Goal: Task Accomplishment & Management: Use online tool/utility

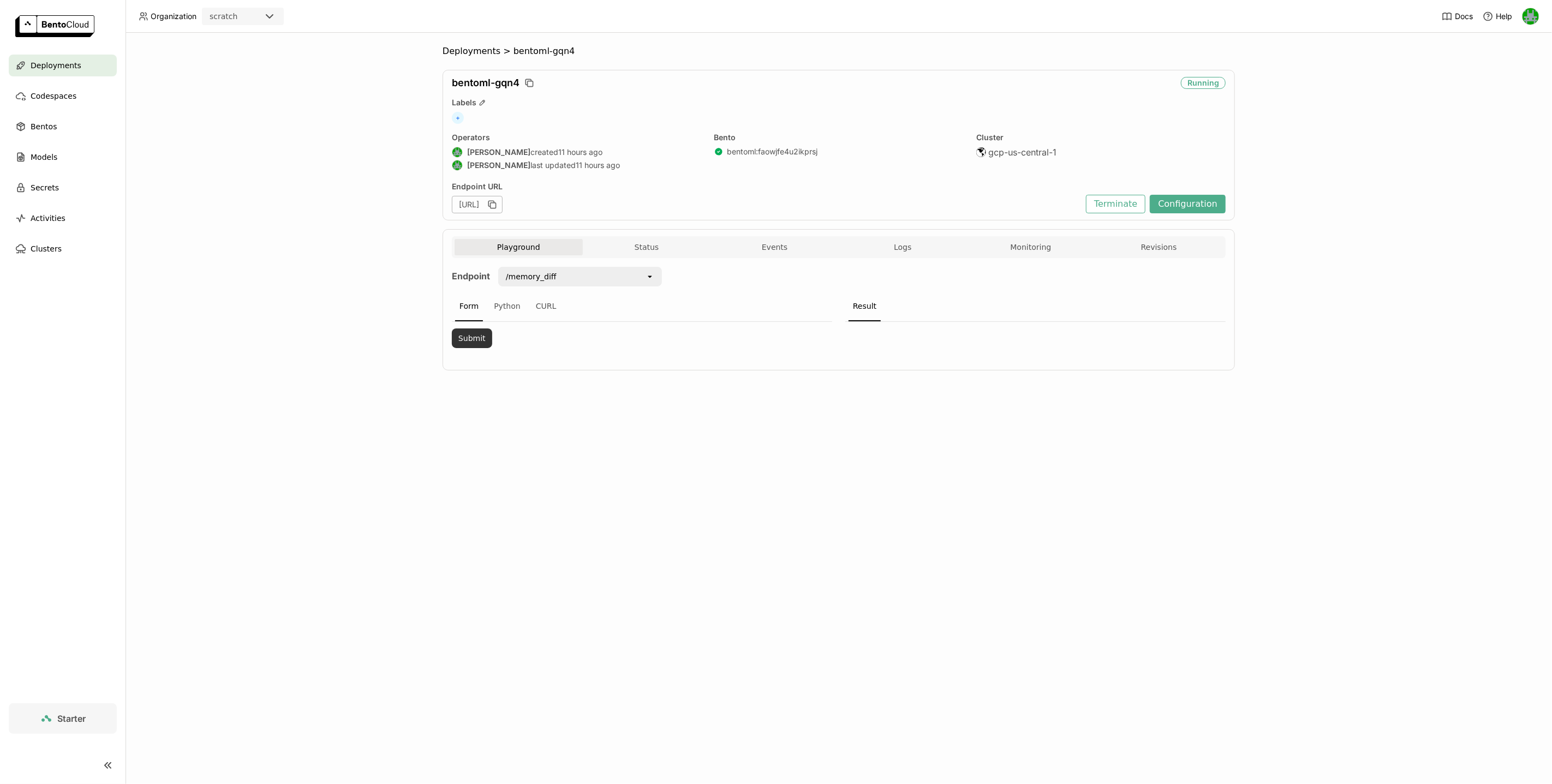
click at [463, 341] on button "Submit" at bounding box center [472, 338] width 40 height 20
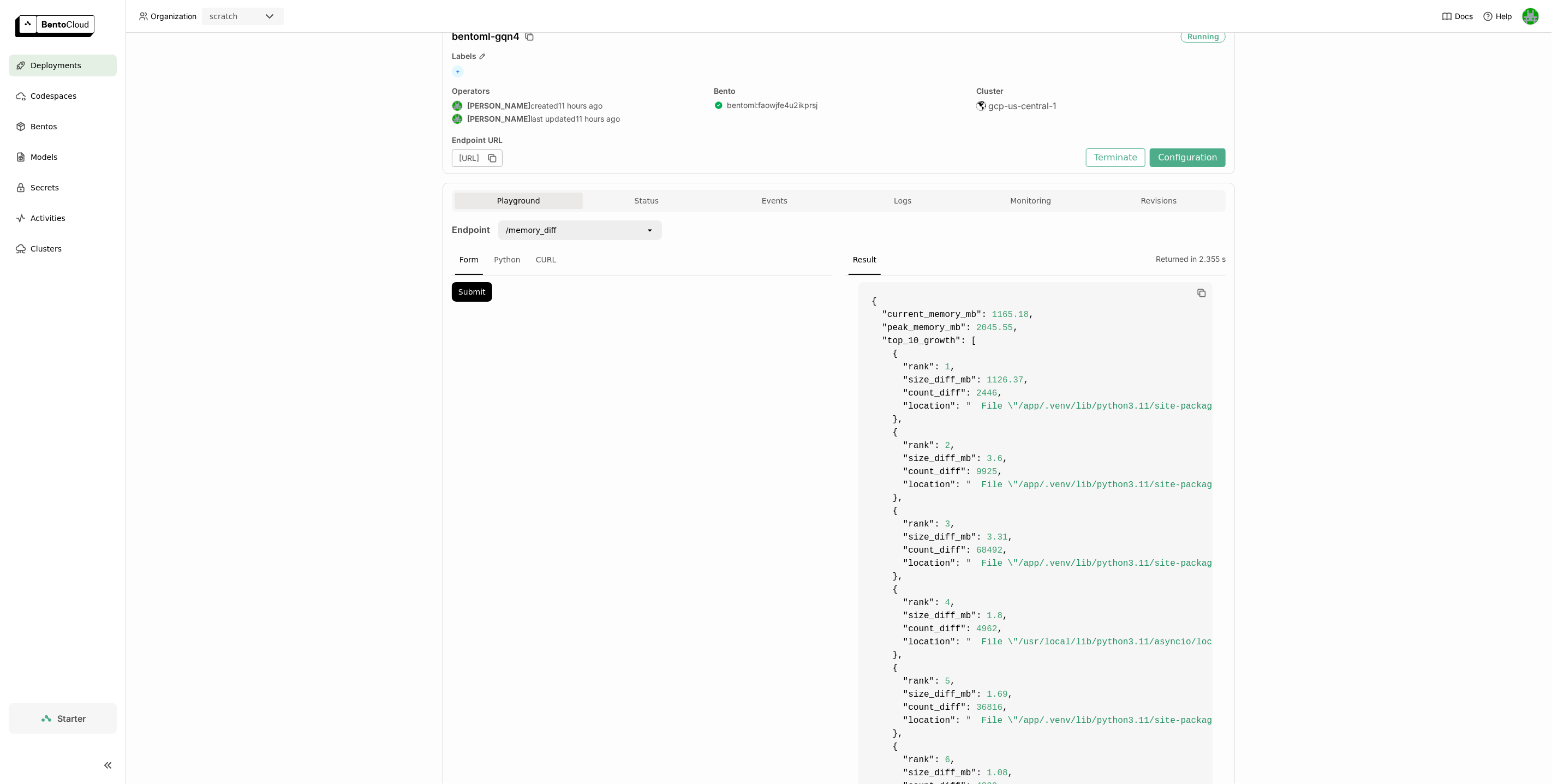
scroll to position [0, 348]
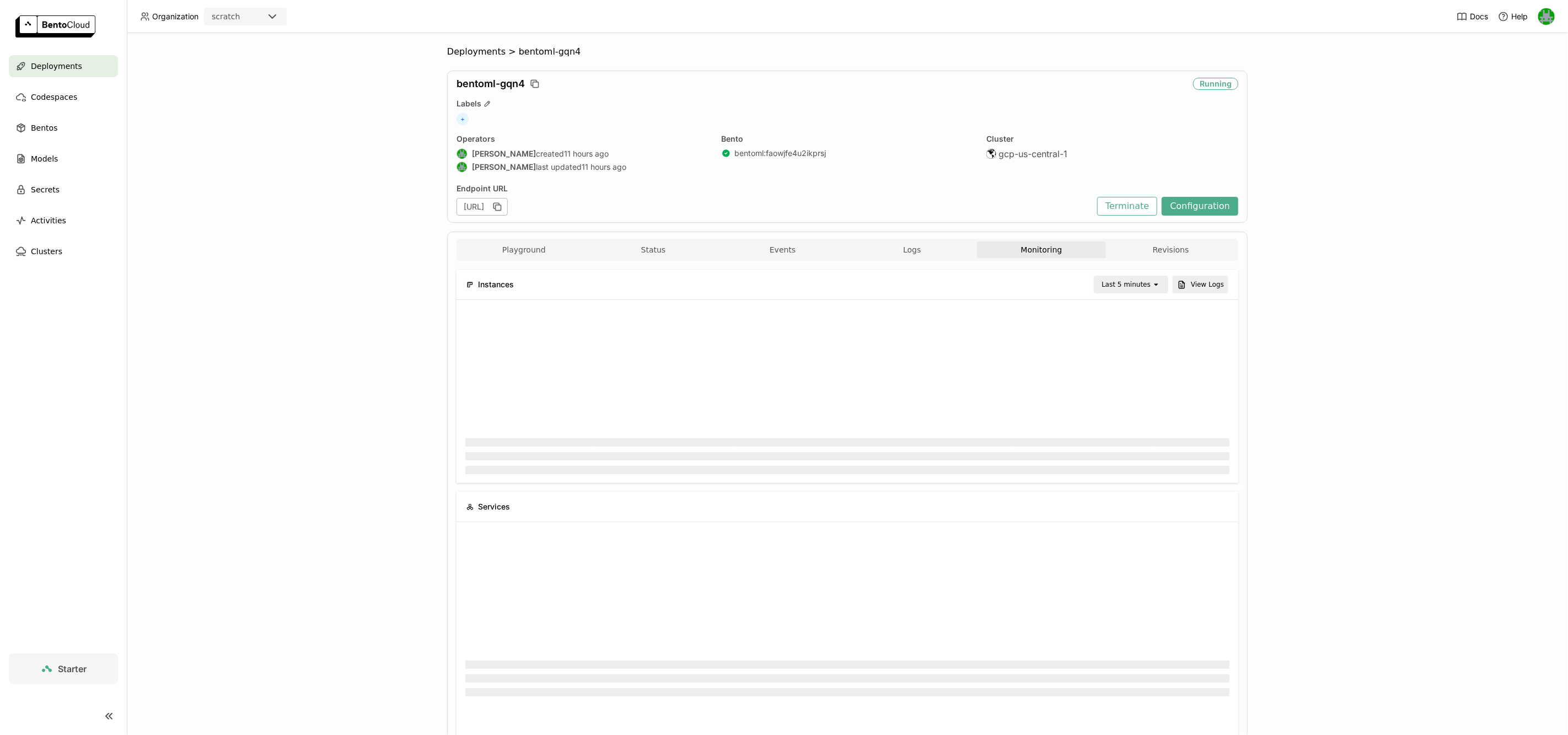
click at [1106, 282] on div "Last 5 minutes" at bounding box center [1126, 284] width 49 height 11
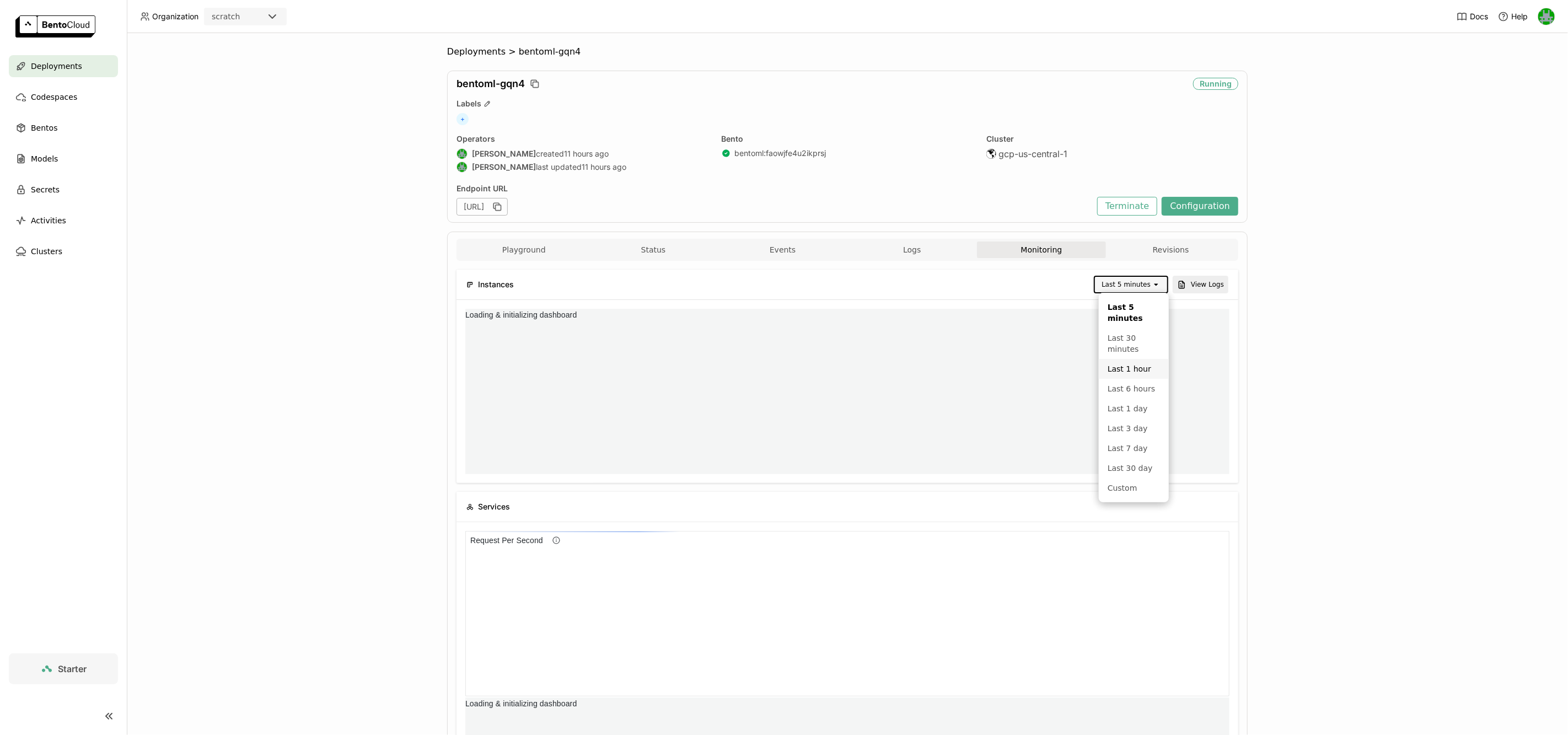
click at [1121, 364] on div "Last 1 hour" at bounding box center [1134, 369] width 52 height 11
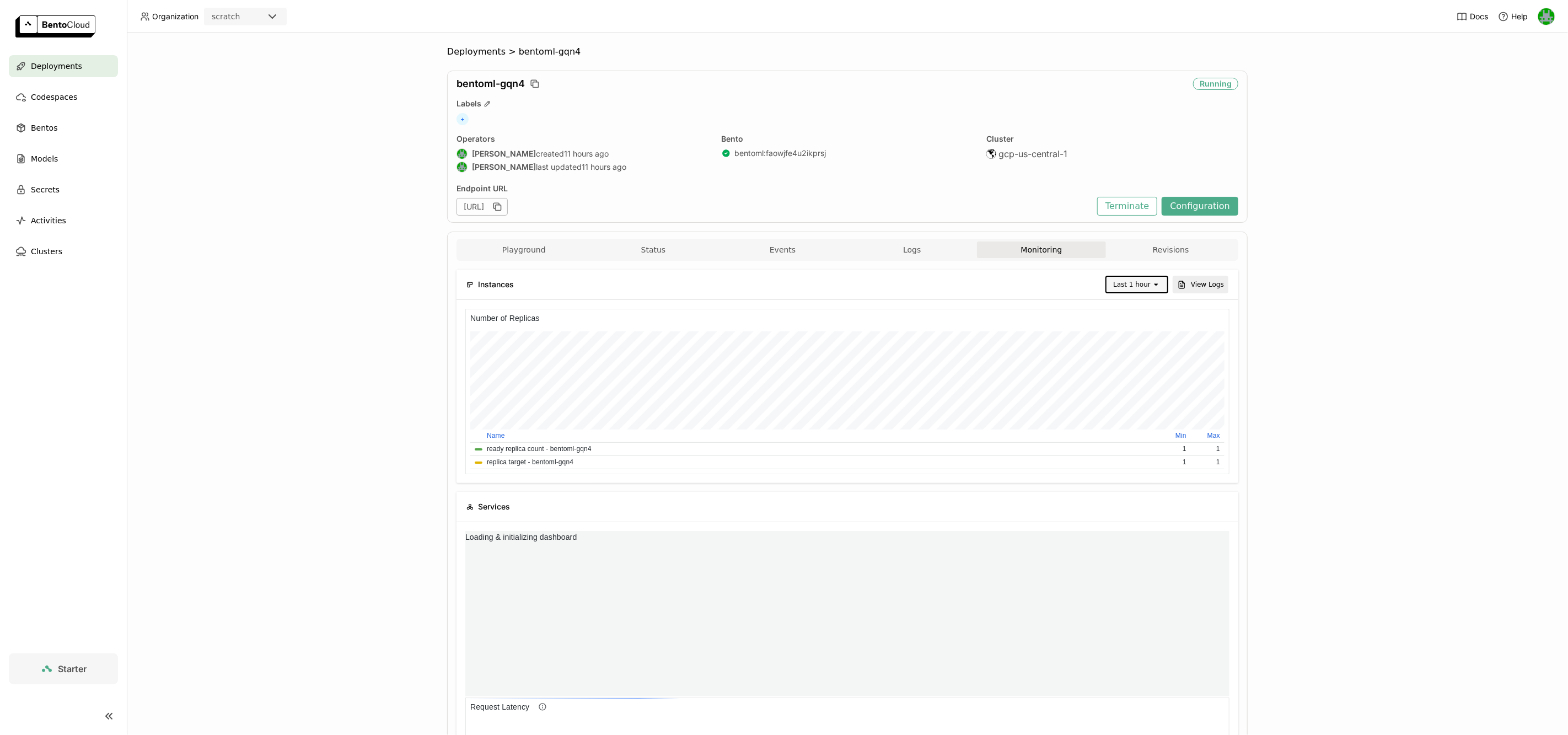
scroll to position [166, 382]
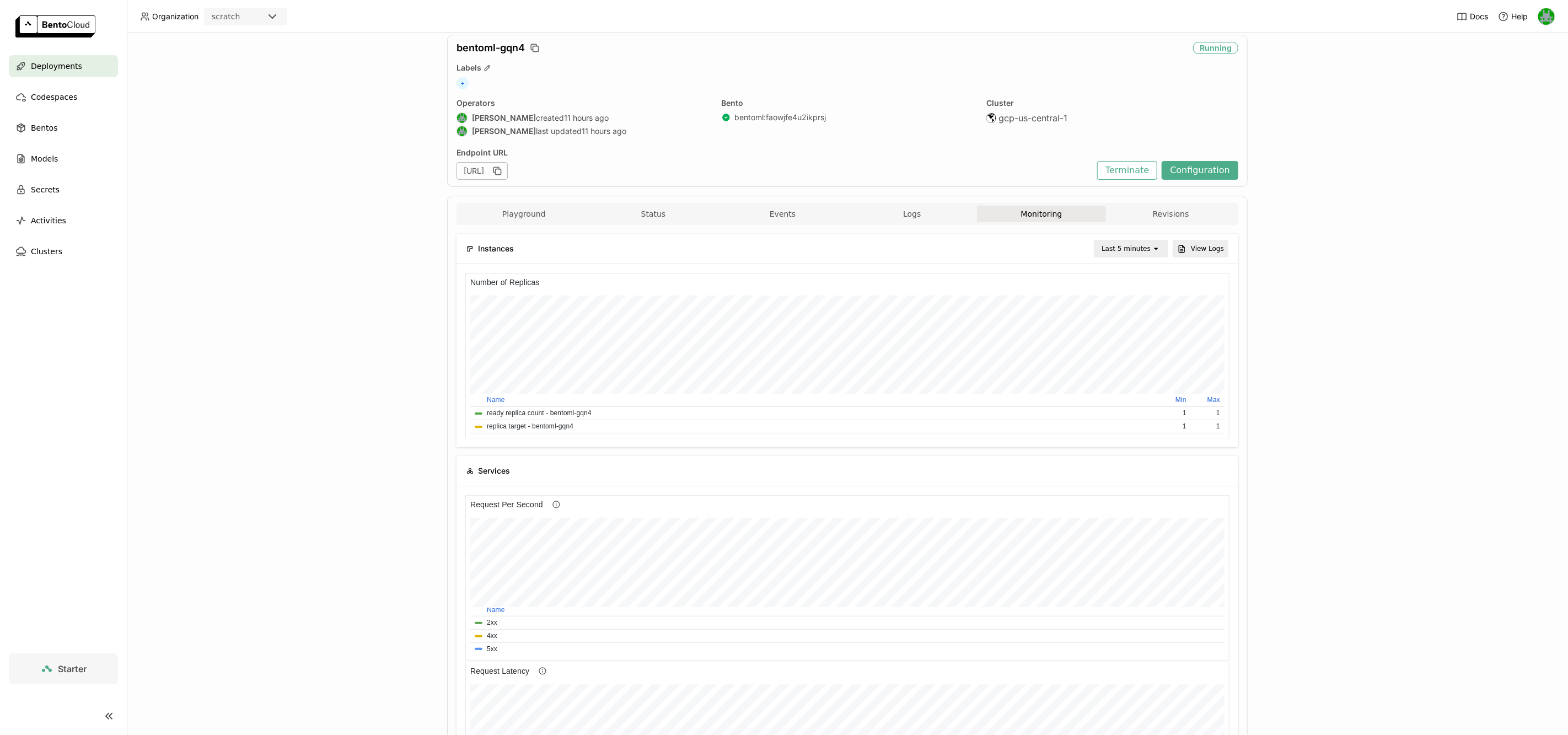
click at [1145, 250] on div "Last 5 minutes" at bounding box center [1126, 248] width 49 height 11
click at [1124, 337] on div "Last 1 hour" at bounding box center [1134, 333] width 52 height 11
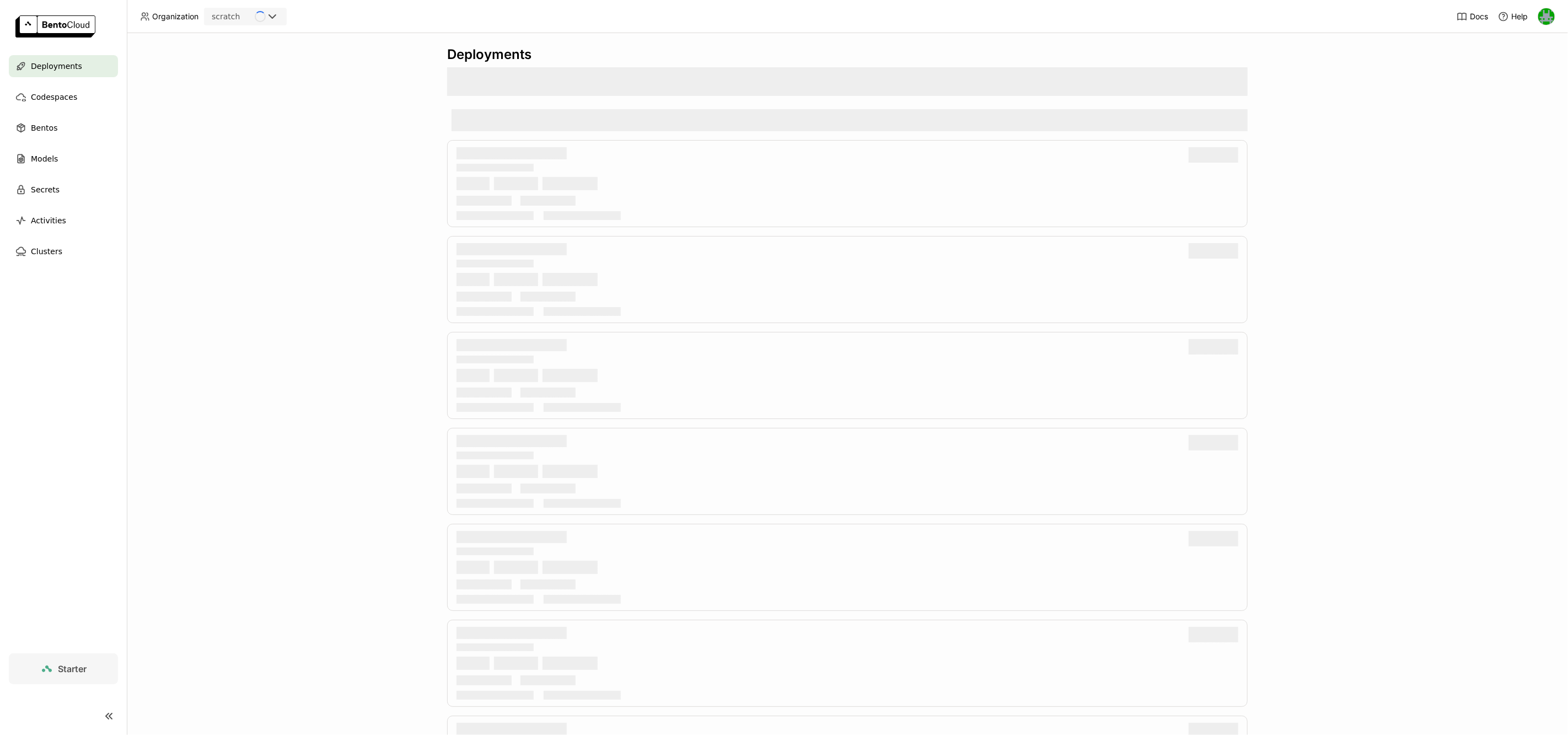
click at [249, 23] on div "scratch" at bounding box center [230, 16] width 50 height 15
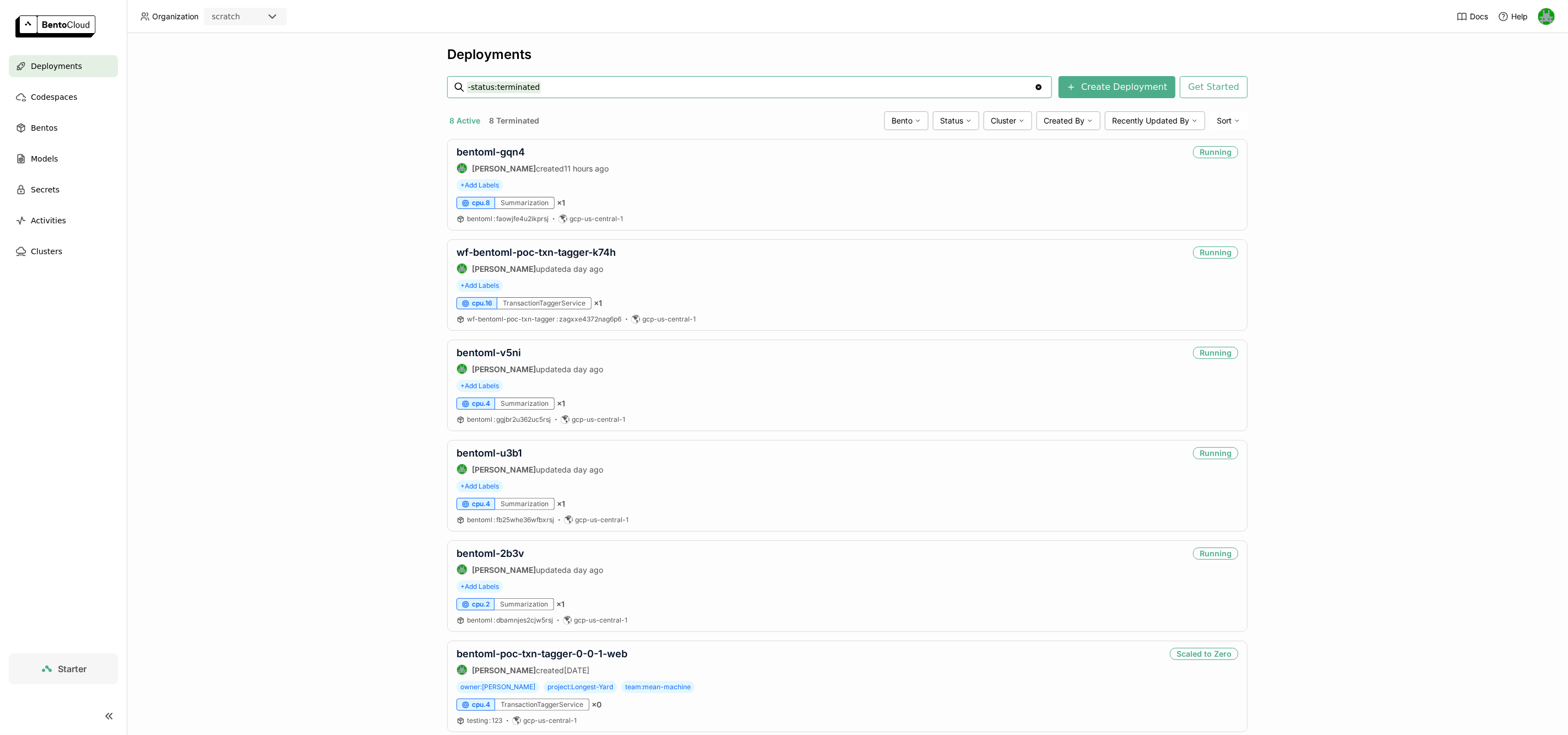
click at [247, 27] on header "Organization scratch Docs Help" at bounding box center [784, 16] width 1568 height 33
click at [251, 23] on div "scratch" at bounding box center [236, 16] width 61 height 15
click at [247, 41] on div "wayflyer-sandbox" at bounding box center [245, 44] width 65 height 22
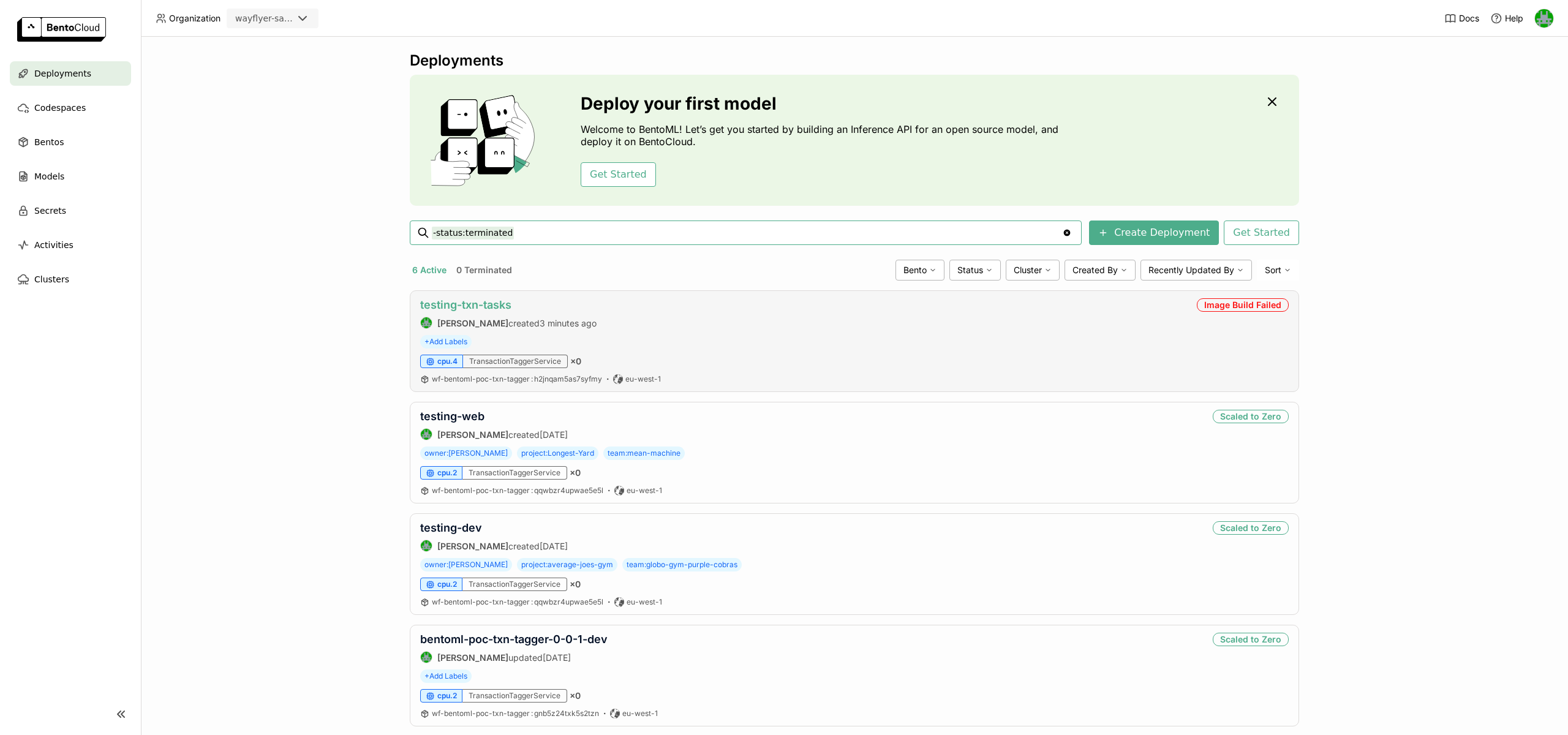
click at [467, 309] on link "testing-txn-tasks" at bounding box center [465, 304] width 91 height 13
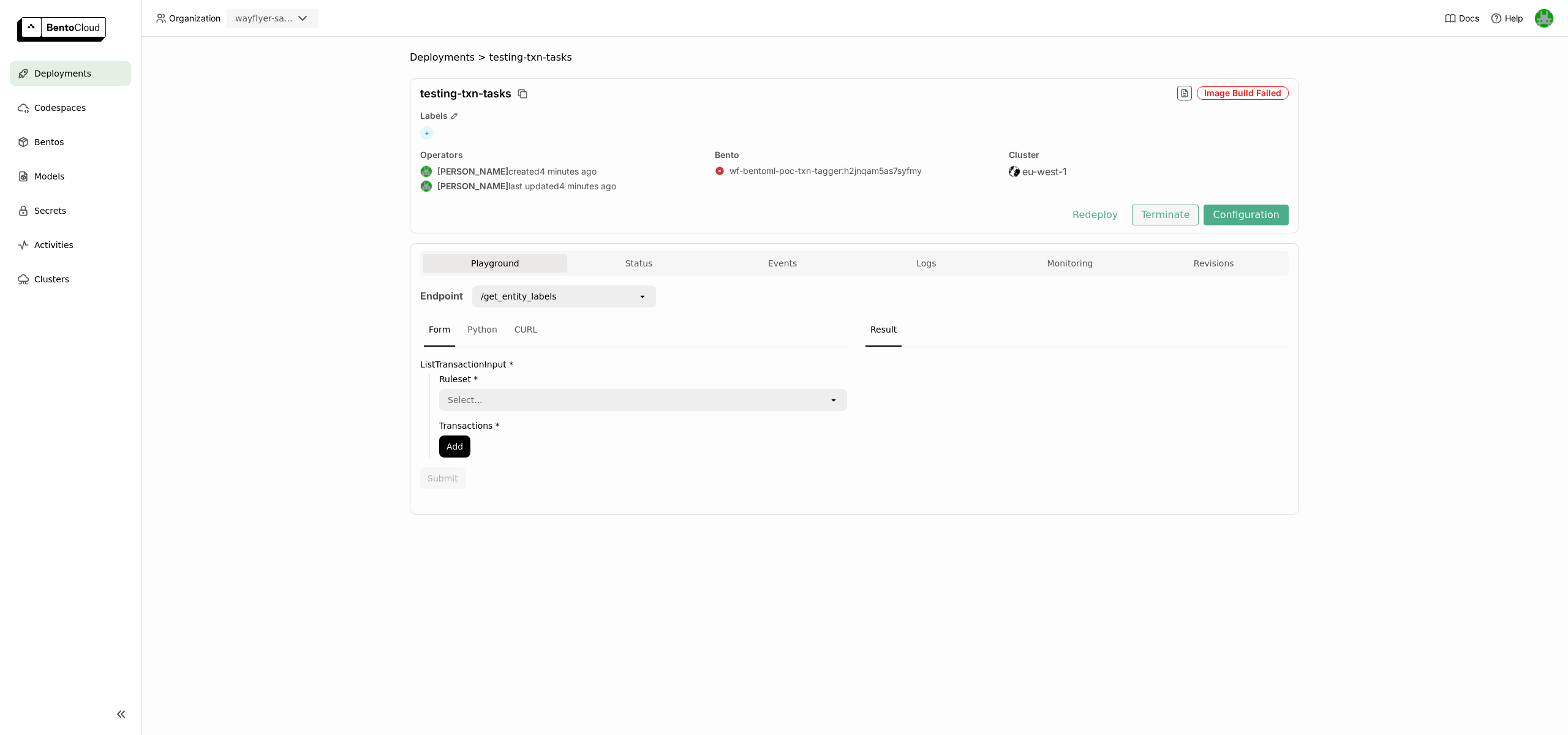
click at [1184, 214] on button "Terminate" at bounding box center [1165, 215] width 67 height 21
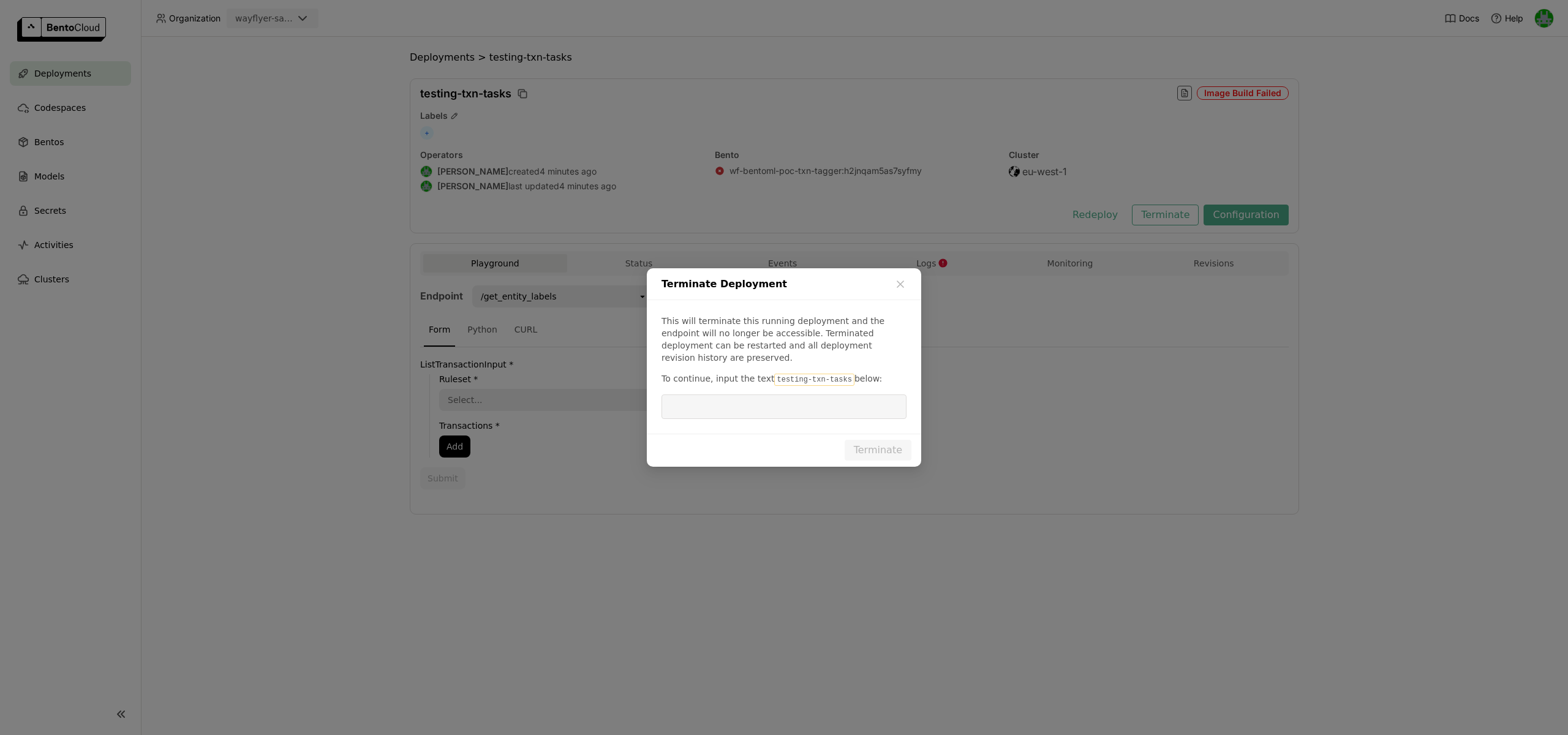
click at [784, 374] on code "testing-txn-tasks" at bounding box center [814, 380] width 80 height 12
click at [822, 374] on code "testing-txn-tasks" at bounding box center [814, 380] width 80 height 12
drag, startPoint x: 830, startPoint y: 373, endPoint x: 837, endPoint y: 374, distance: 7.1
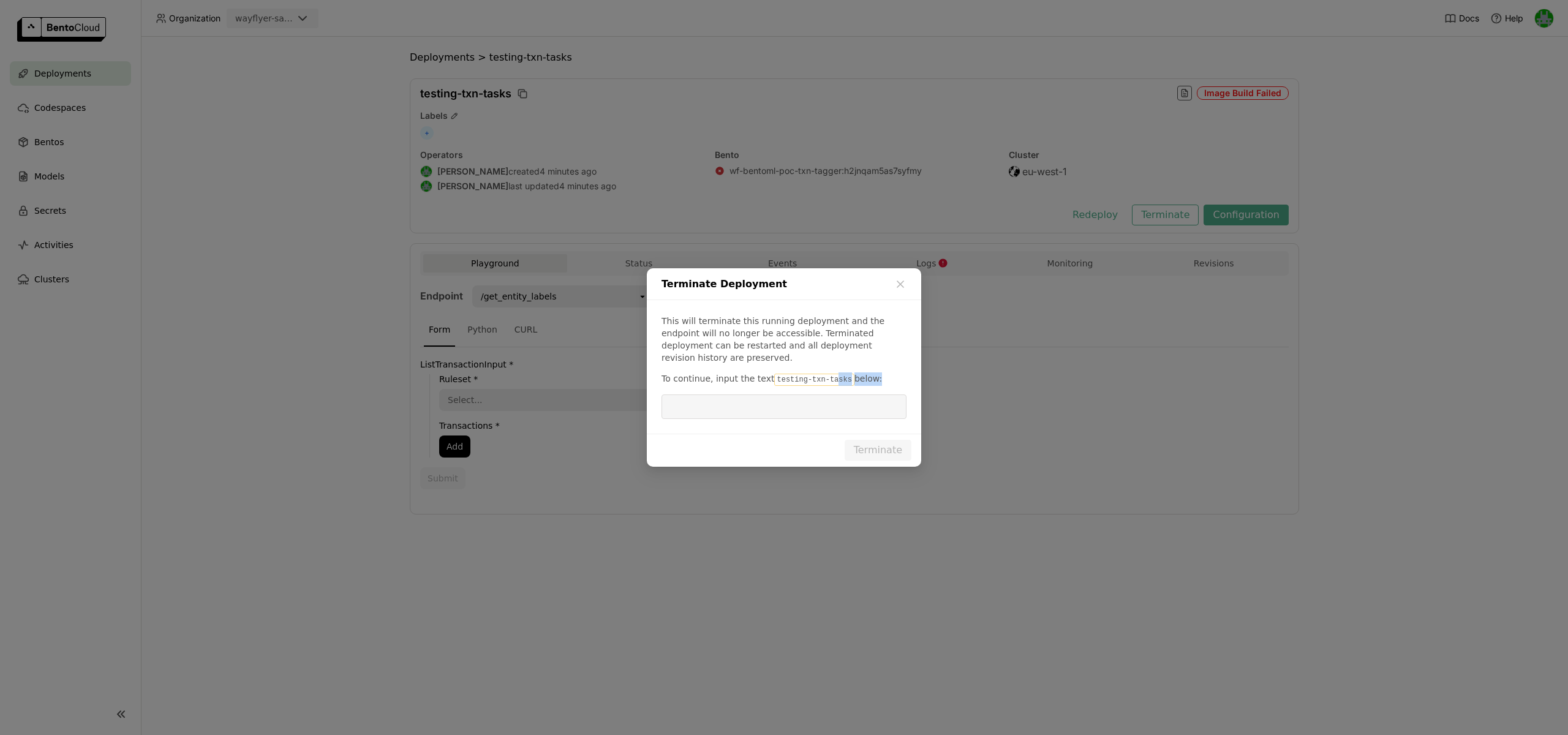
click at [833, 374] on code "testing-txn-tasks" at bounding box center [814, 380] width 80 height 12
click at [844, 374] on p "To continue, input the text testing-txn-tasks below:" at bounding box center [784, 379] width 245 height 14
click at [843, 374] on code "testing-txn-tasks" at bounding box center [814, 380] width 80 height 12
drag, startPoint x: 843, startPoint y: 373, endPoint x: 767, endPoint y: 371, distance: 76.0
click at [774, 374] on code "testing-txn-tasks" at bounding box center [814, 380] width 80 height 12
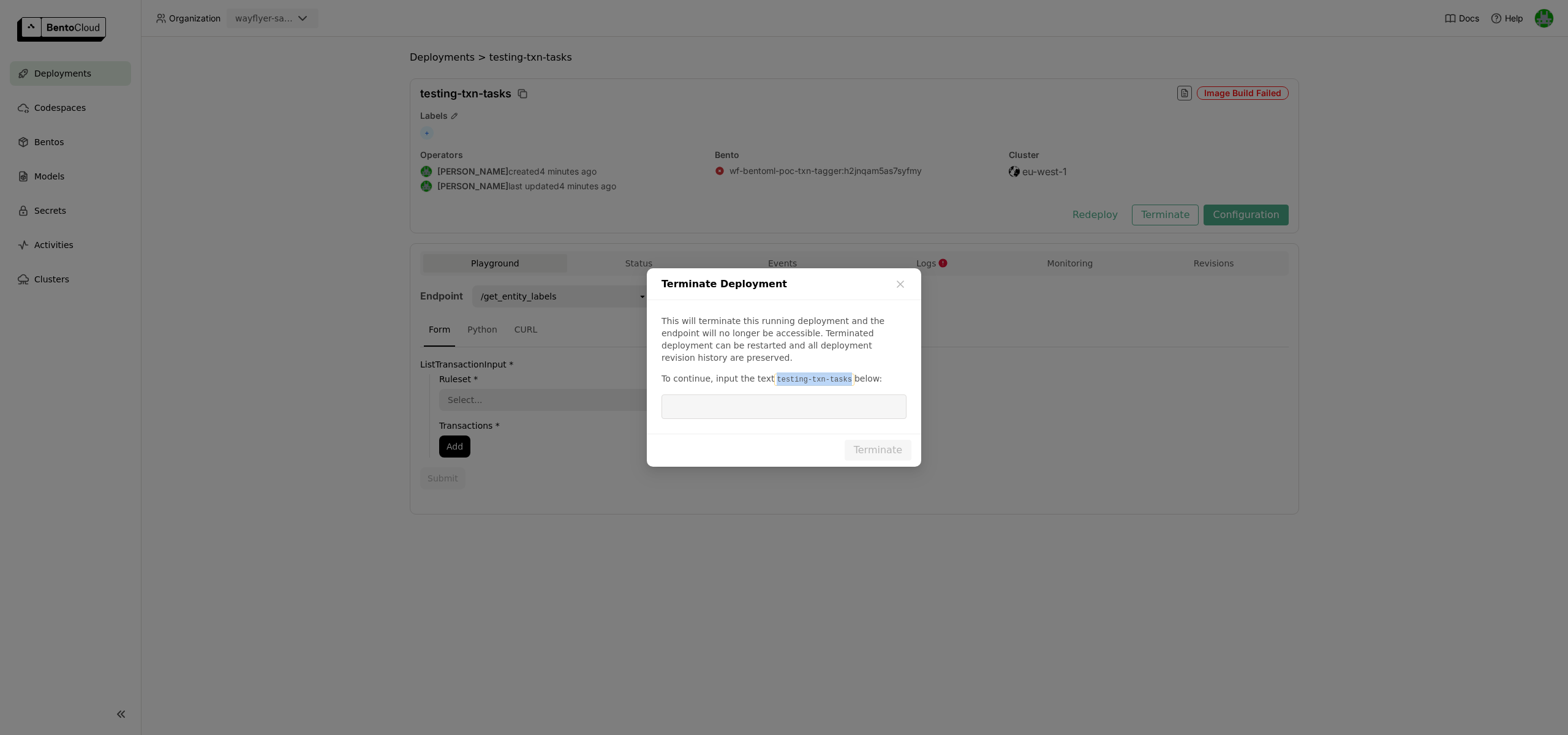
copy code "testing-txn-tasks"
click at [763, 395] on input "dialog" at bounding box center [784, 406] width 231 height 23
paste input "testing-txn-tasks"
type input "testing-txn-tasks"
click at [866, 445] on button "Terminate" at bounding box center [878, 450] width 67 height 21
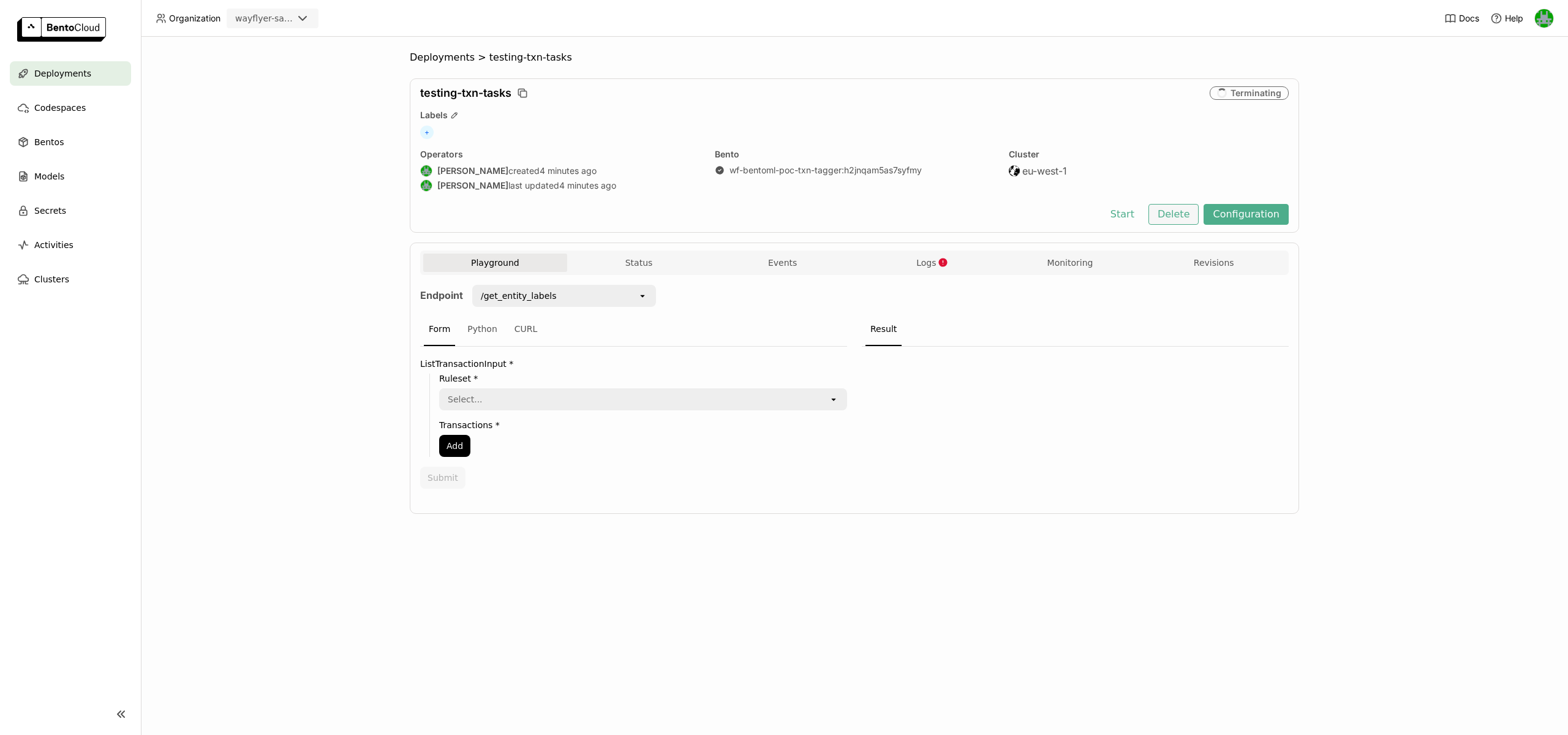
click at [1174, 224] on button "Delete" at bounding box center [1173, 214] width 51 height 21
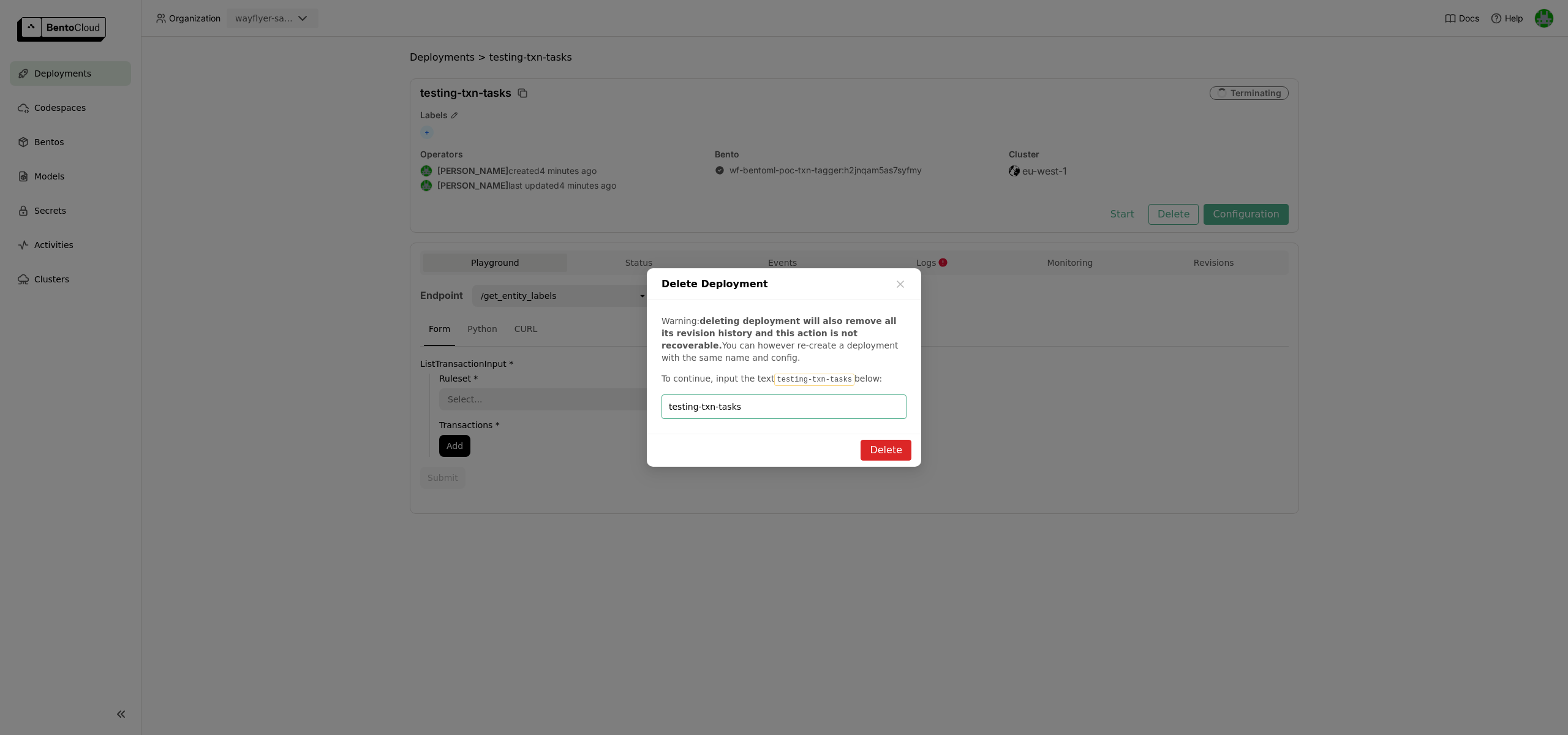
type input "testing-txn-tasks"
click at [898, 452] on button "Delete" at bounding box center [886, 450] width 51 height 21
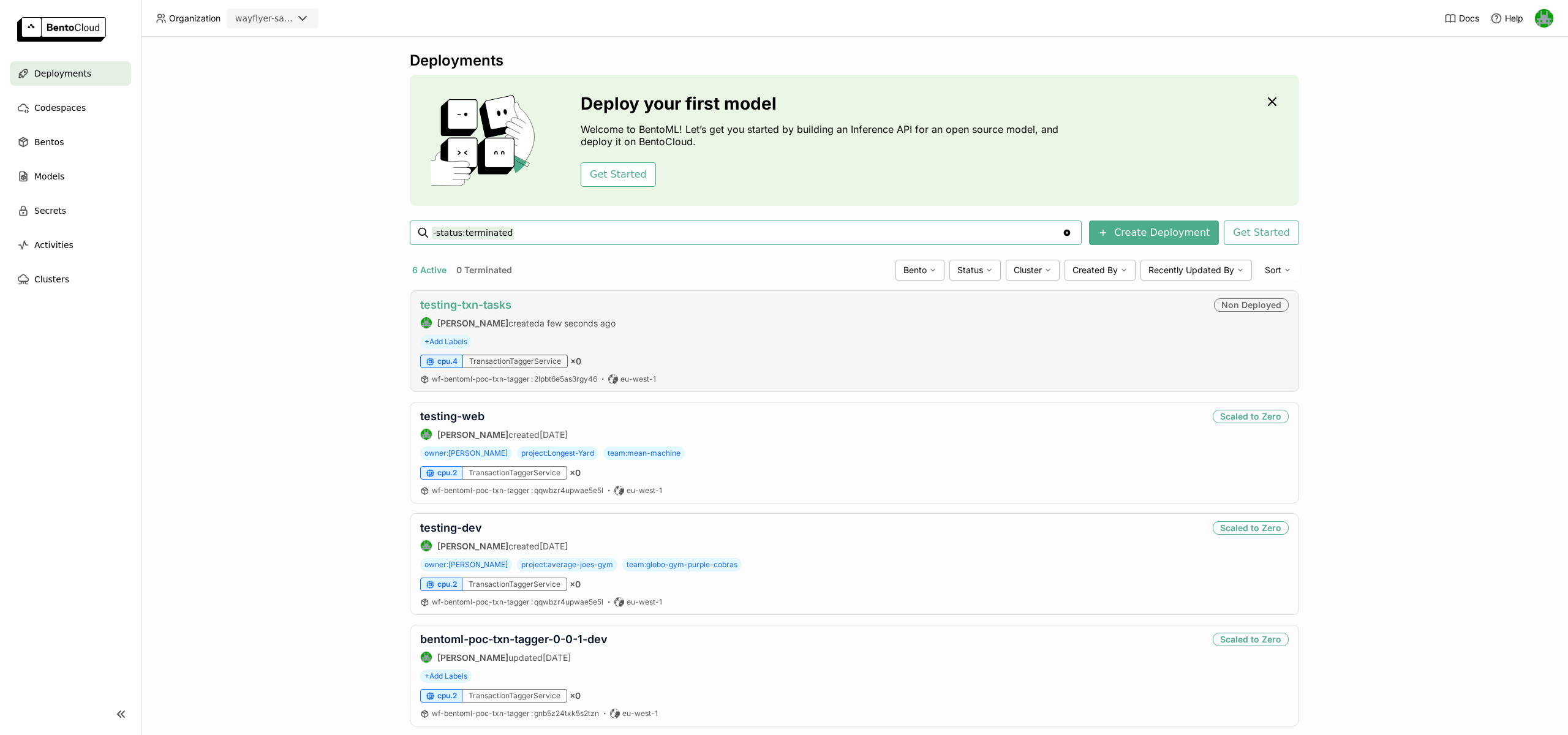
click at [466, 302] on link "testing-txn-tasks" at bounding box center [465, 304] width 91 height 13
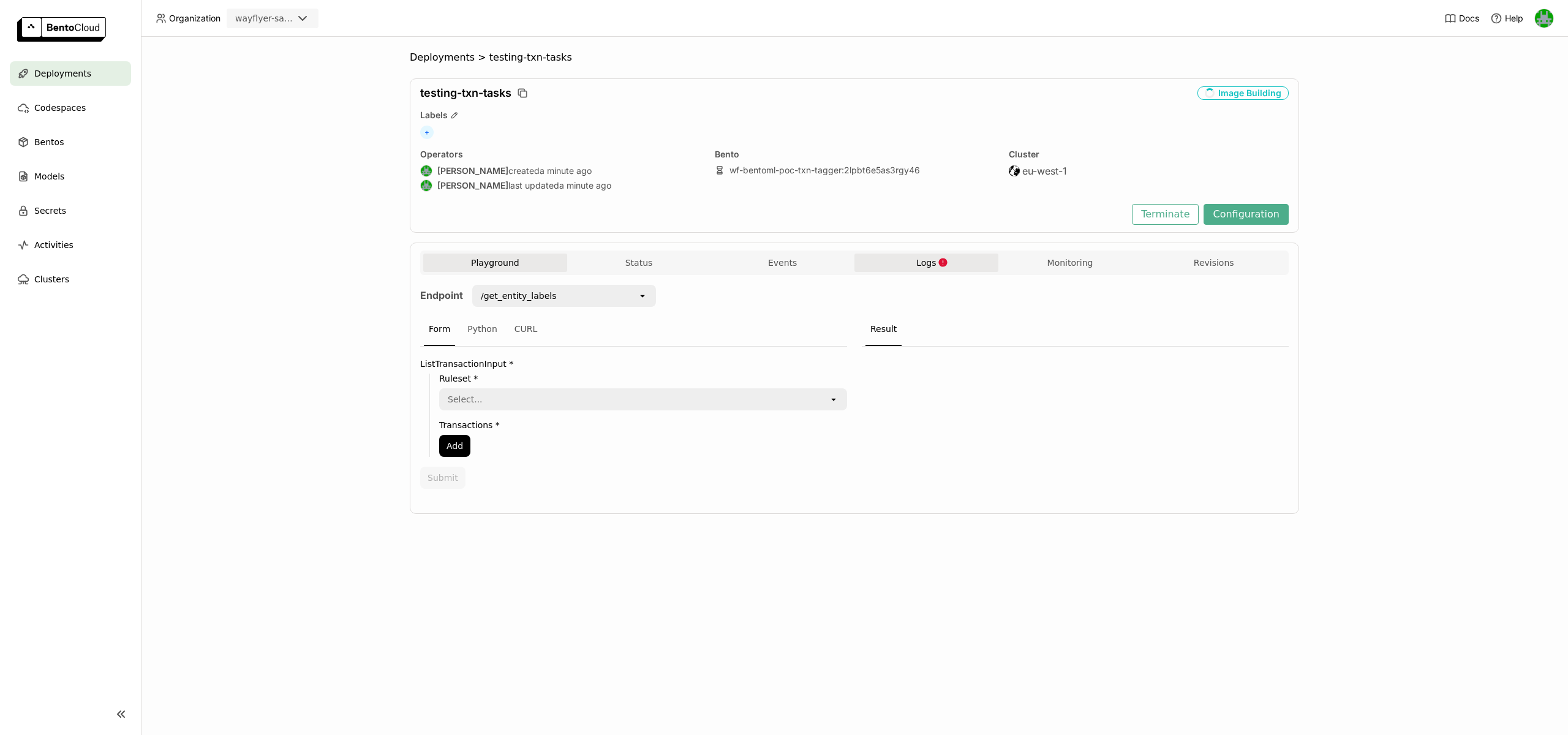
click at [950, 267] on button "Logs" at bounding box center [926, 262] width 144 height 18
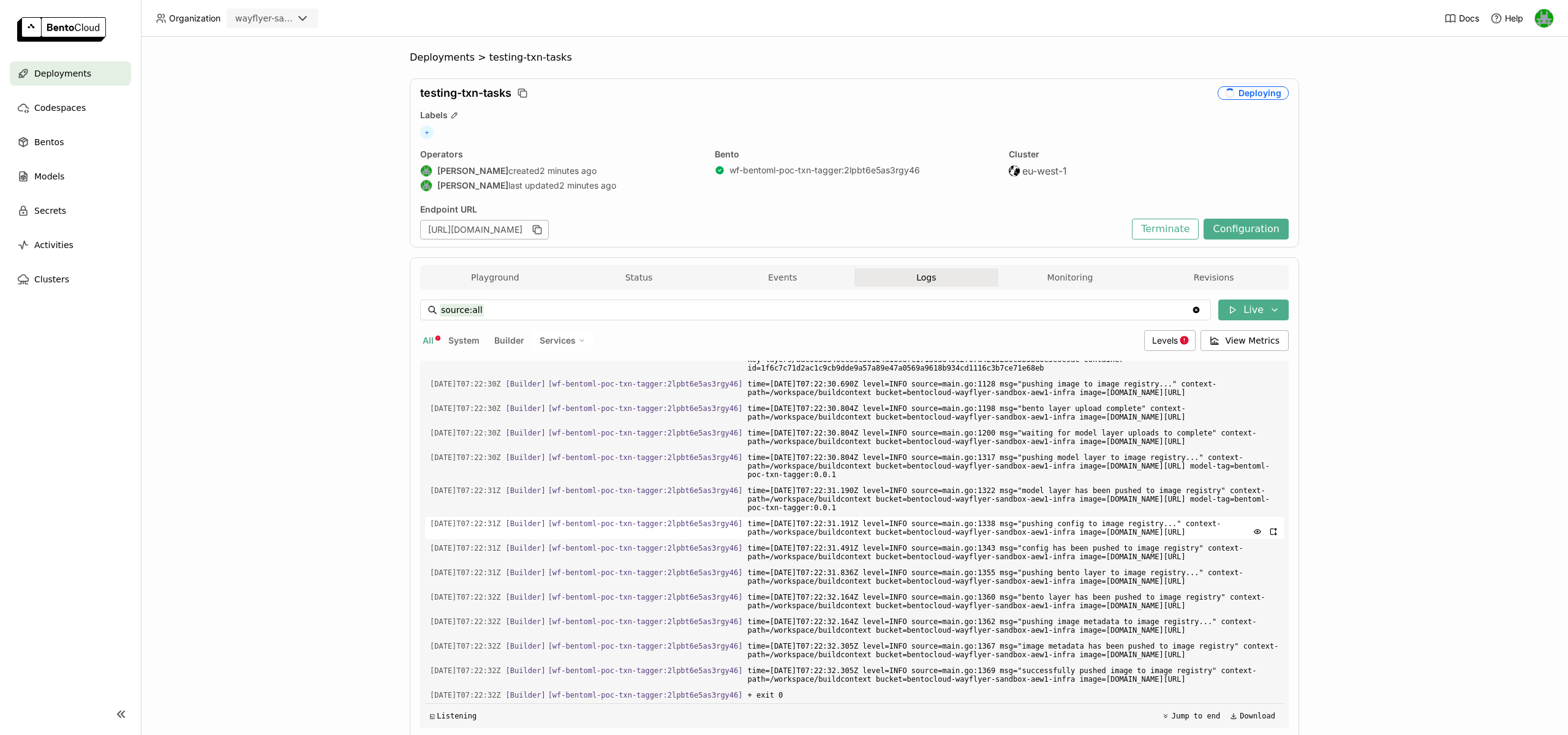
scroll to position [44, 0]
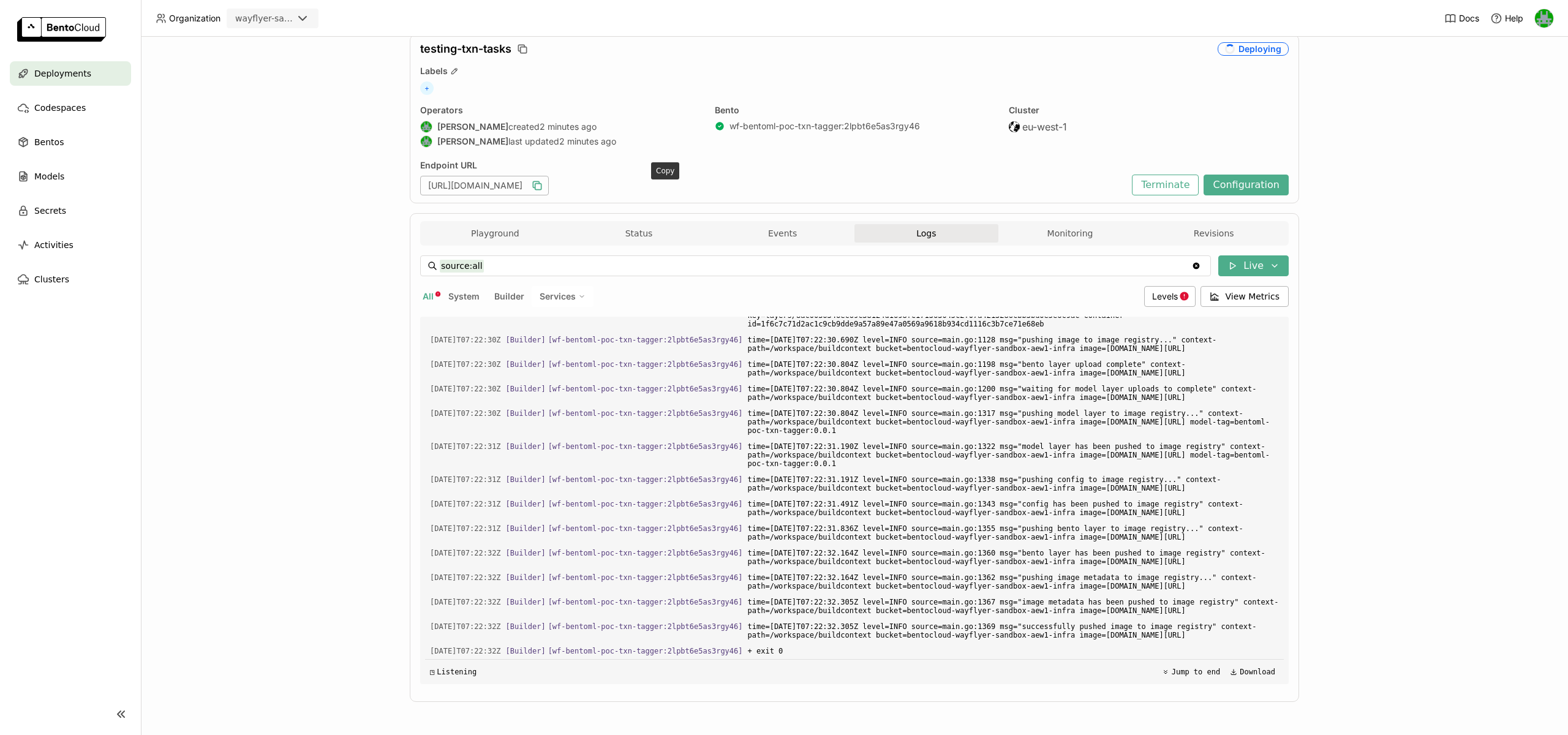
click at [539, 185] on icon "button" at bounding box center [536, 184] width 6 height 6
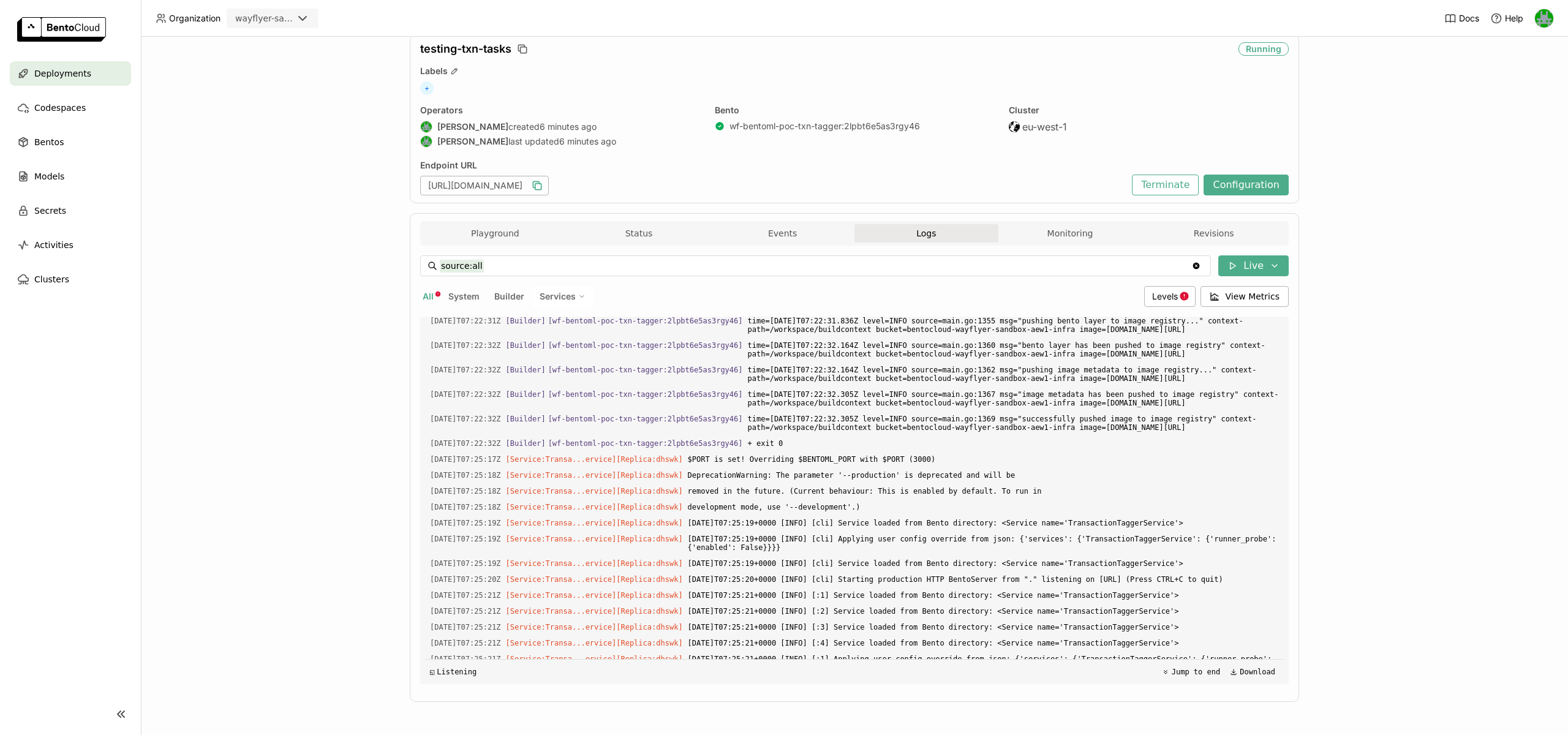
scroll to position [10713, 0]
click at [469, 232] on button "Playground" at bounding box center [495, 233] width 144 height 18
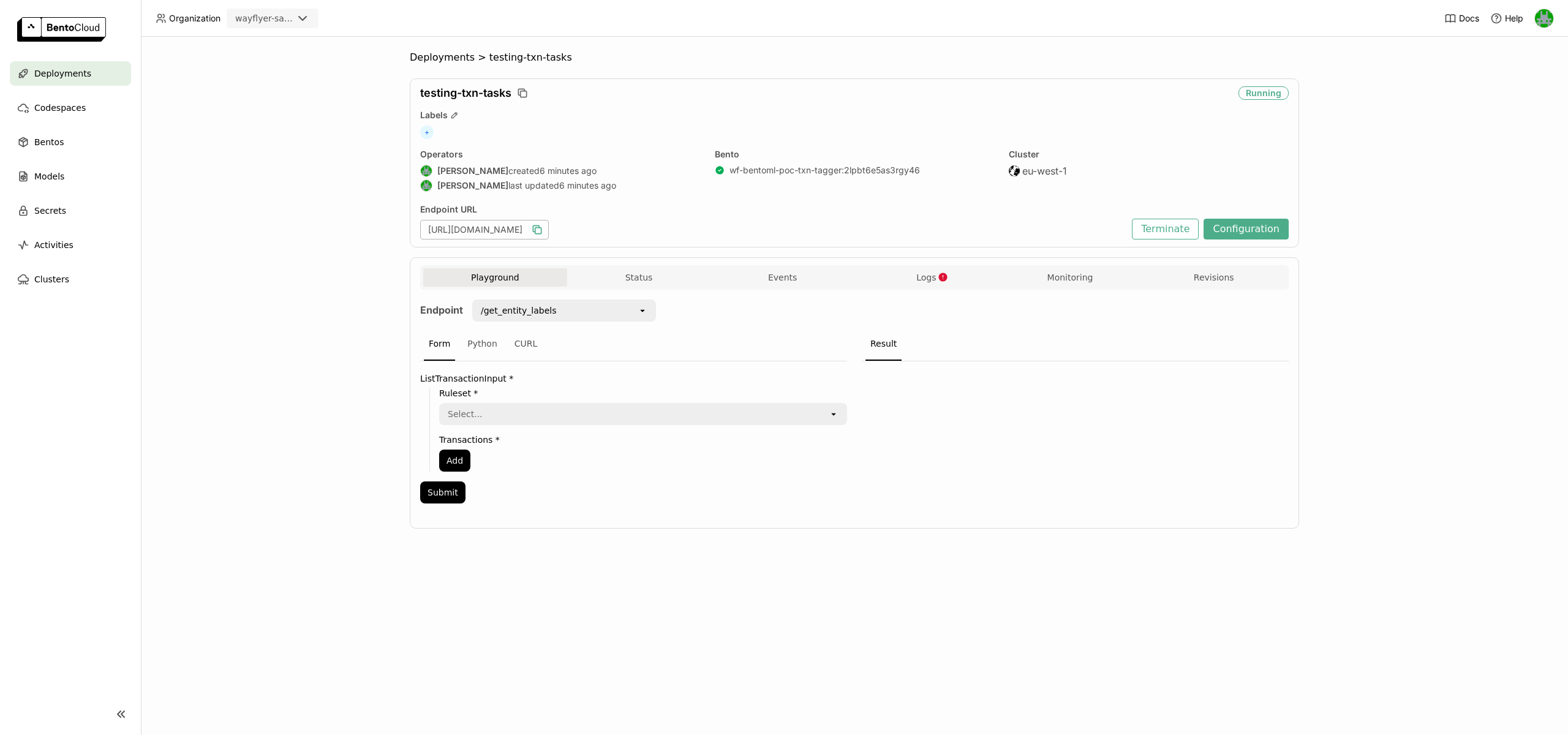
click at [548, 301] on div "/get_entity_labels" at bounding box center [555, 310] width 164 height 20
click at [520, 360] on div "/predict" at bounding box center [563, 360] width 164 height 12
click at [515, 342] on div "CURL" at bounding box center [526, 344] width 33 height 33
click at [618, 388] on span "'https://testing-txn-tasks.sandbox.bentoml.wayflyer.net/predict'" at bounding box center [567, 383] width 103 height 9
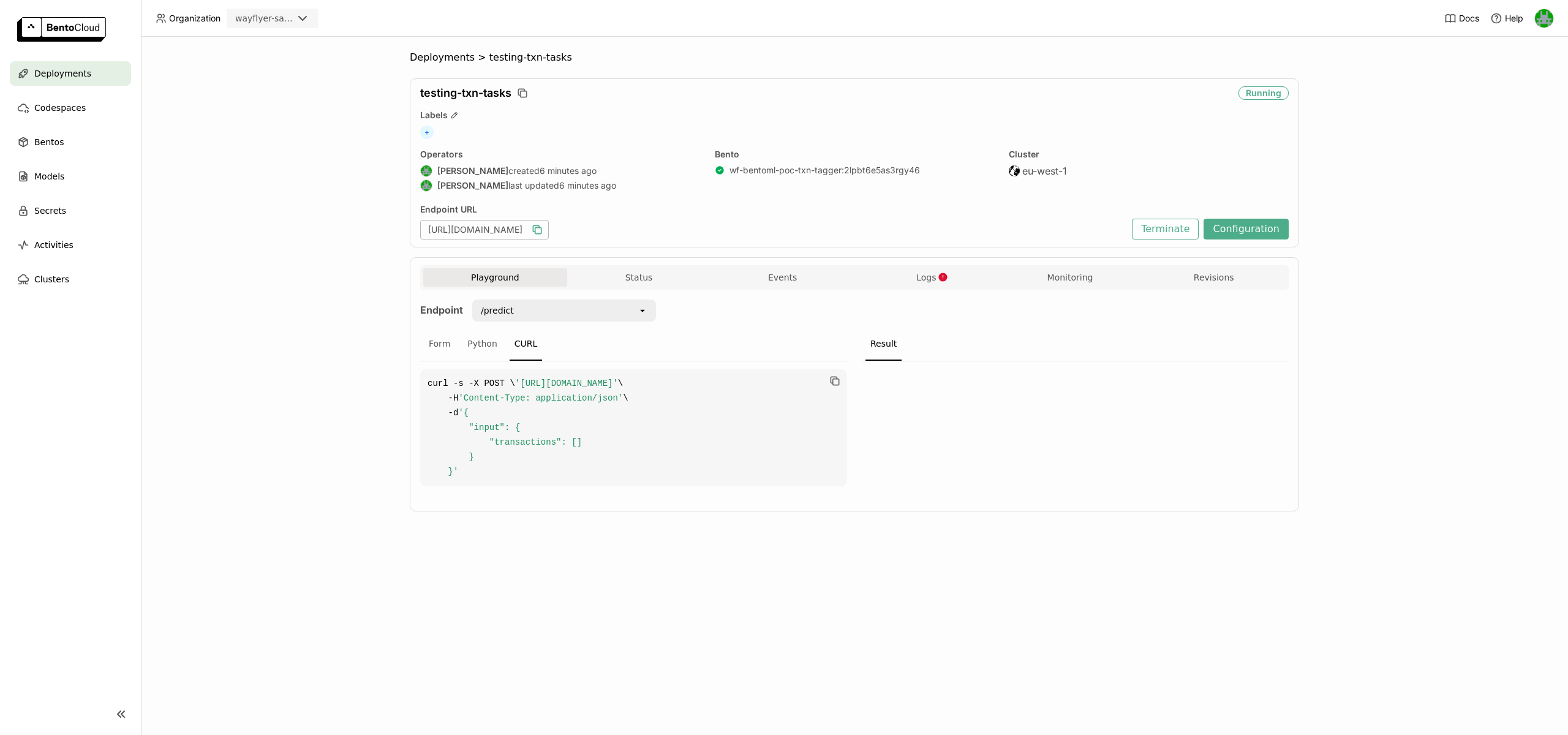
copy span "predict"
click at [1049, 275] on button "Monitoring" at bounding box center [1070, 277] width 144 height 18
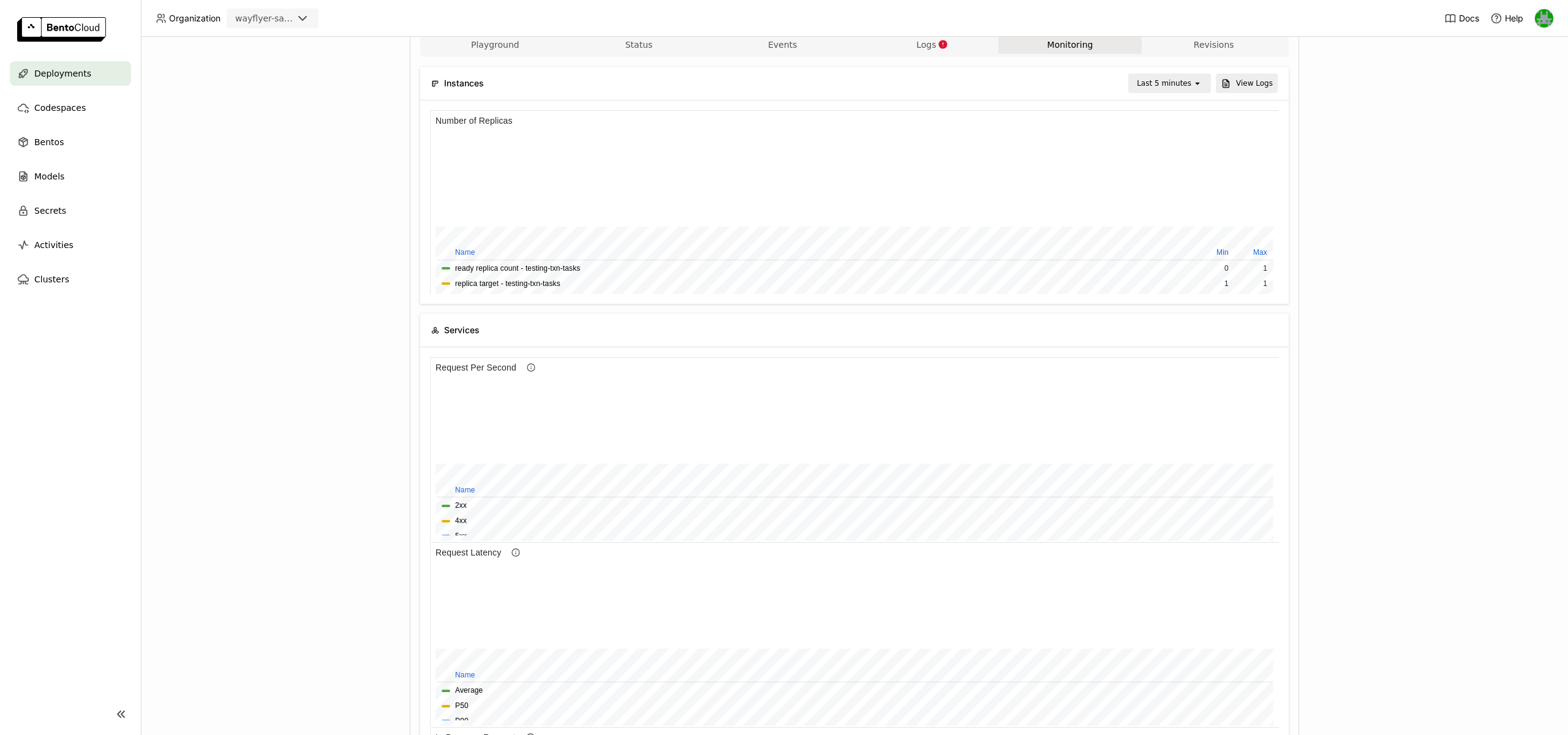
scroll to position [23, 0]
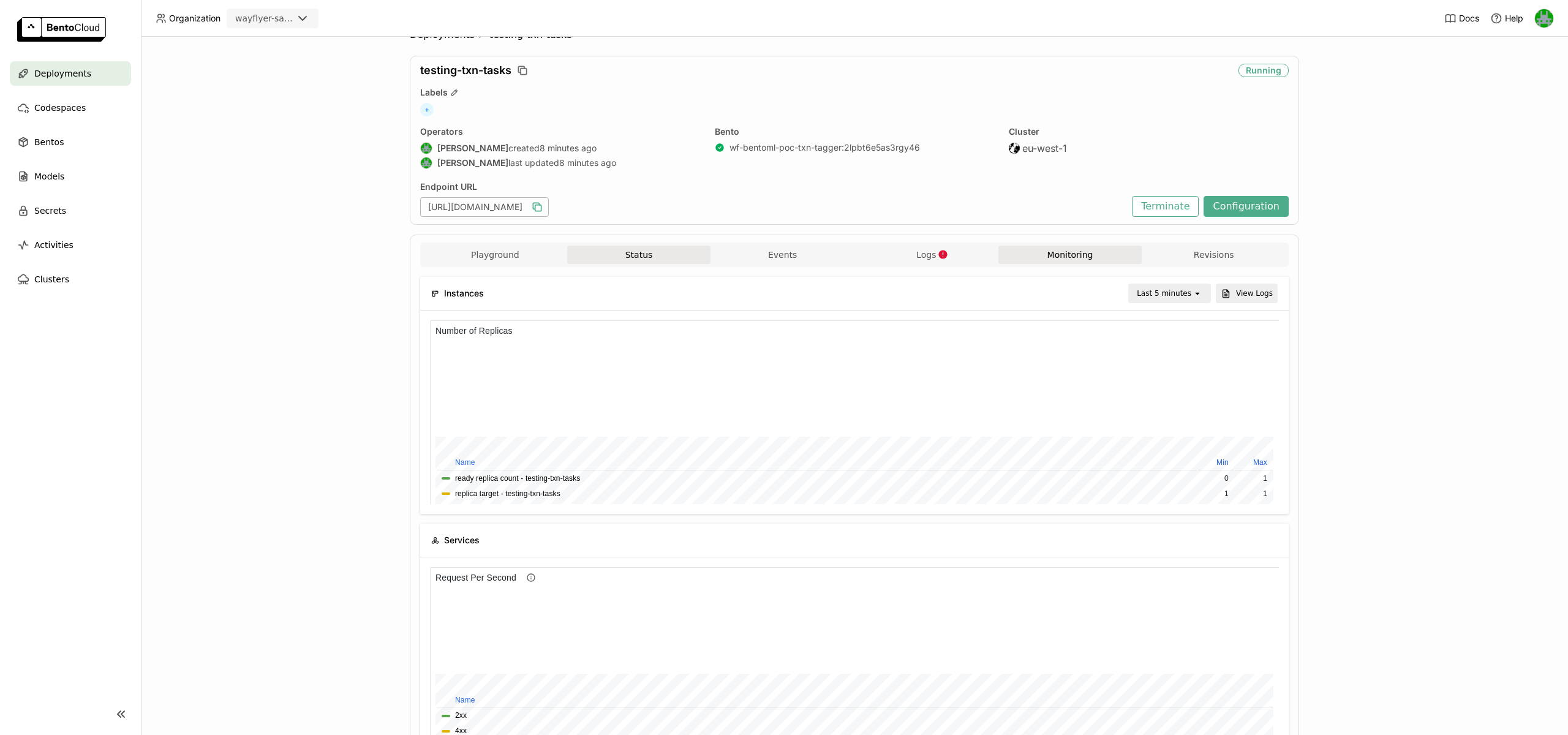
click at [650, 253] on button "Status" at bounding box center [639, 254] width 144 height 18
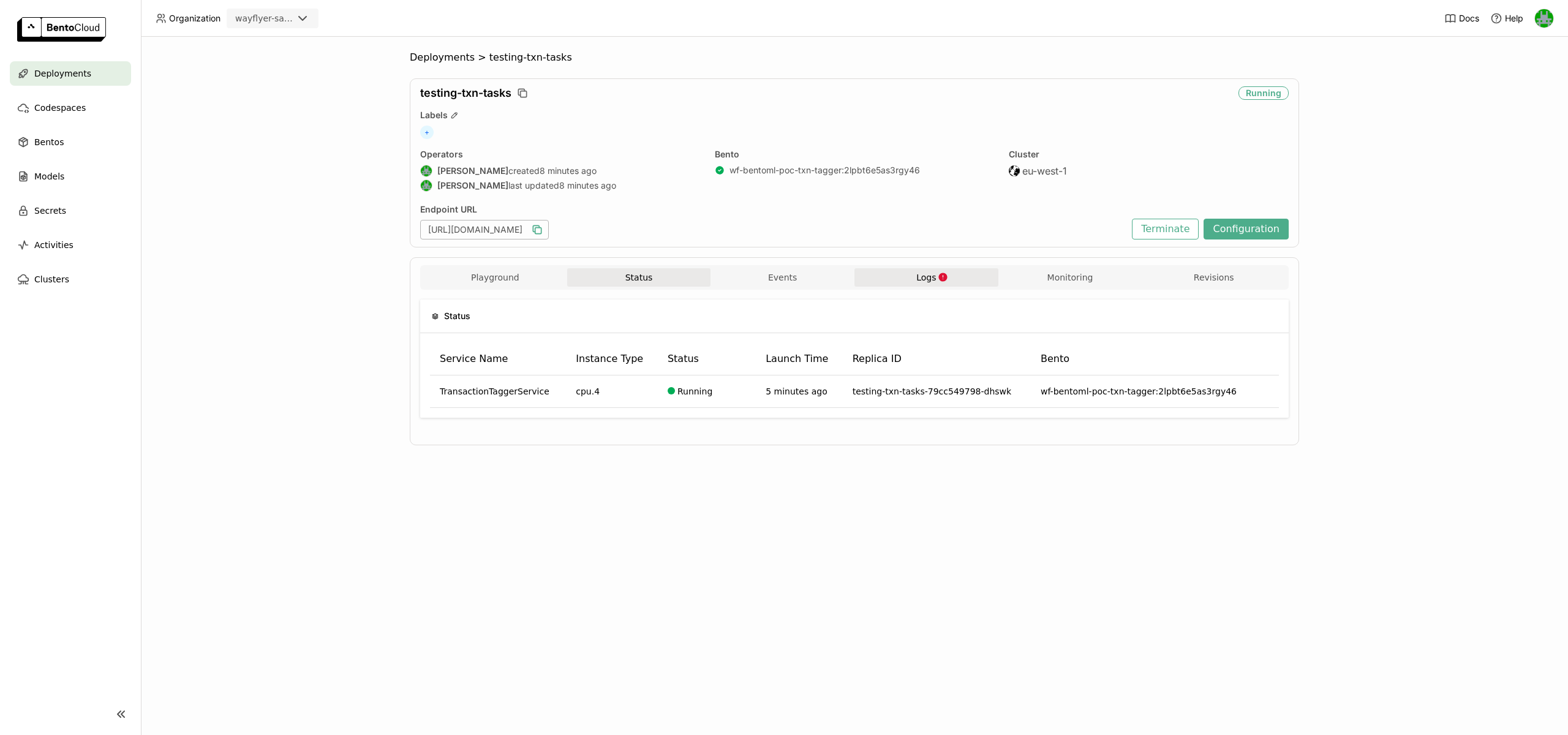
click at [915, 277] on button "Logs" at bounding box center [926, 277] width 144 height 18
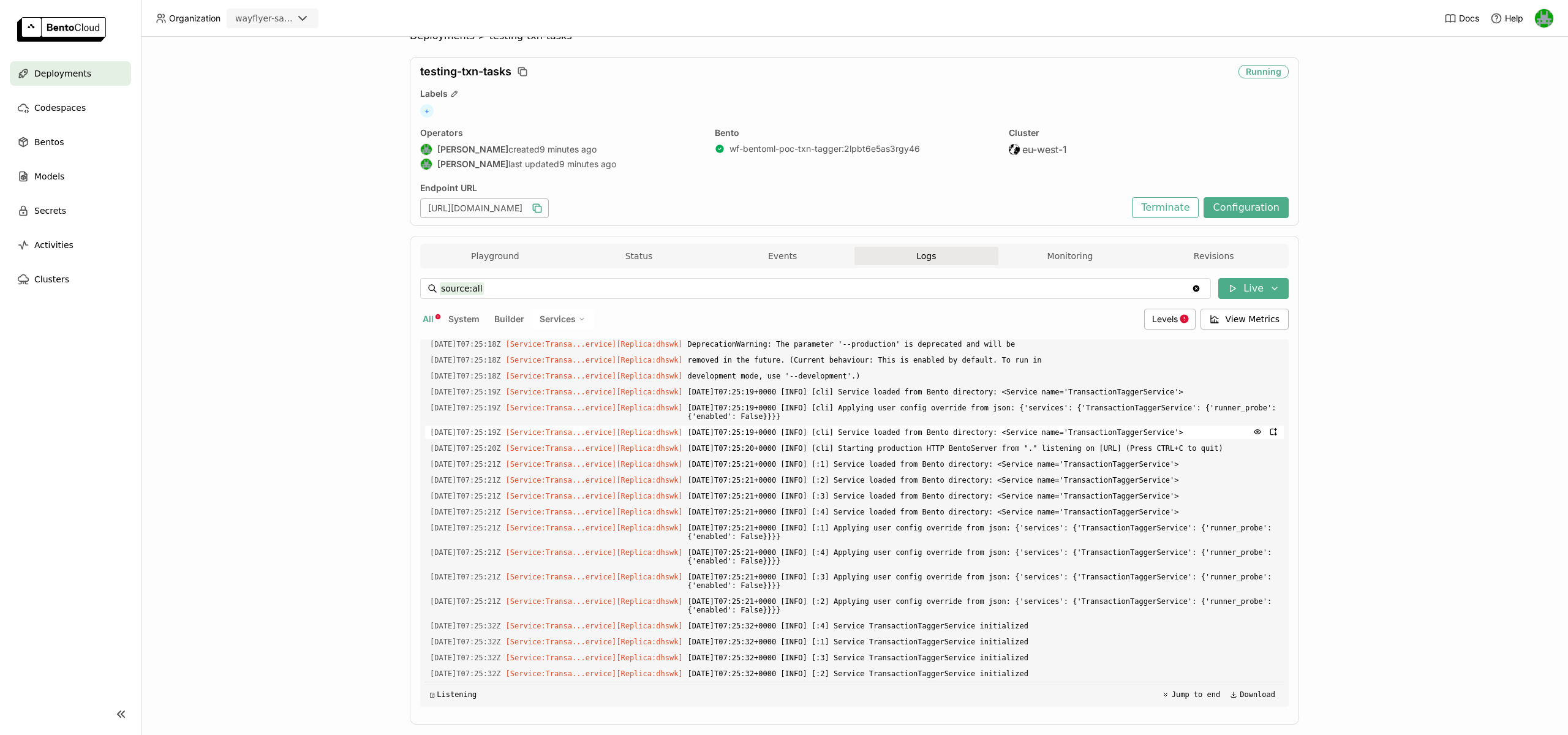
scroll to position [11098, 0]
click at [529, 262] on button "Playground" at bounding box center [495, 256] width 144 height 18
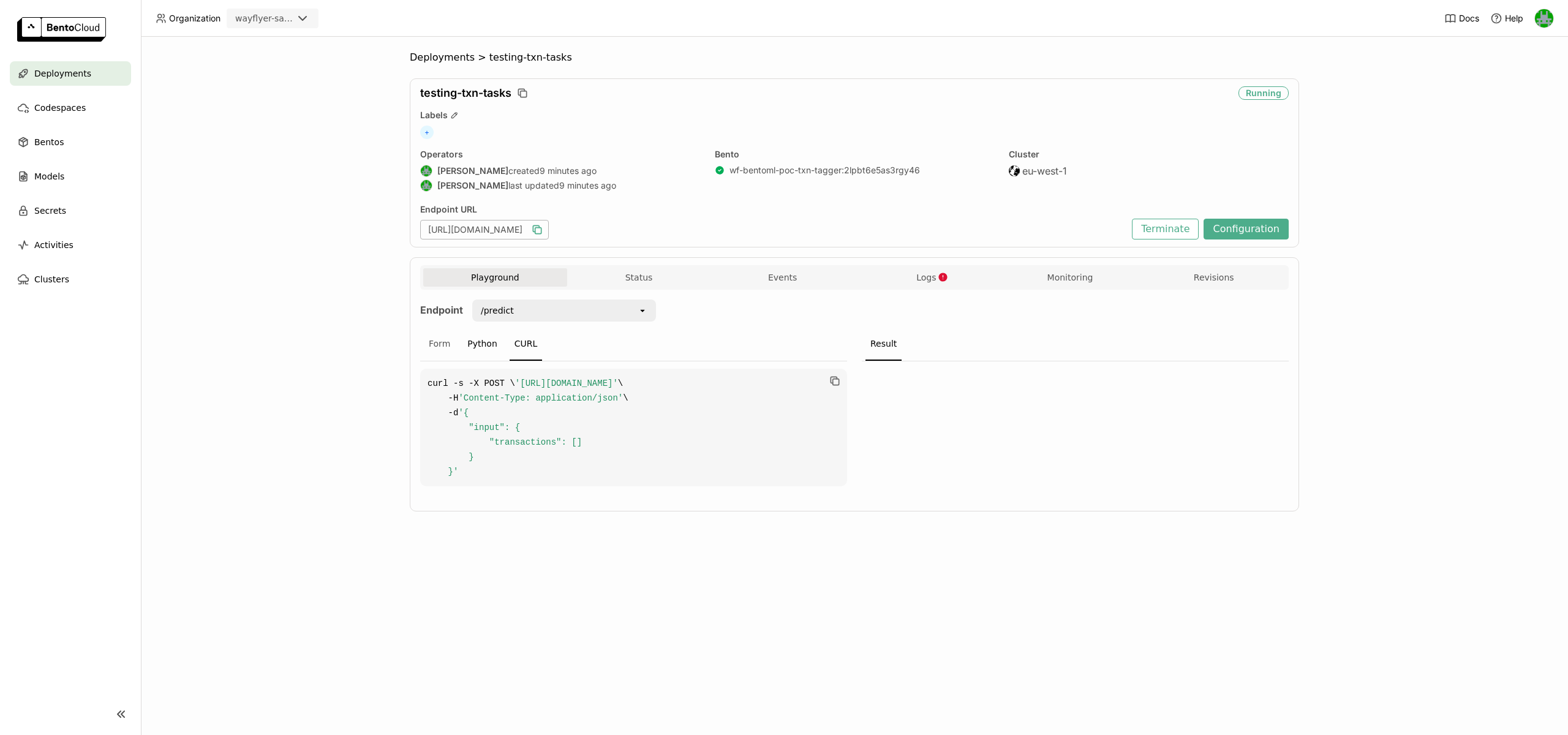
drag, startPoint x: 488, startPoint y: 345, endPoint x: 461, endPoint y: 344, distance: 27.0
click at [488, 345] on div "Python" at bounding box center [482, 344] width 40 height 33
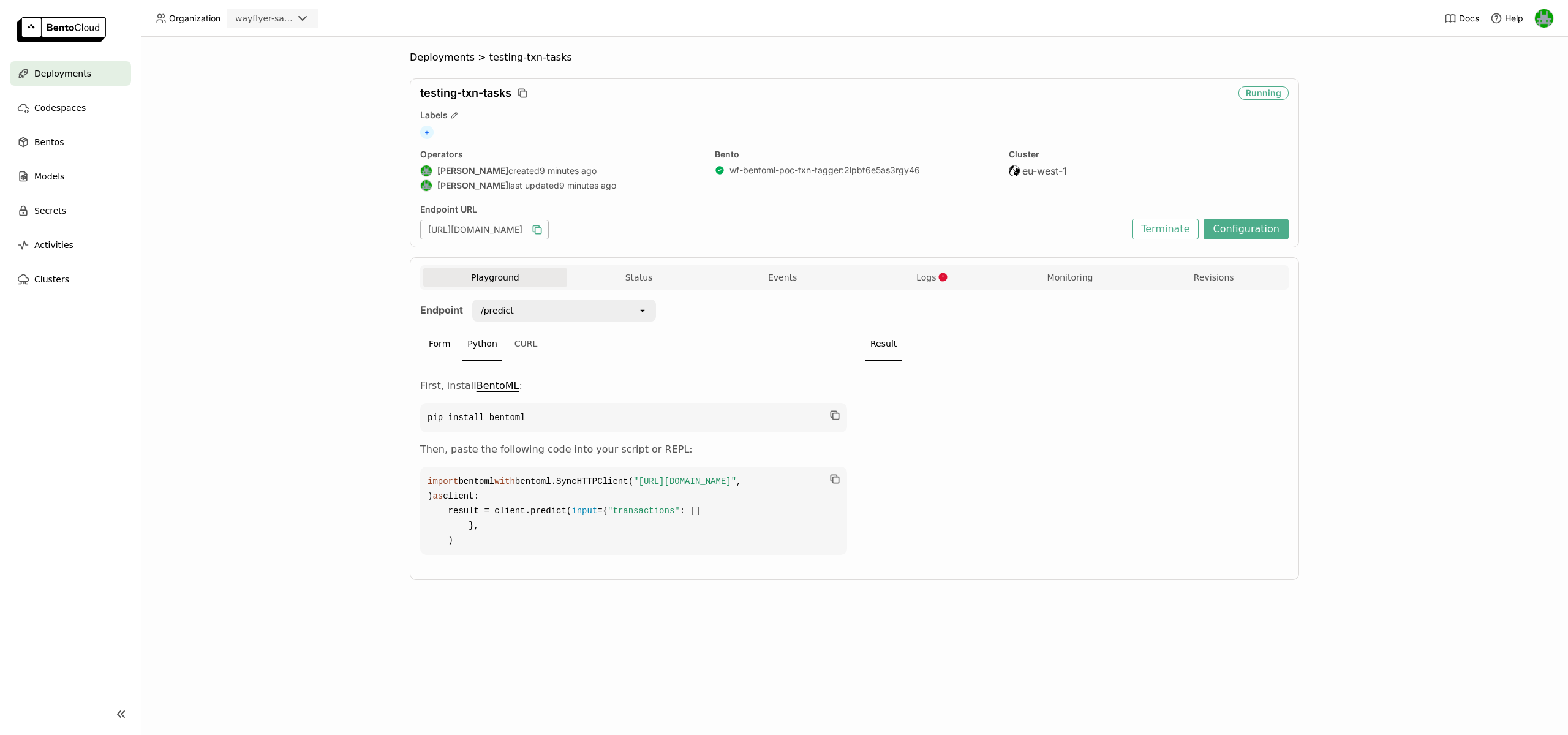
click at [445, 345] on div "Form" at bounding box center [439, 344] width 31 height 33
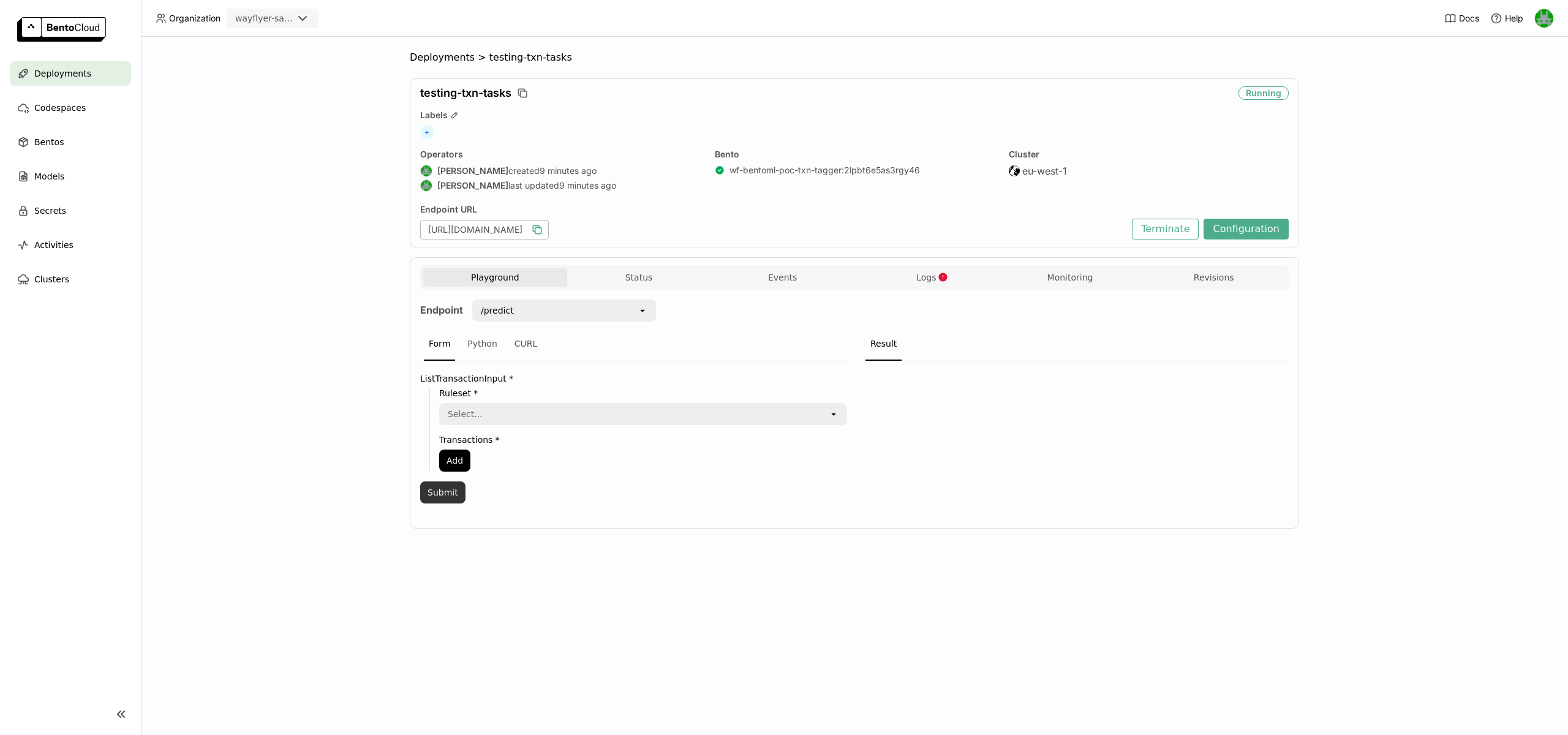
click at [437, 493] on button "Submit" at bounding box center [442, 492] width 45 height 22
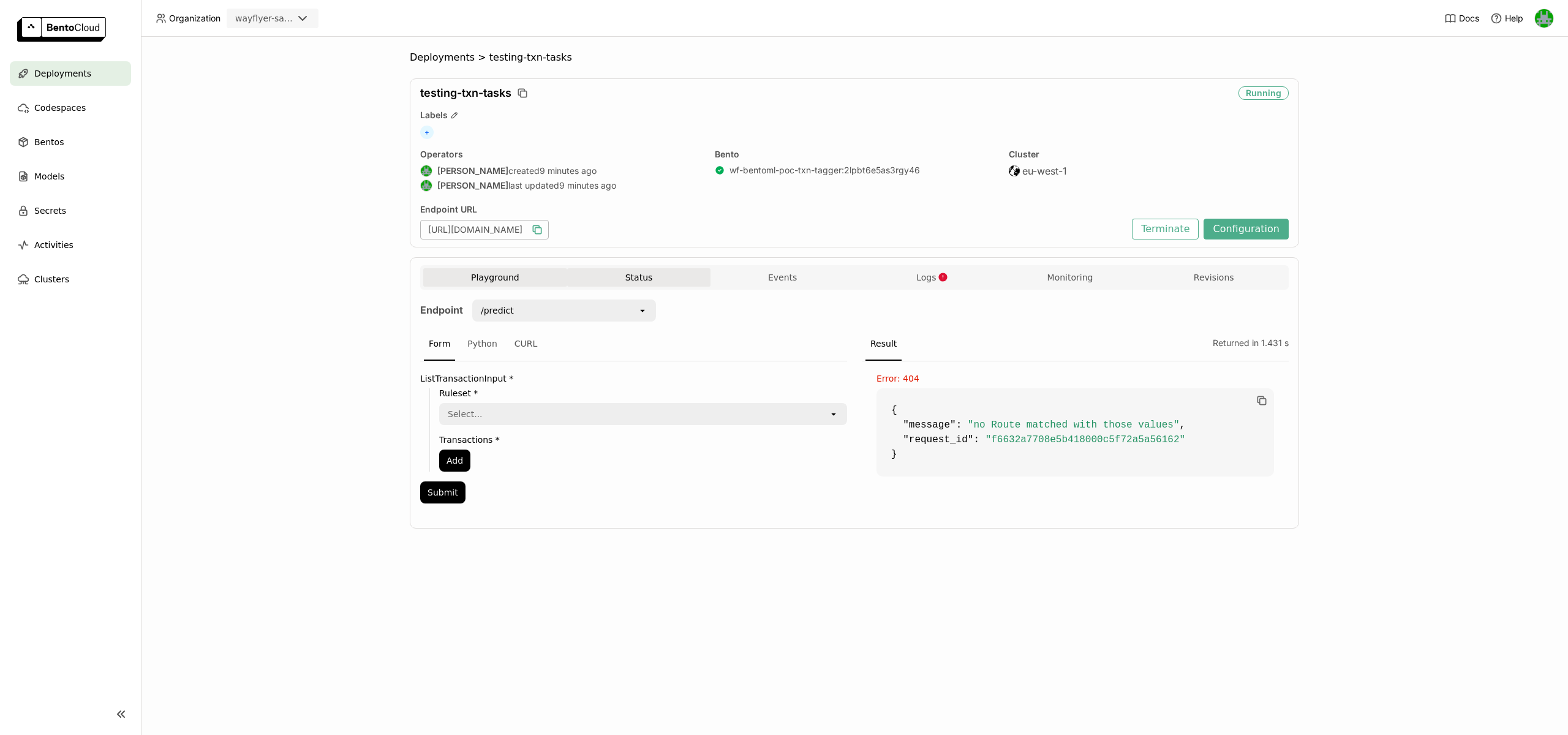
click at [660, 269] on button "Status" at bounding box center [639, 277] width 144 height 18
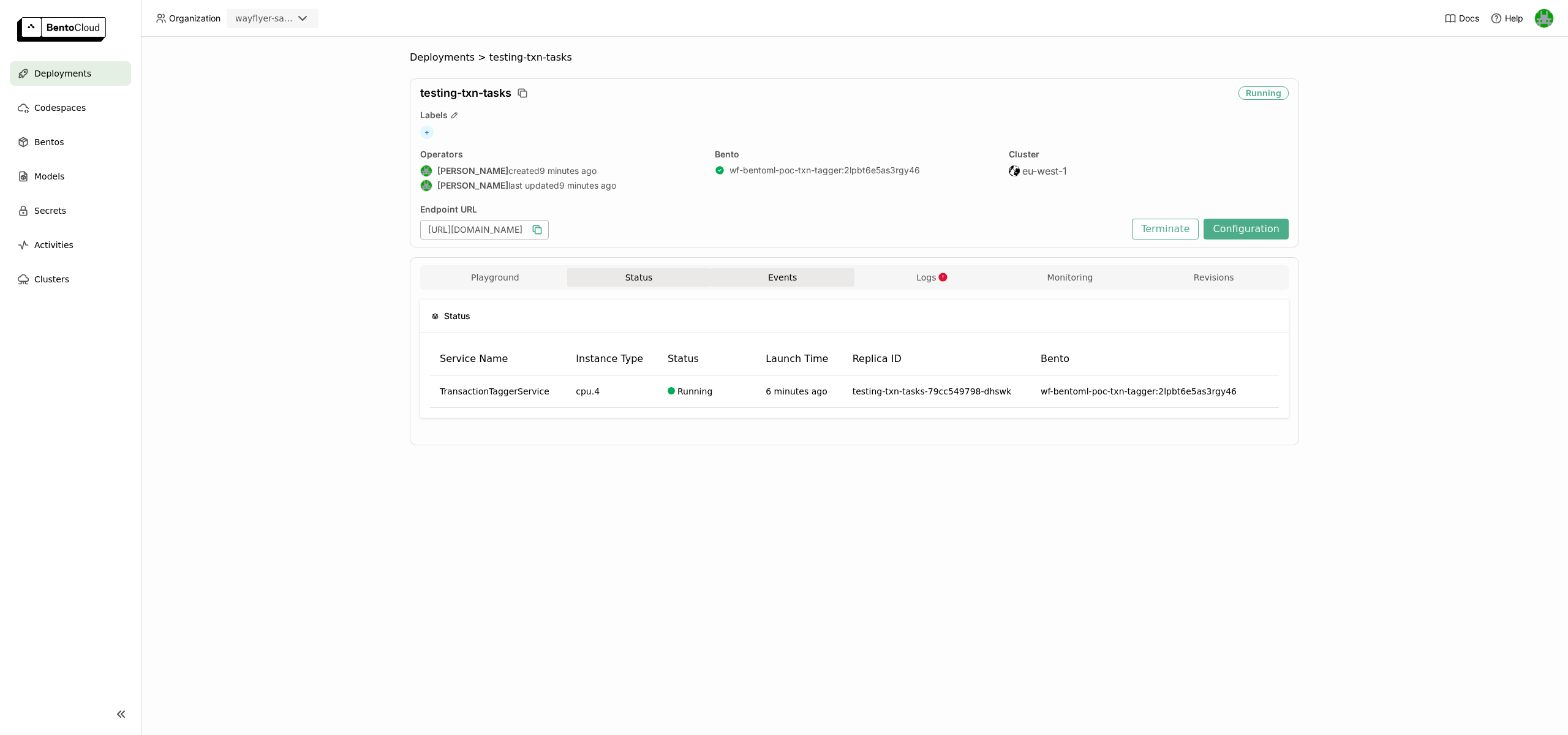
click at [747, 276] on button "Events" at bounding box center [782, 277] width 144 height 18
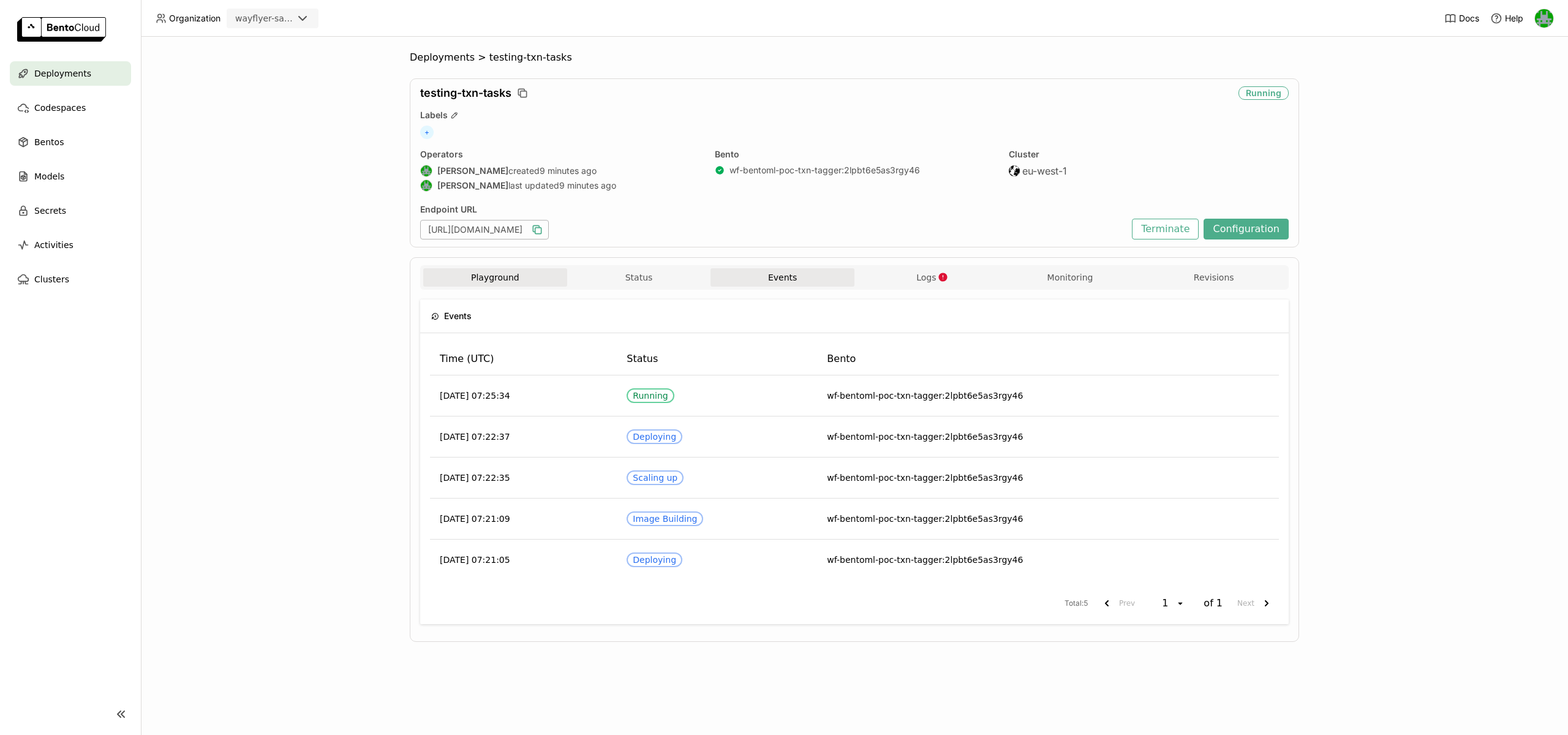
click at [513, 275] on button "Playground" at bounding box center [495, 277] width 144 height 18
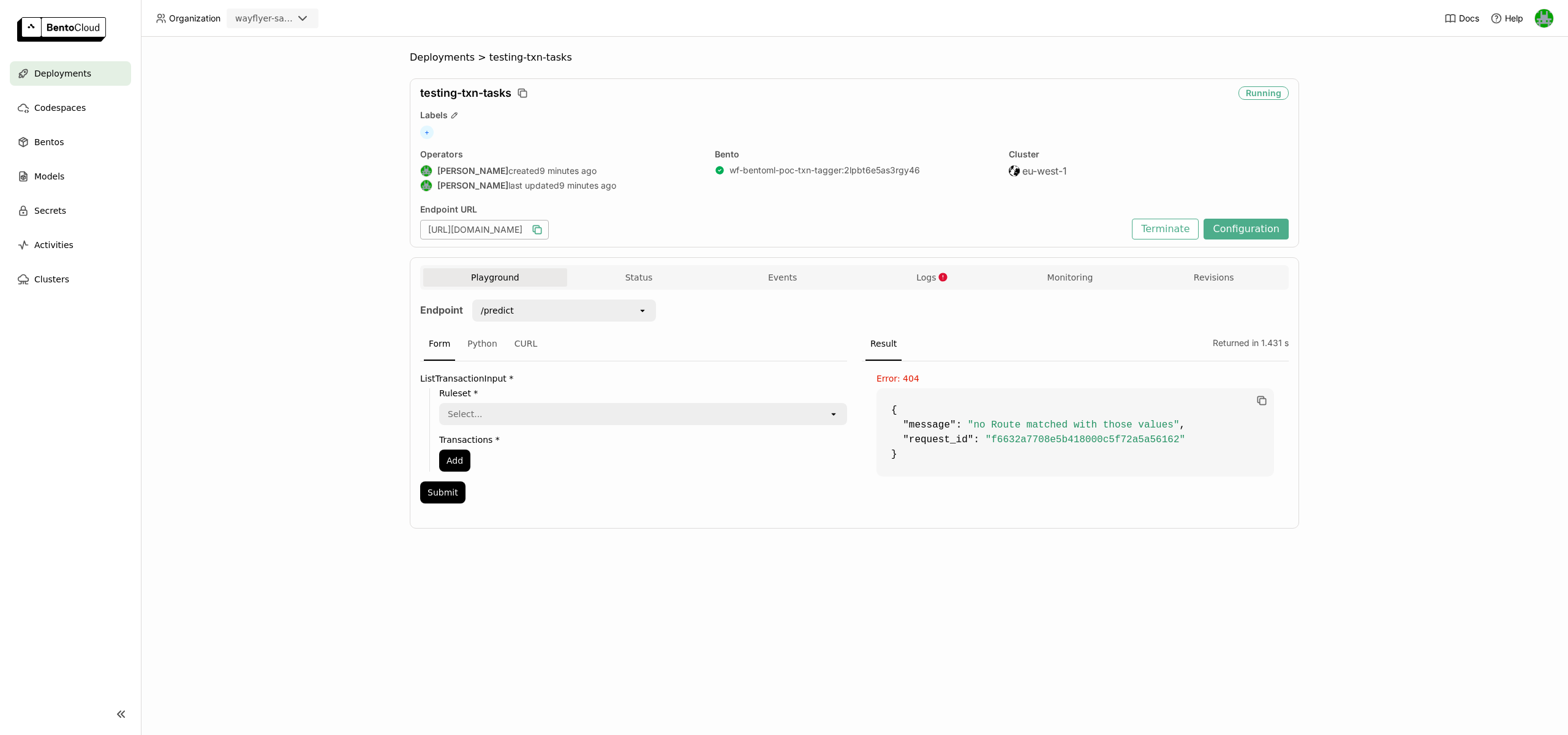
click at [546, 318] on div "/predict" at bounding box center [555, 310] width 164 height 20
type input "/predict/submit"
click at [392, 359] on div "Deployments > testing-txn-tasks testing-txn-tasks Running Labels + Operators Se…" at bounding box center [854, 385] width 1427 height 698
click at [447, 495] on button "Submit" at bounding box center [442, 492] width 45 height 22
click at [653, 281] on button "Status" at bounding box center [639, 277] width 144 height 18
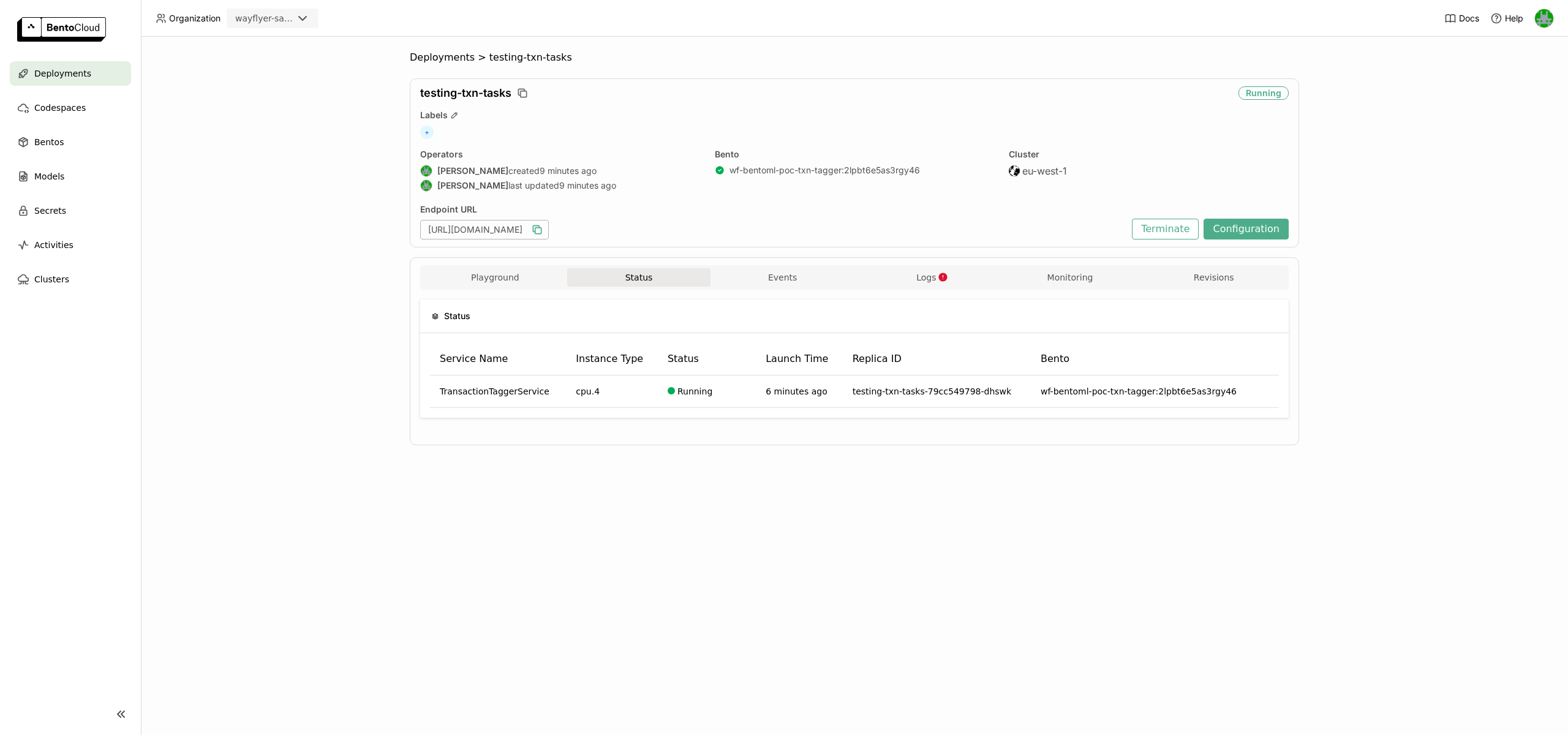
drag, startPoint x: 755, startPoint y: 264, endPoint x: 773, endPoint y: 266, distance: 18.1
click at [755, 264] on div "Playground Status Events Logs Monitoring Revisions Endpoint /predict open Form …" at bounding box center [854, 351] width 889 height 188
click at [936, 269] on button "Logs" at bounding box center [926, 277] width 144 height 18
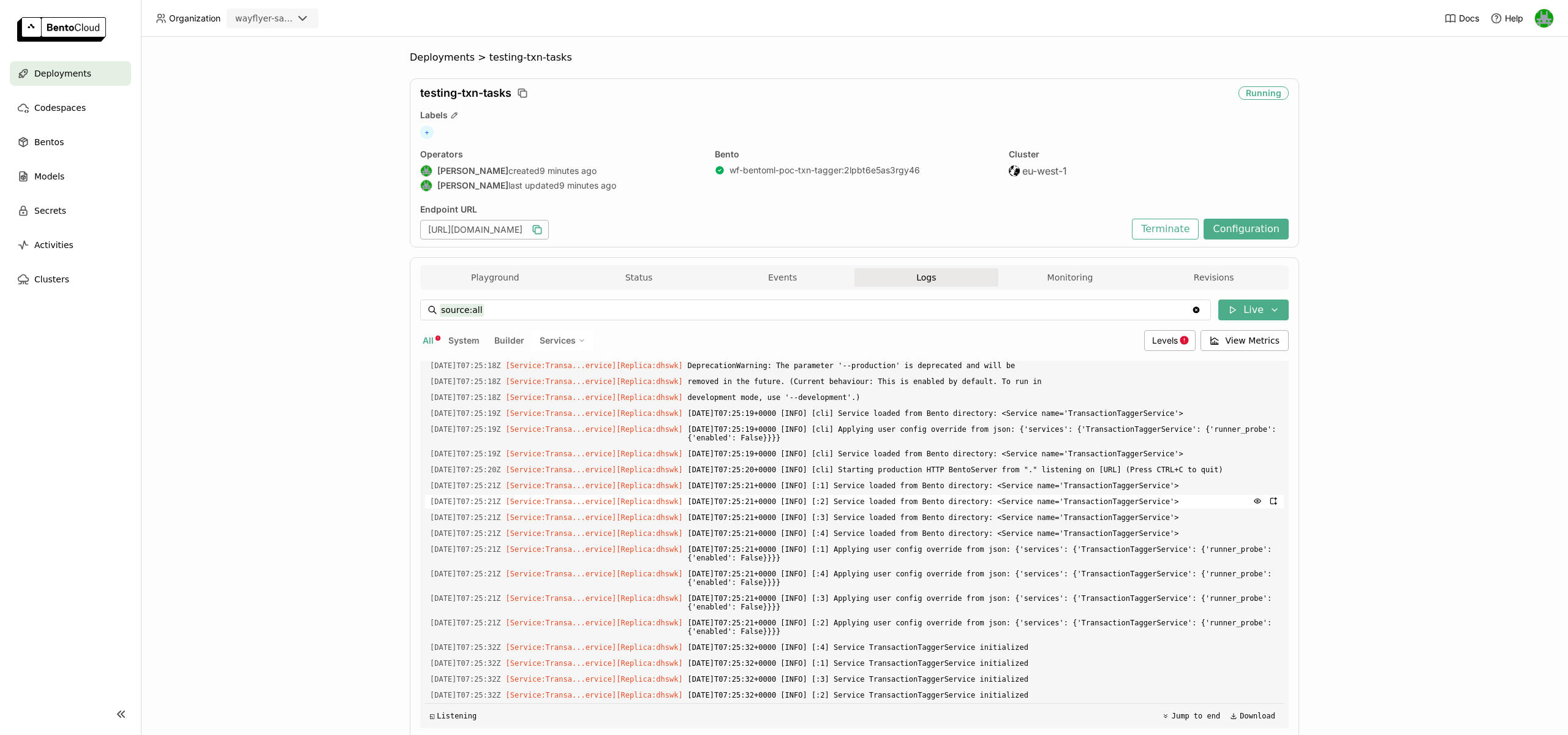
scroll to position [44, 0]
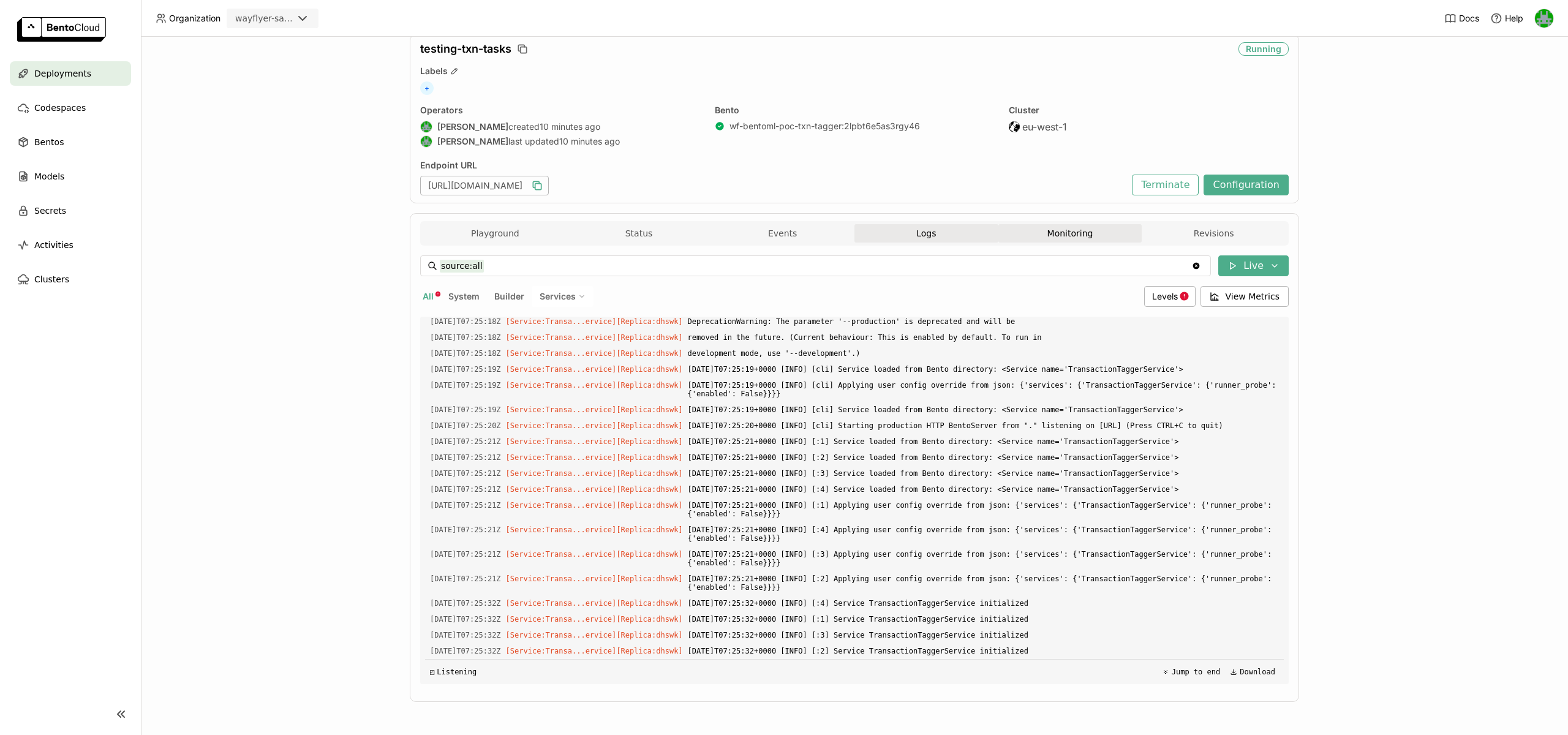
click at [1074, 237] on button "Monitoring" at bounding box center [1070, 233] width 144 height 18
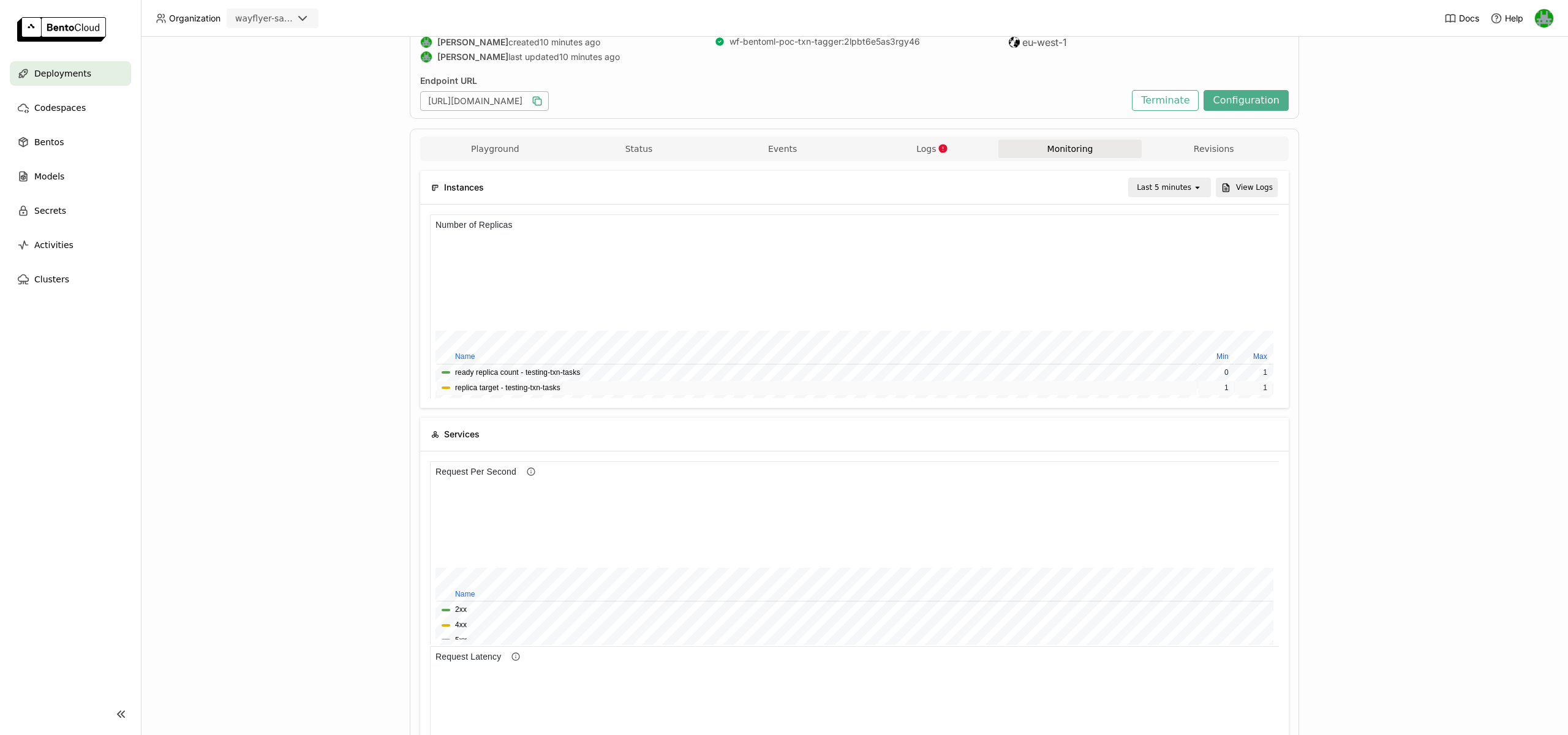
scroll to position [3, 0]
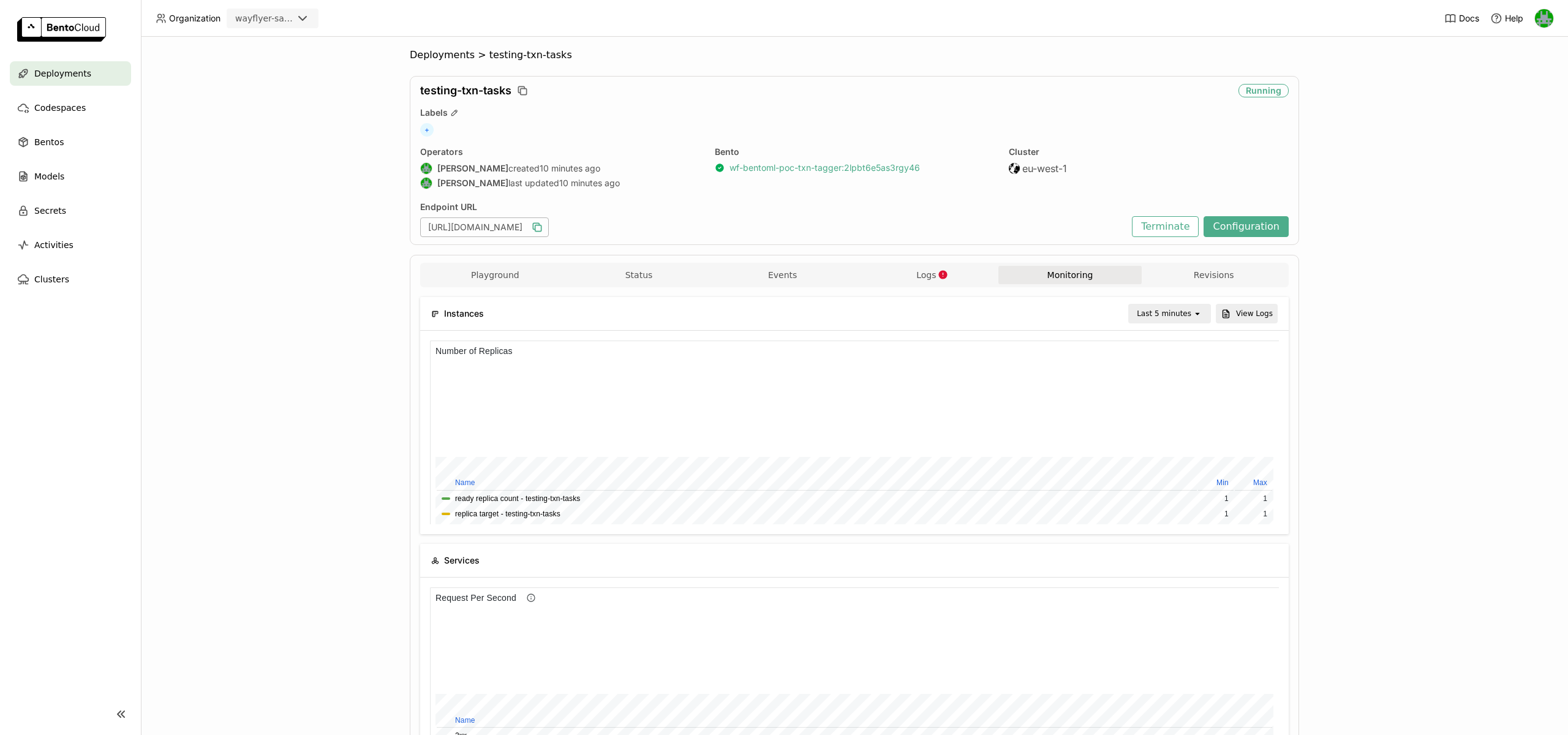
click at [851, 168] on link "wf-bentoml-poc-txn-tagger : 2lpbt6e5as3rgy46" at bounding box center [825, 168] width 191 height 11
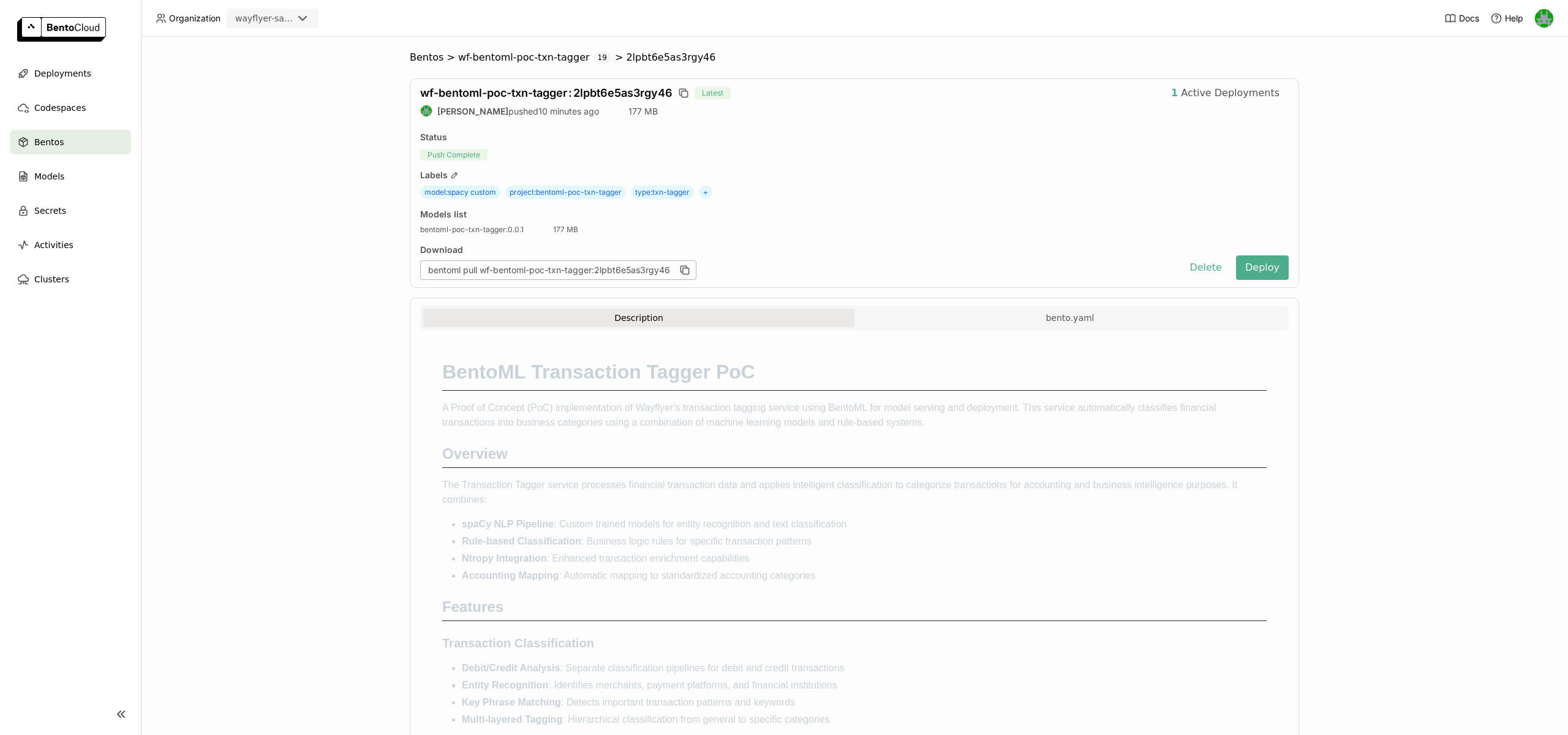
click at [952, 327] on div "Description bento.yaml" at bounding box center [854, 320] width 862 height 22
click at [957, 323] on button "bento.yaml" at bounding box center [1070, 318] width 431 height 18
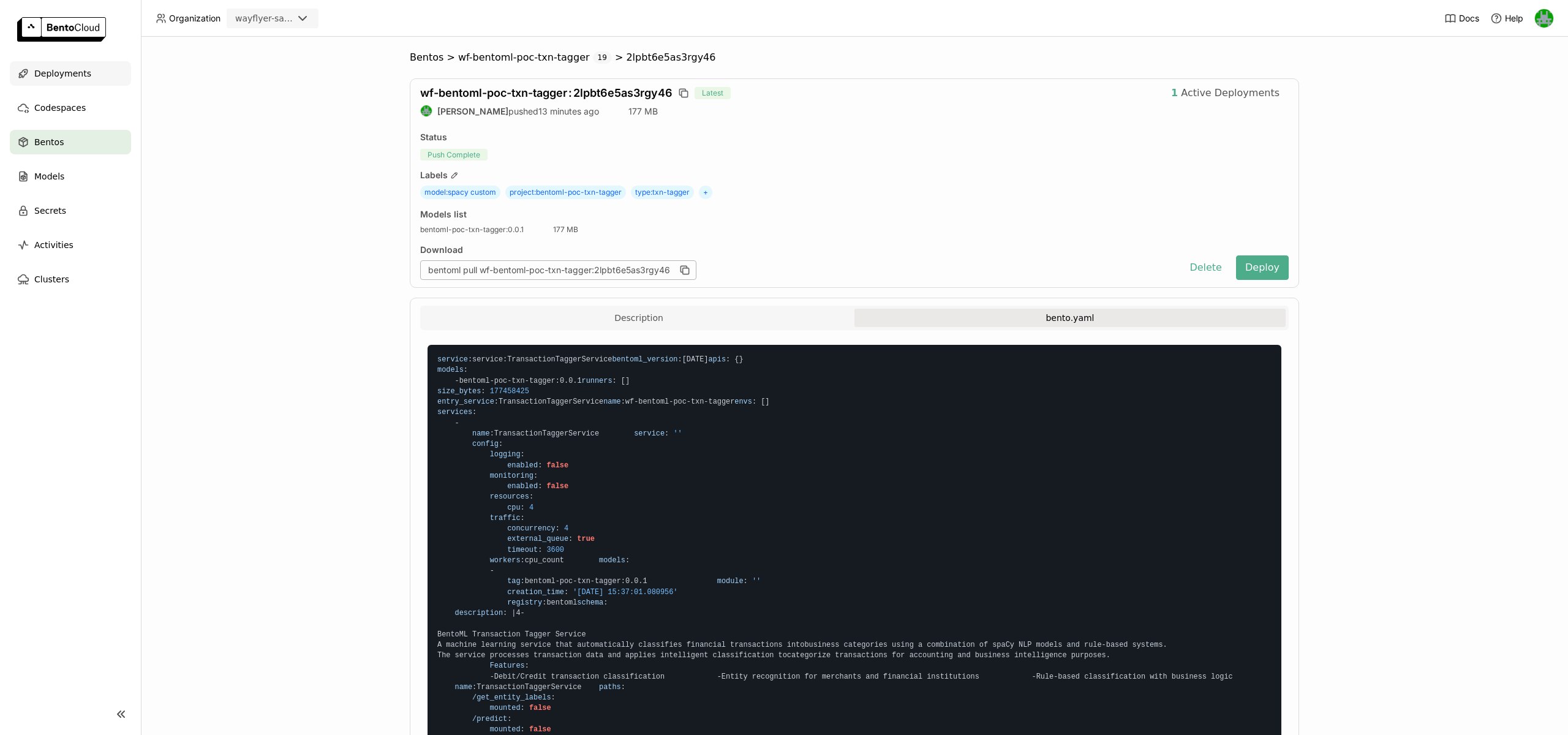
click at [79, 85] on div "Deployments" at bounding box center [70, 74] width 121 height 24
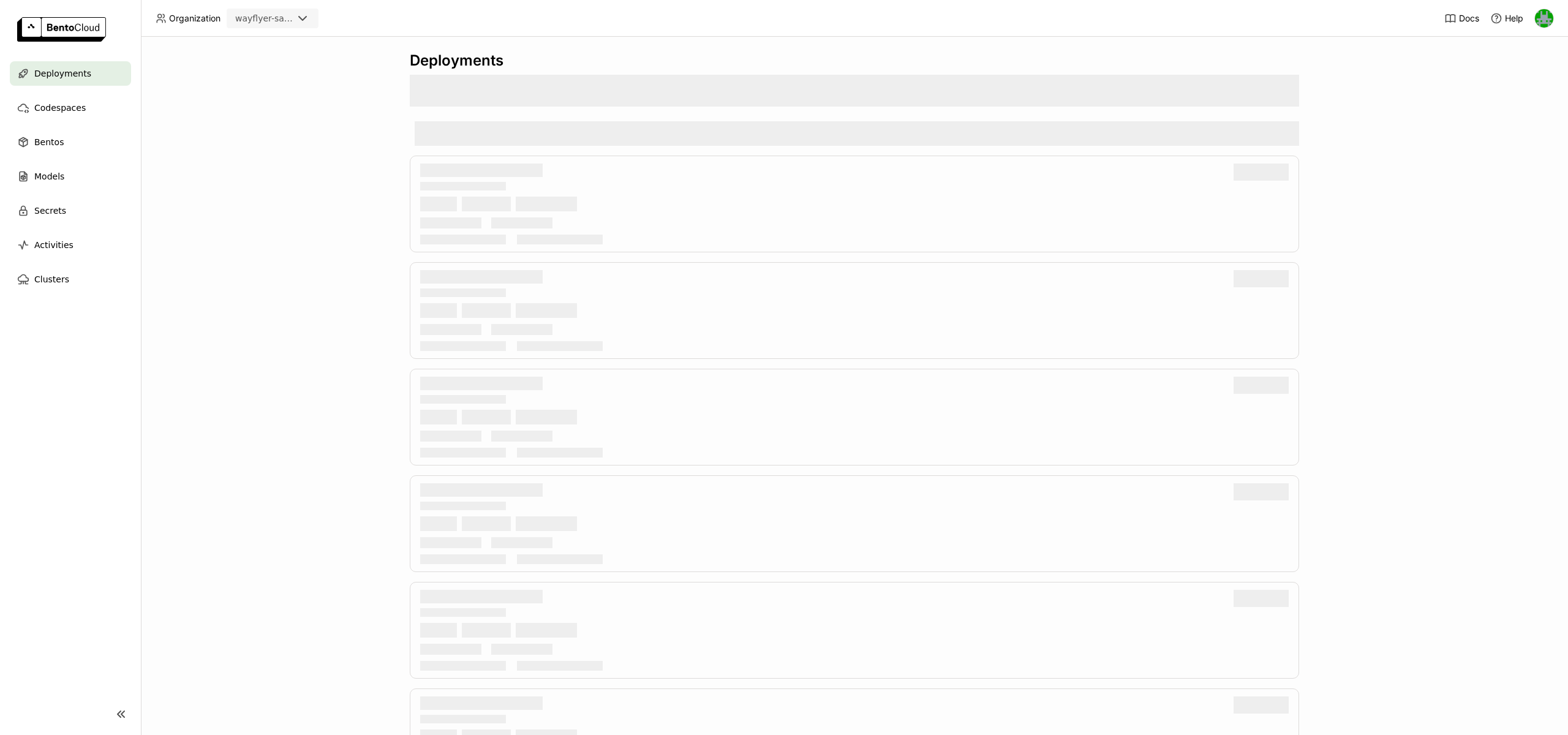
click at [73, 80] on span "Deployments" at bounding box center [63, 74] width 57 height 15
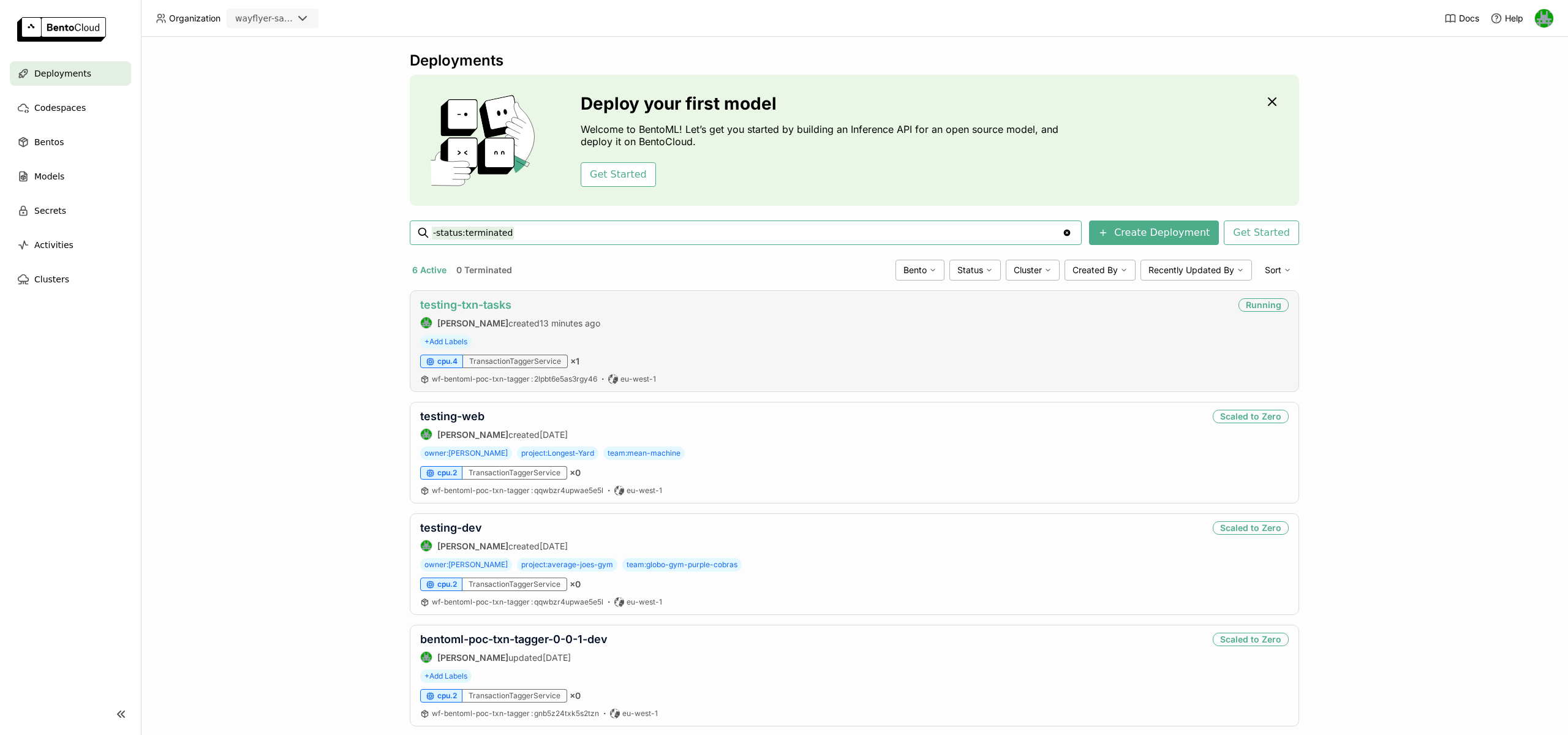
click at [472, 307] on link "testing-txn-tasks" at bounding box center [465, 304] width 91 height 13
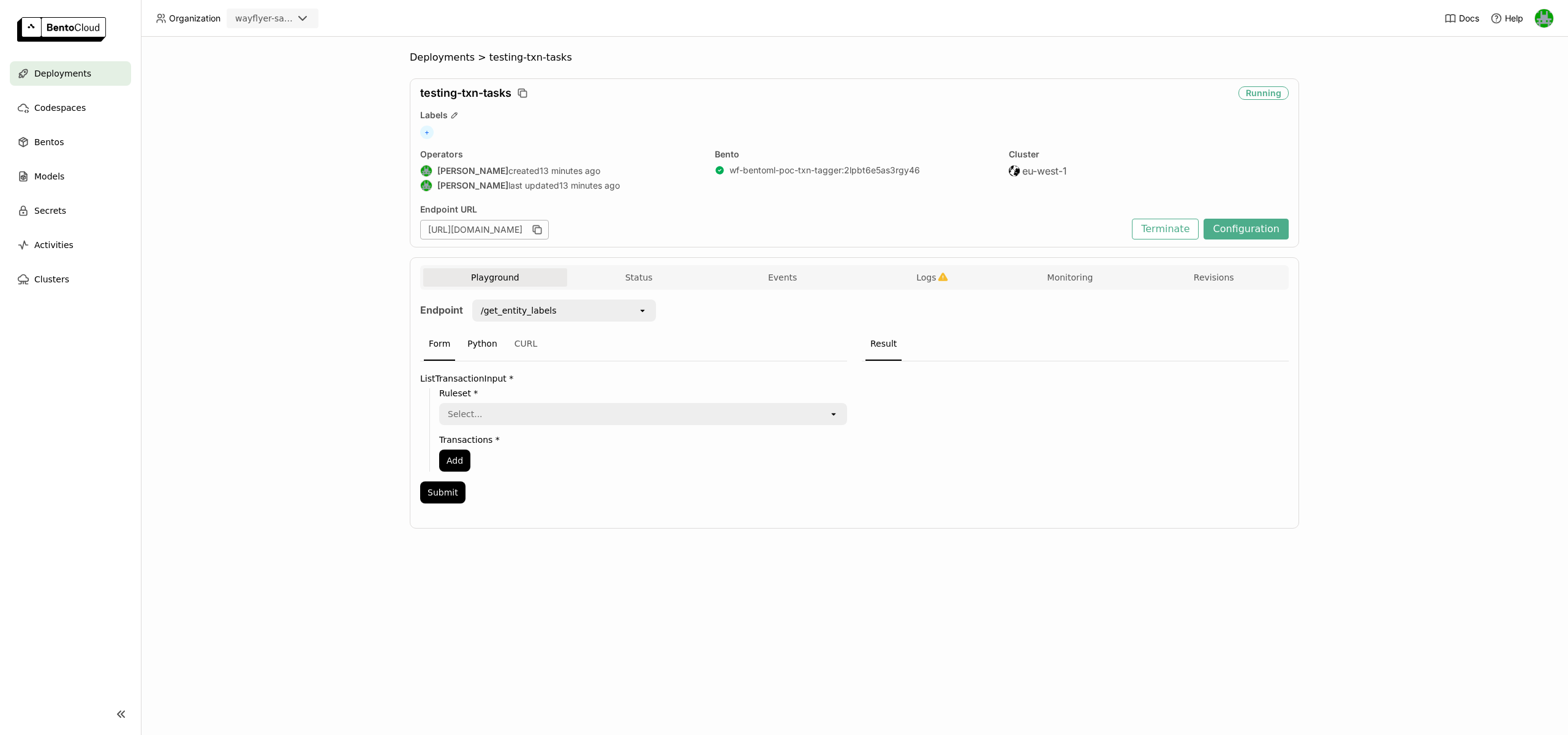
click at [465, 335] on div "Python" at bounding box center [482, 344] width 40 height 33
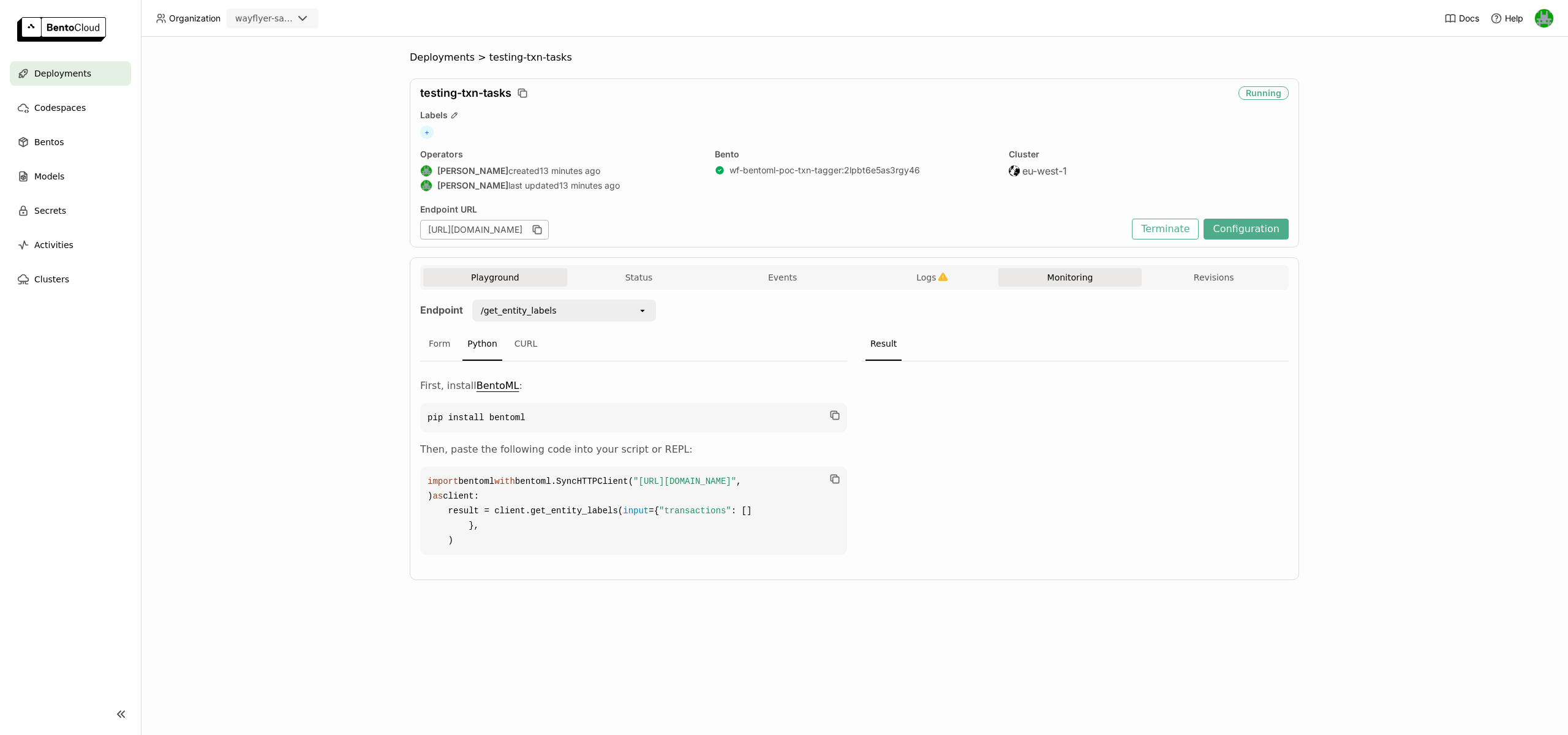
click at [1060, 272] on button "Monitoring" at bounding box center [1070, 277] width 144 height 18
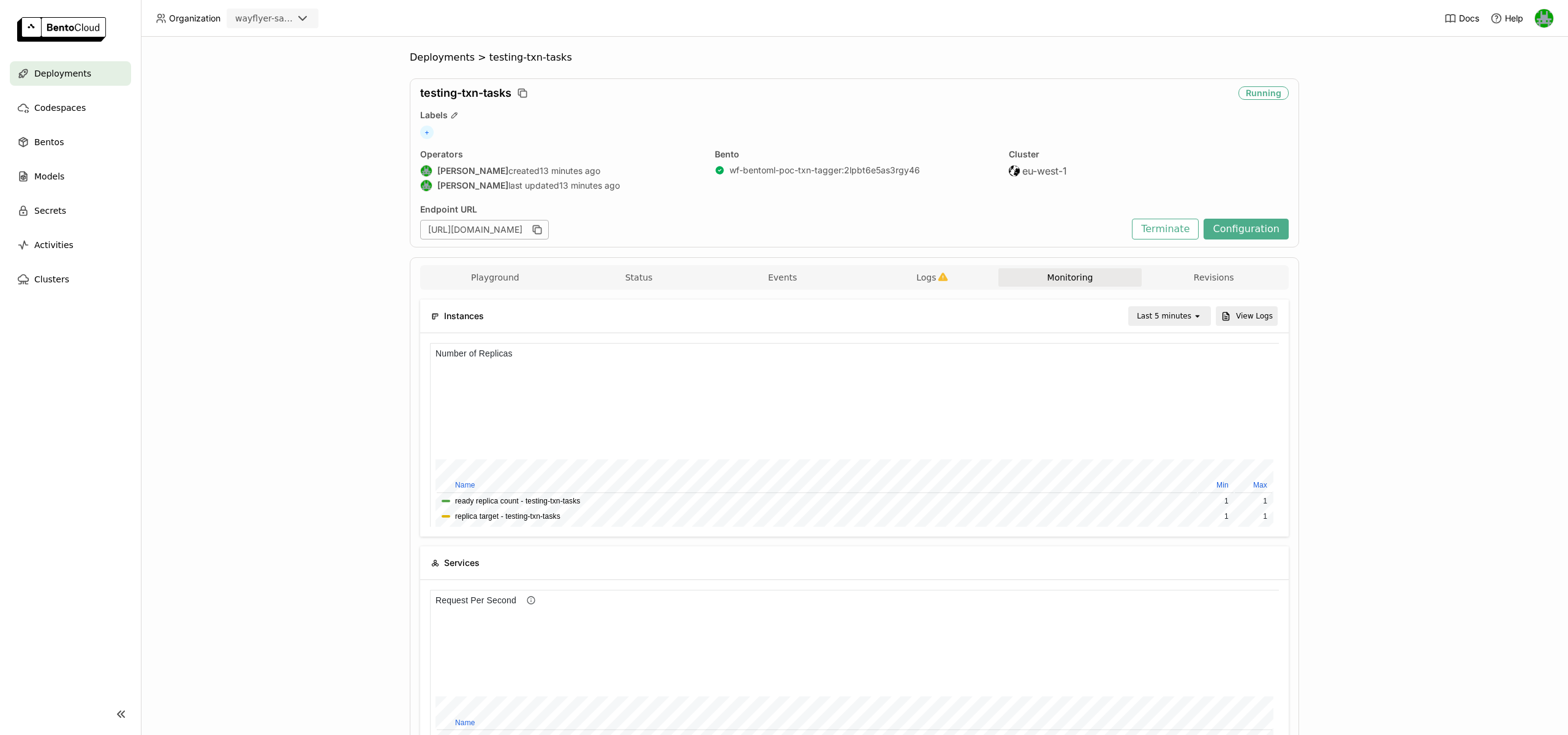
scroll to position [906, 0]
click at [501, 270] on button "Playground" at bounding box center [495, 275] width 144 height 18
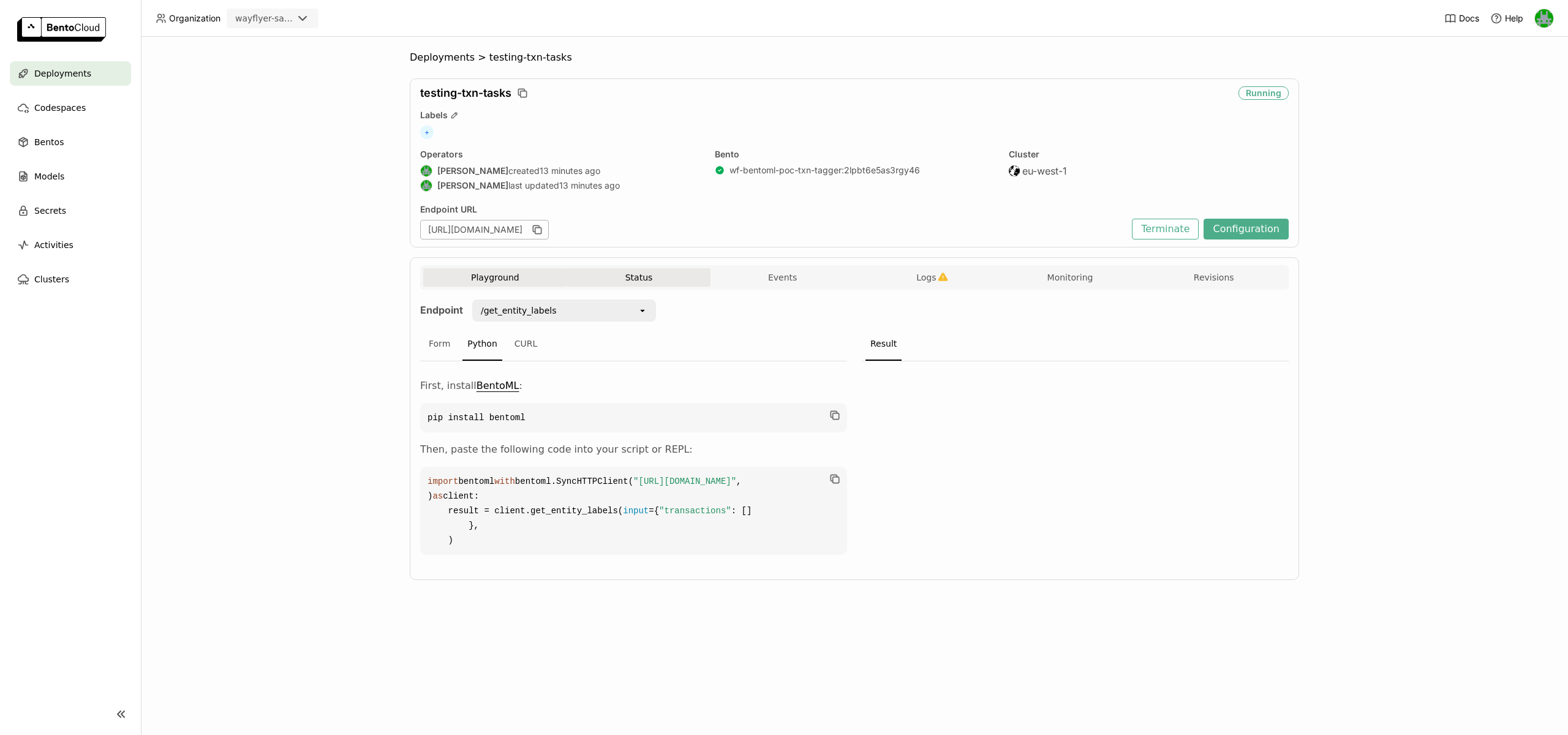
click at [597, 279] on button "Status" at bounding box center [639, 277] width 144 height 18
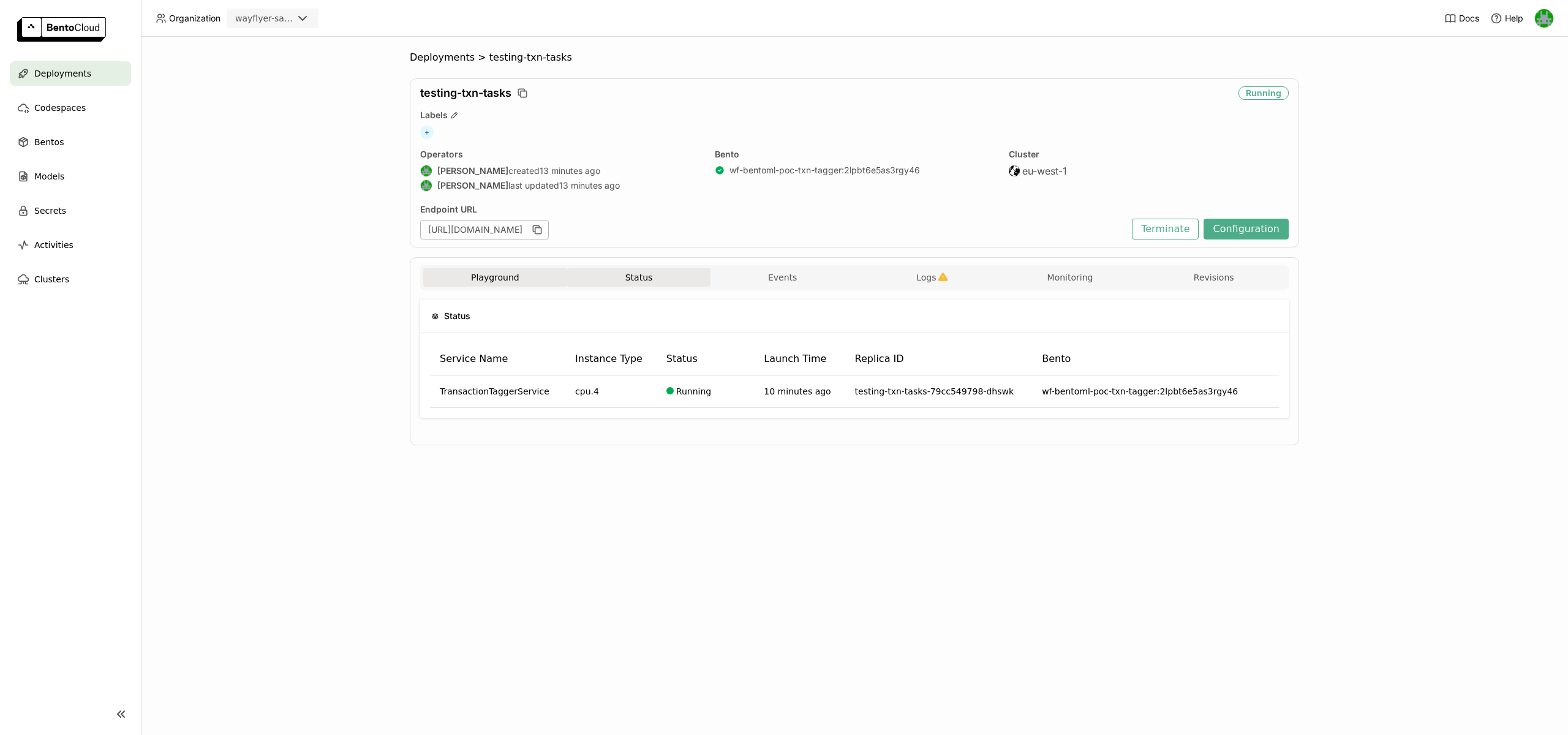
click at [471, 280] on button "Playground" at bounding box center [495, 277] width 144 height 18
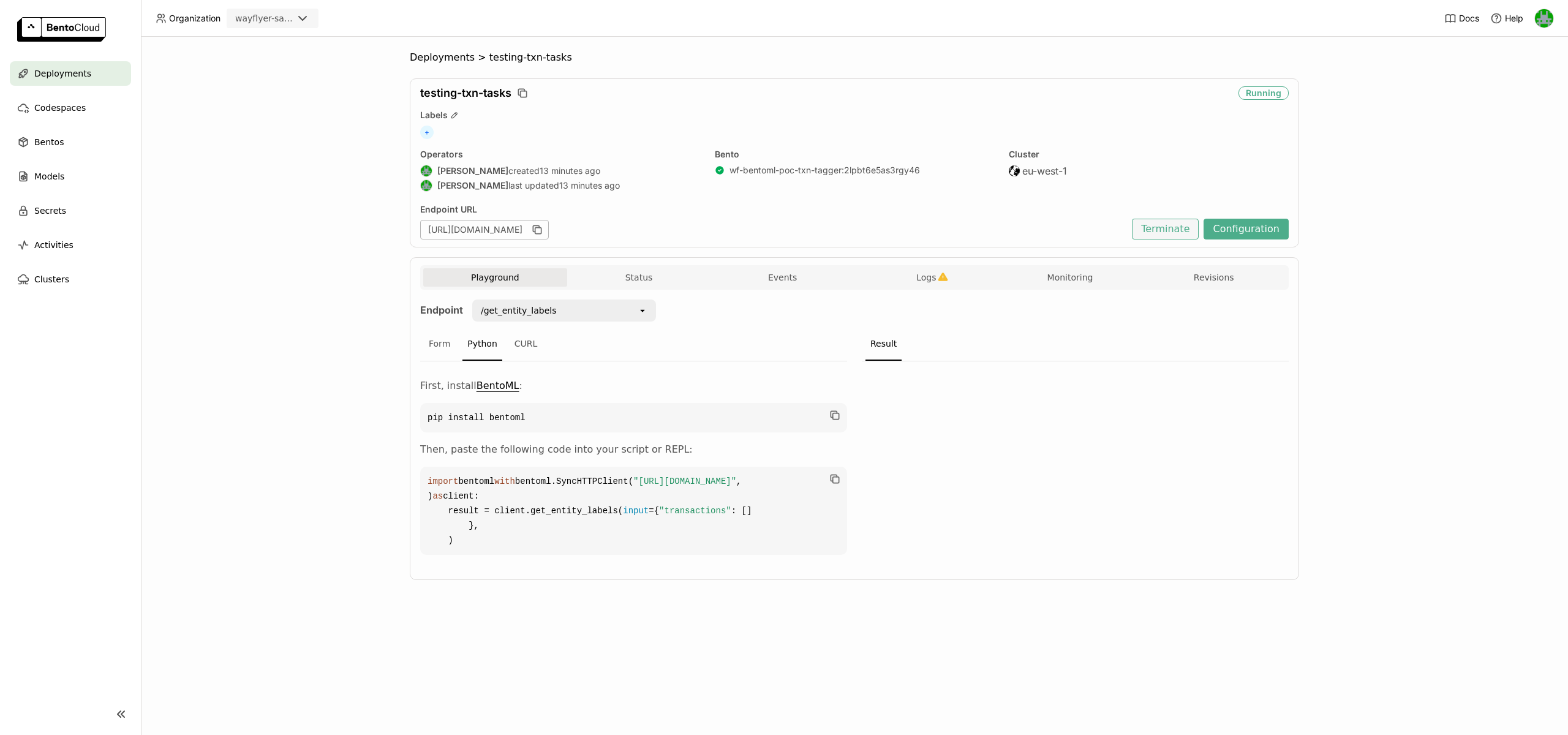
click at [1186, 230] on button "Terminate" at bounding box center [1165, 229] width 67 height 21
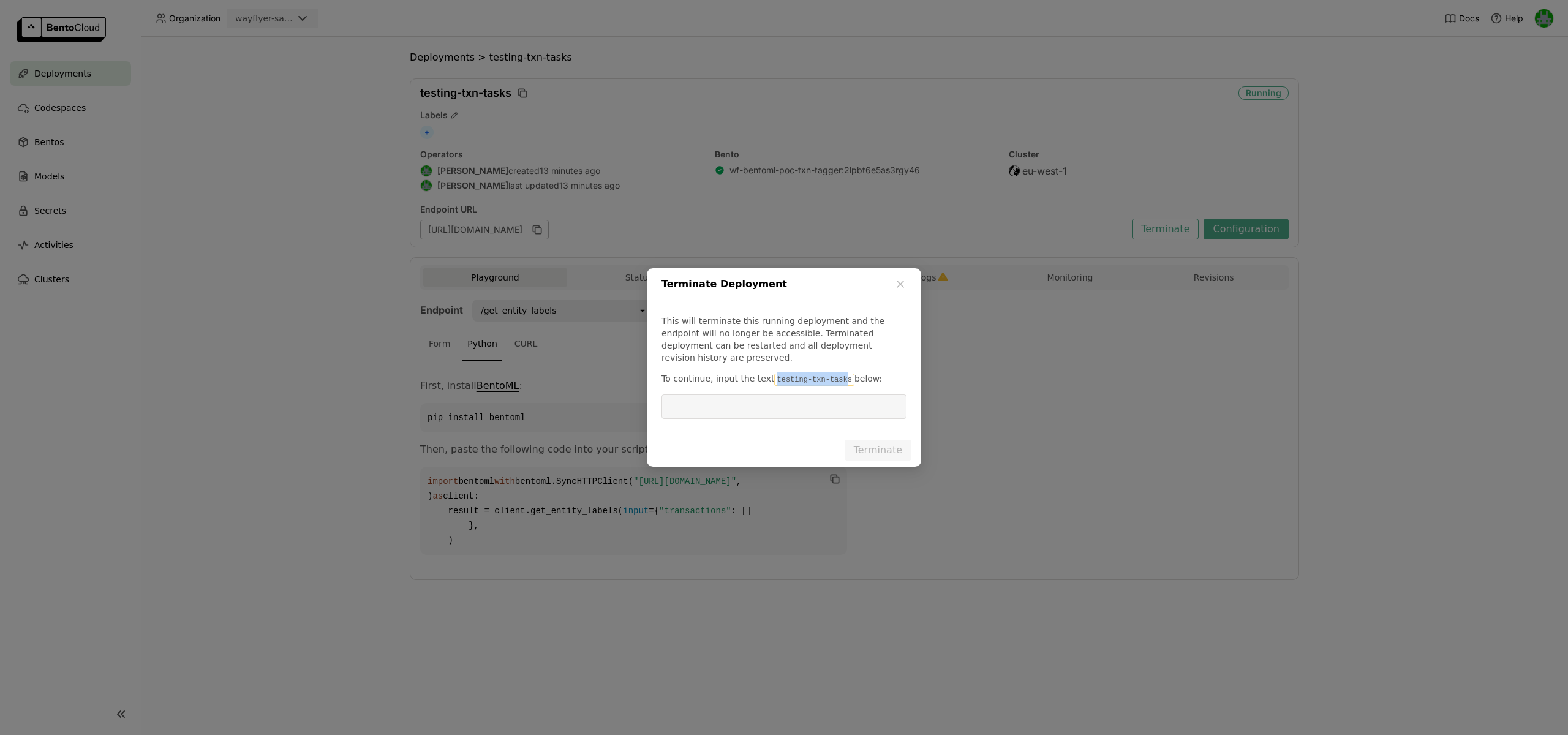
drag, startPoint x: 842, startPoint y: 375, endPoint x: 769, endPoint y: 375, distance: 73.0
click at [774, 375] on code "testing-txn-tasks" at bounding box center [814, 380] width 80 height 12
copy code "testing-txn-task"
click at [780, 395] on input "dialog" at bounding box center [784, 406] width 231 height 23
paste input "testing-txn-task"
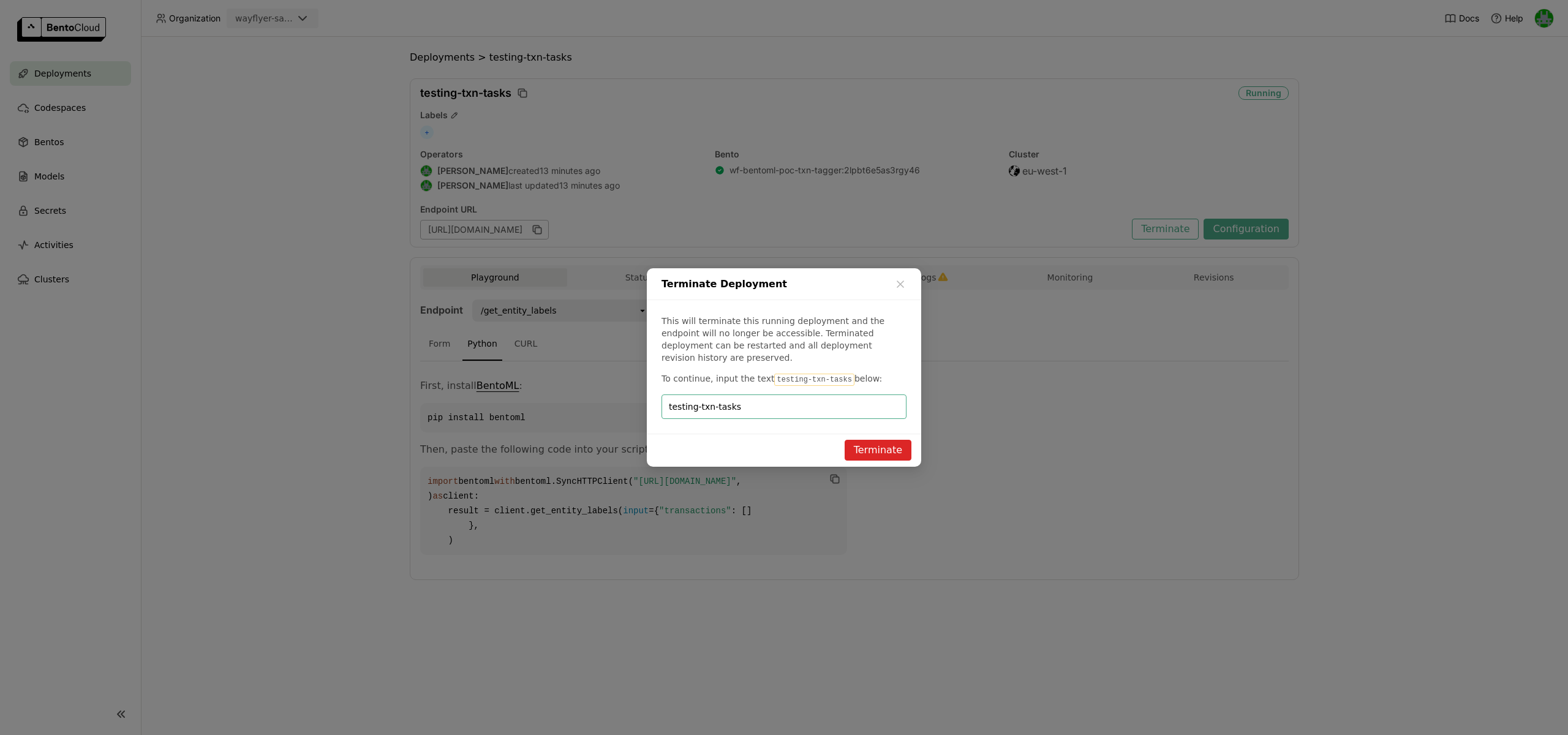
type input "testing-txn-tasks"
click at [886, 446] on button "Terminate" at bounding box center [878, 450] width 67 height 21
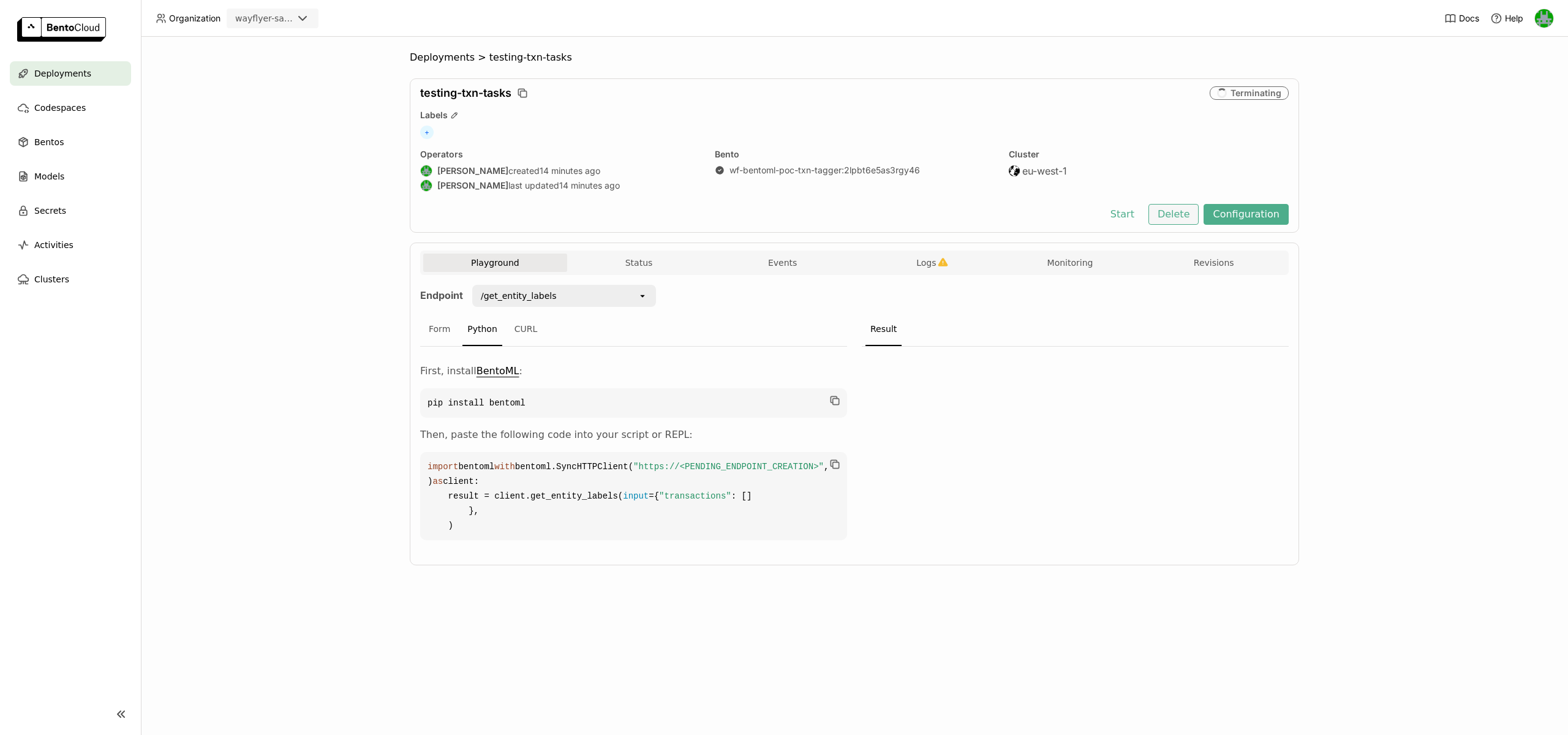
click at [1166, 218] on button "Delete" at bounding box center [1173, 214] width 51 height 21
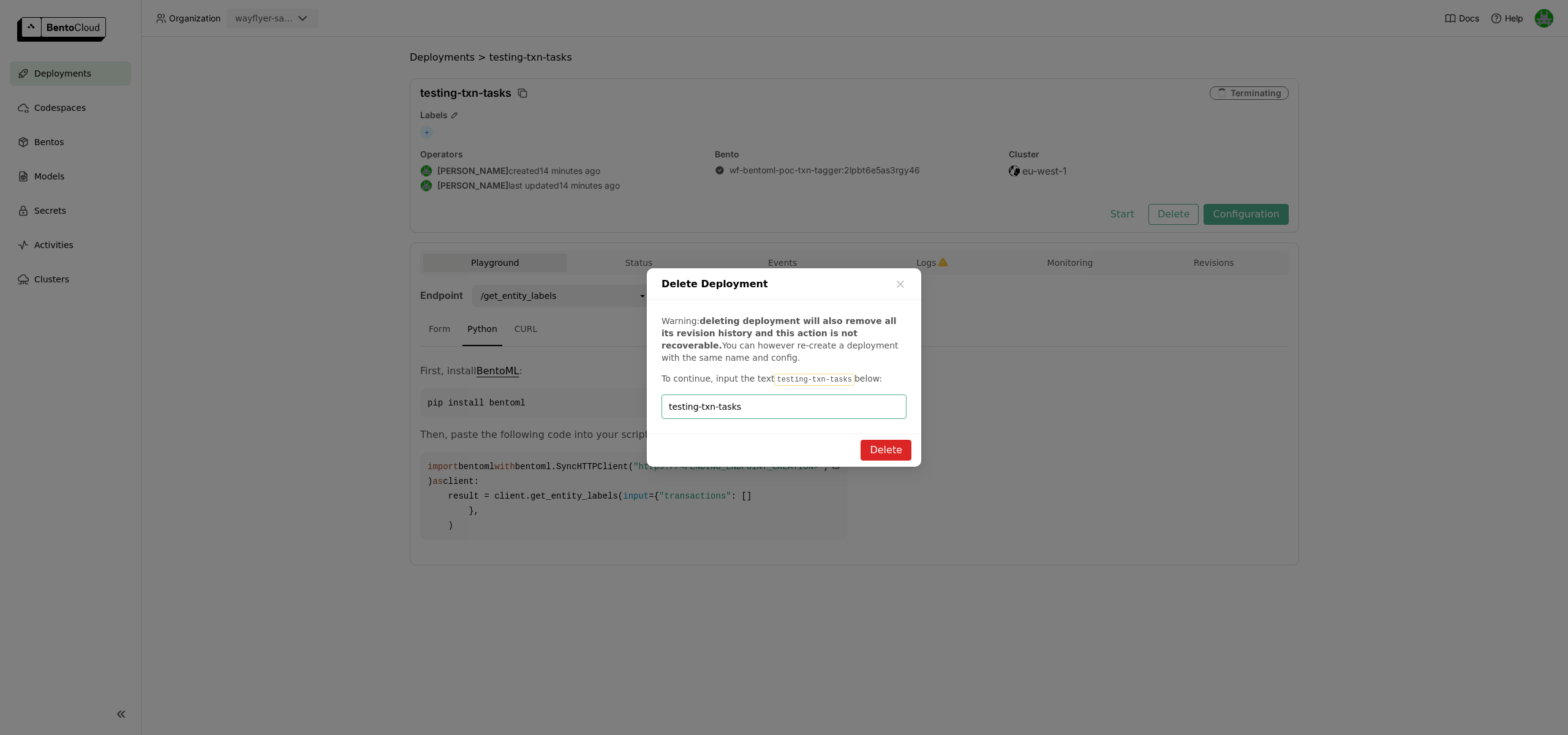
type input "testing-txn-tasks"
click at [863, 447] on div "Delete" at bounding box center [784, 450] width 275 height 33
click at [869, 448] on button "Delete" at bounding box center [886, 450] width 51 height 21
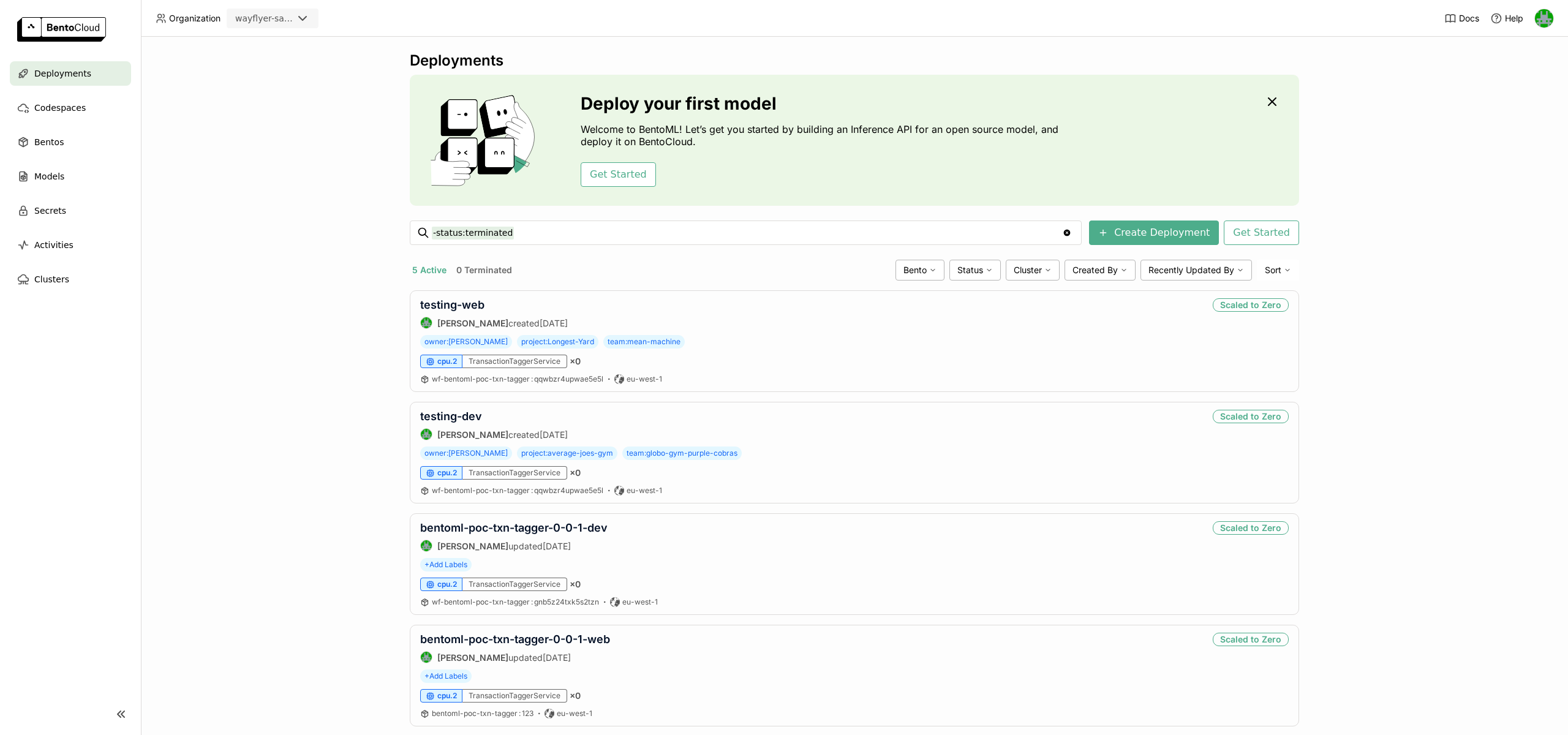
click at [336, 312] on div "Deployments Deploy your first model Welcome to BentoML! Let’s get you started b…" at bounding box center [854, 385] width 1427 height 698
click at [283, 16] on div "wayflyer-sandbox" at bounding box center [264, 18] width 57 height 12
click at [261, 103] on div "scratch" at bounding box center [272, 100] width 72 height 12
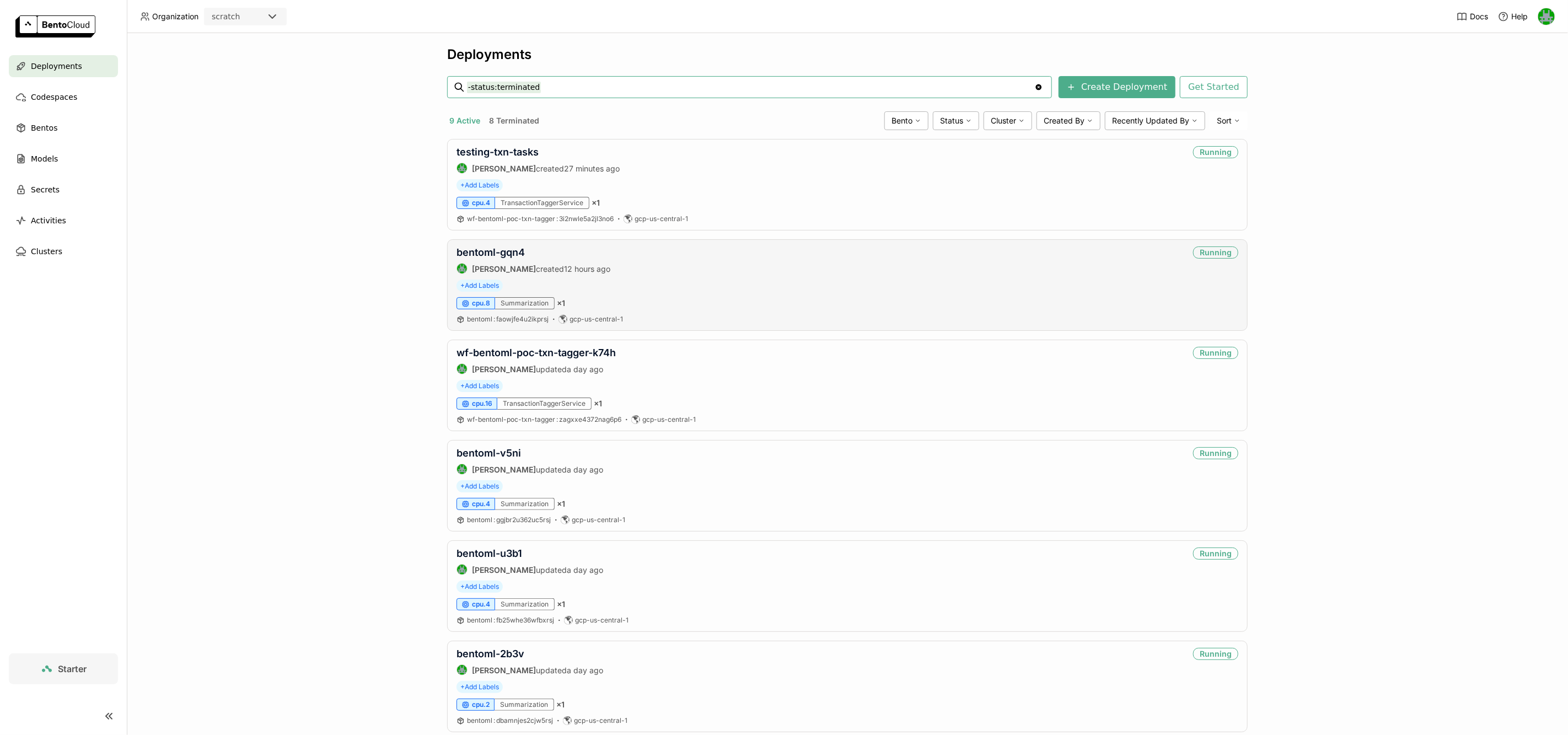
click at [481, 244] on div "bentoml-gqn4 [PERSON_NAME] created 12 hours ago Running + Add Labels cpu.8 Summ…" at bounding box center [847, 285] width 800 height 91
click at [481, 251] on link "bentoml-gqn4" at bounding box center [491, 252] width 68 height 12
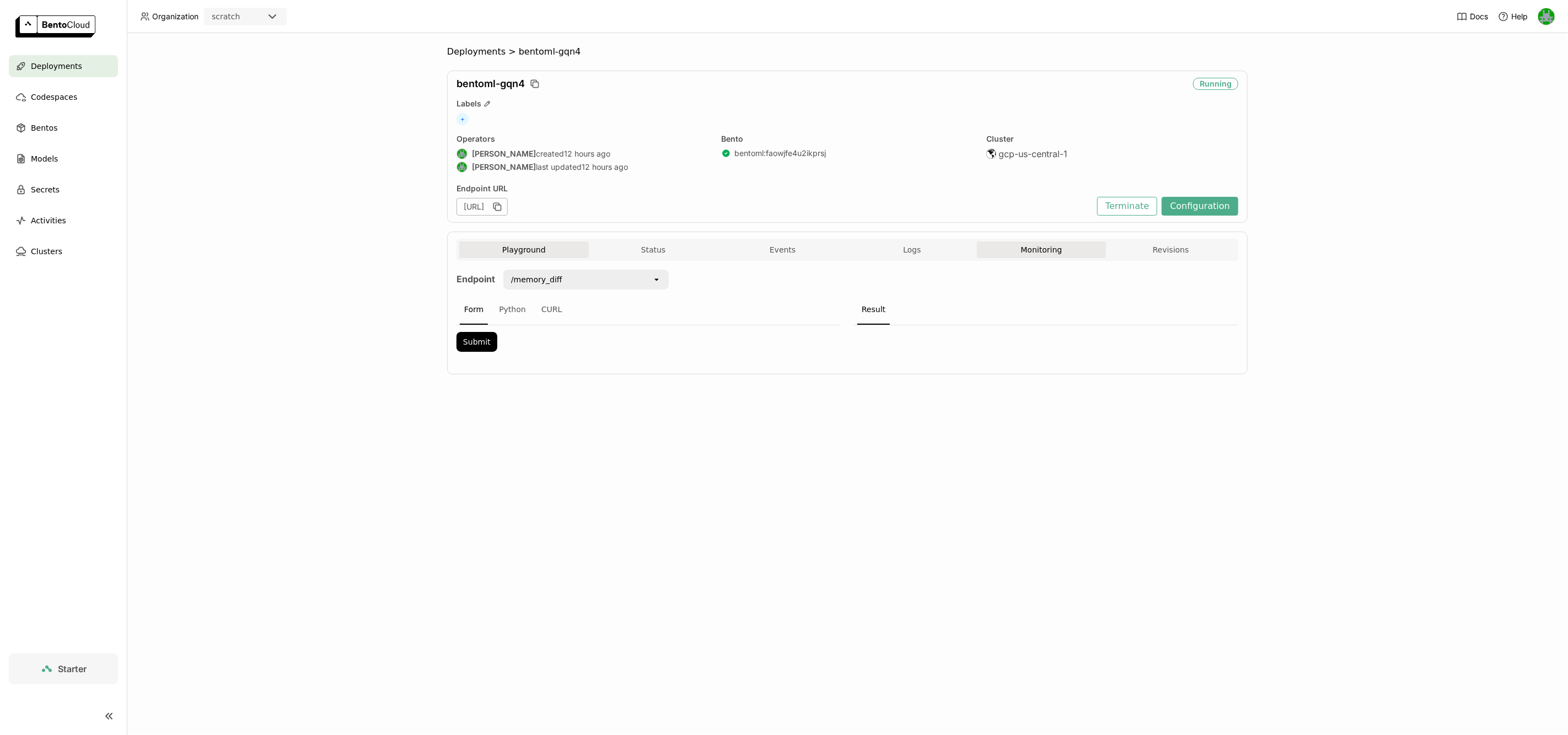
click at [1031, 249] on button "Monitoring" at bounding box center [1041, 250] width 130 height 16
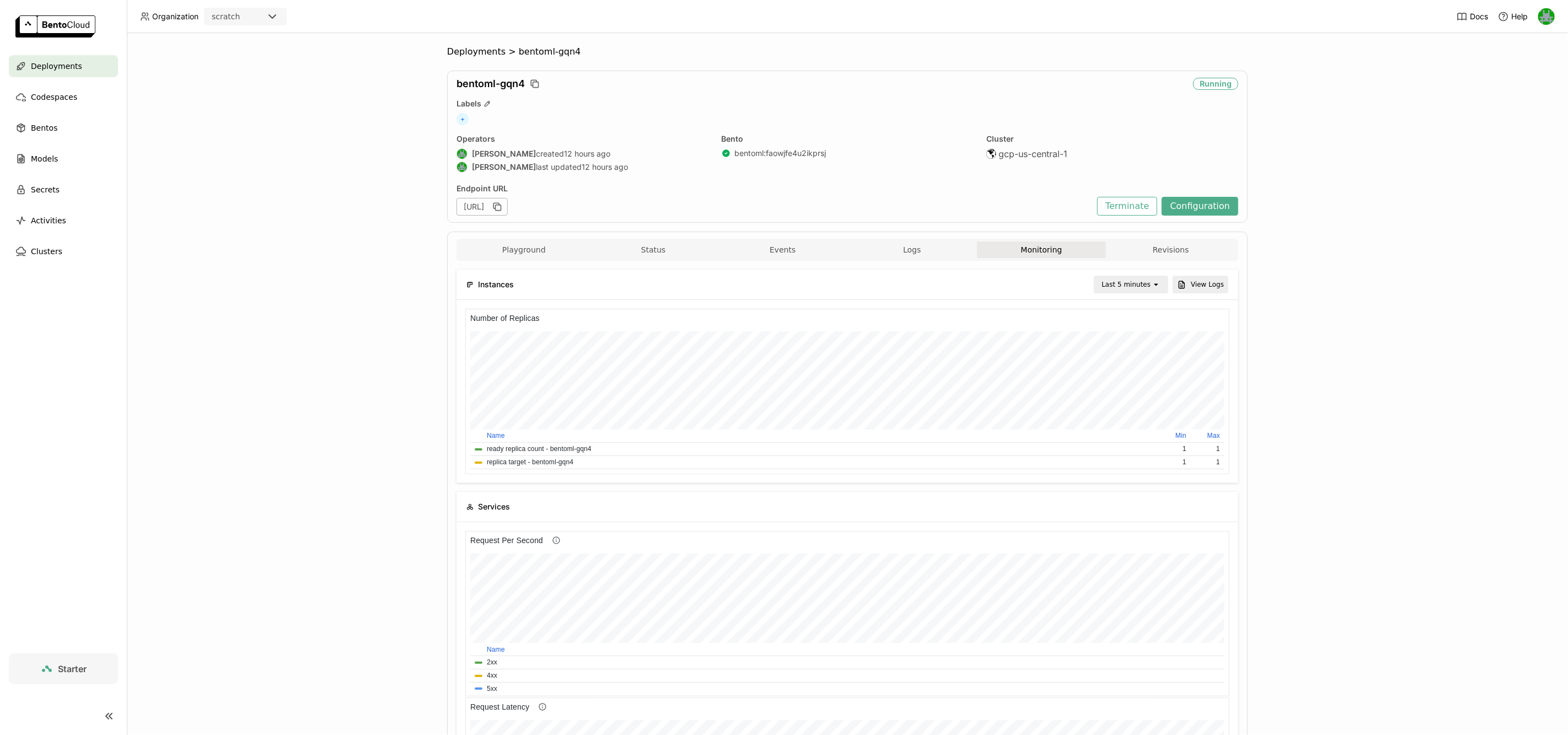
click at [1144, 287] on div "Last 5 minutes" at bounding box center [1126, 284] width 49 height 11
click at [1119, 387] on div "Last 6 hours" at bounding box center [1134, 389] width 52 height 11
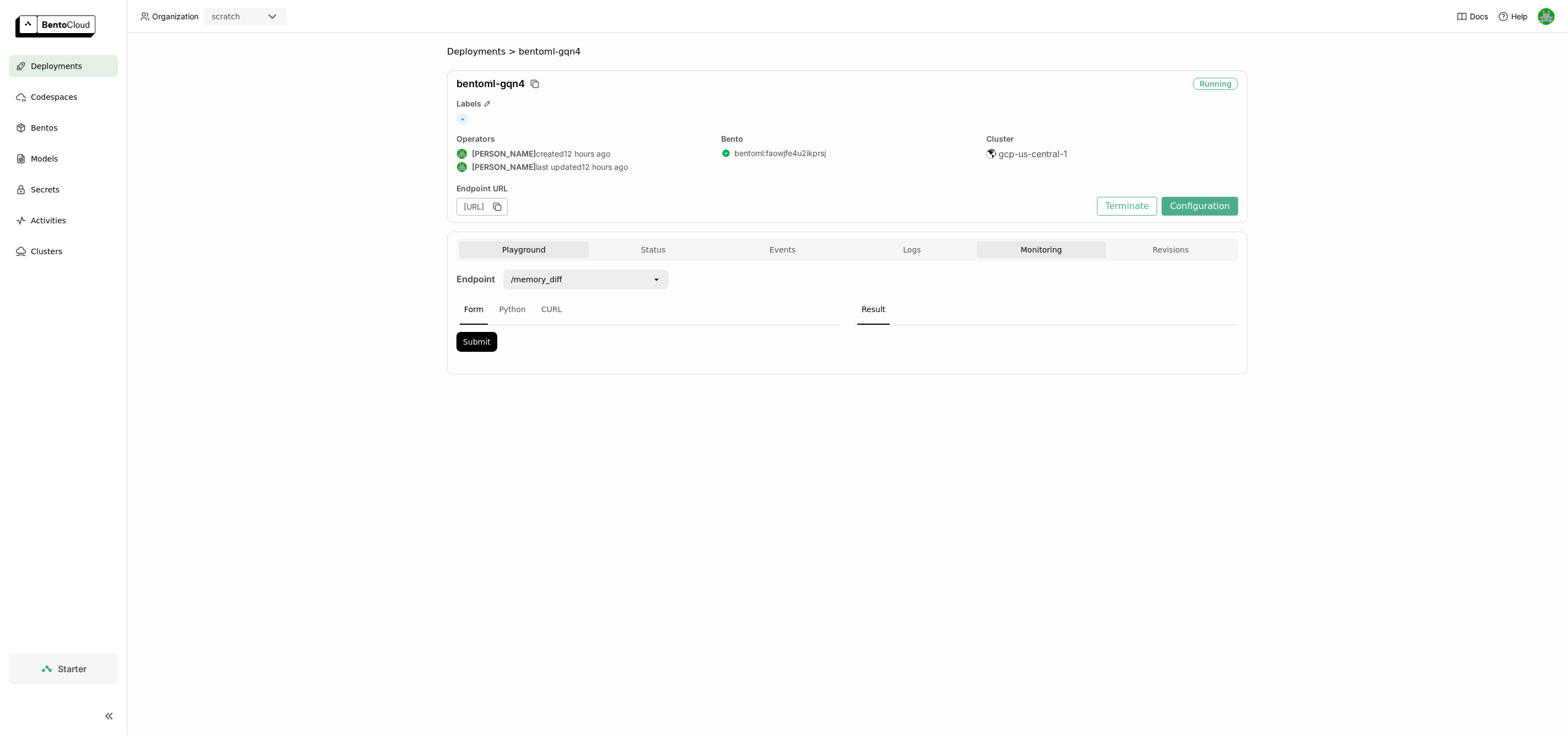
click at [1046, 253] on button "Monitoring" at bounding box center [1041, 250] width 130 height 16
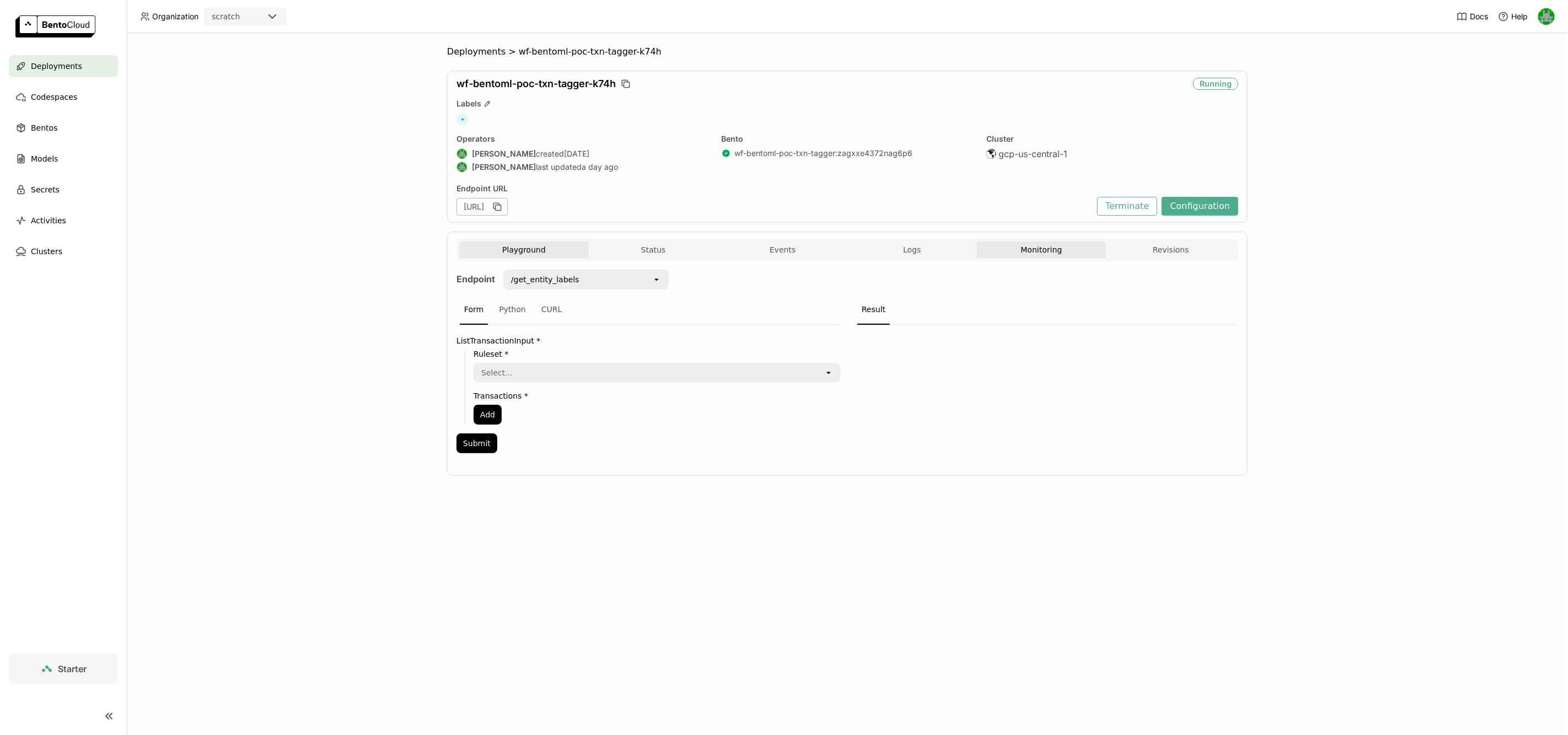
click at [1062, 245] on button "Monitoring" at bounding box center [1041, 250] width 130 height 16
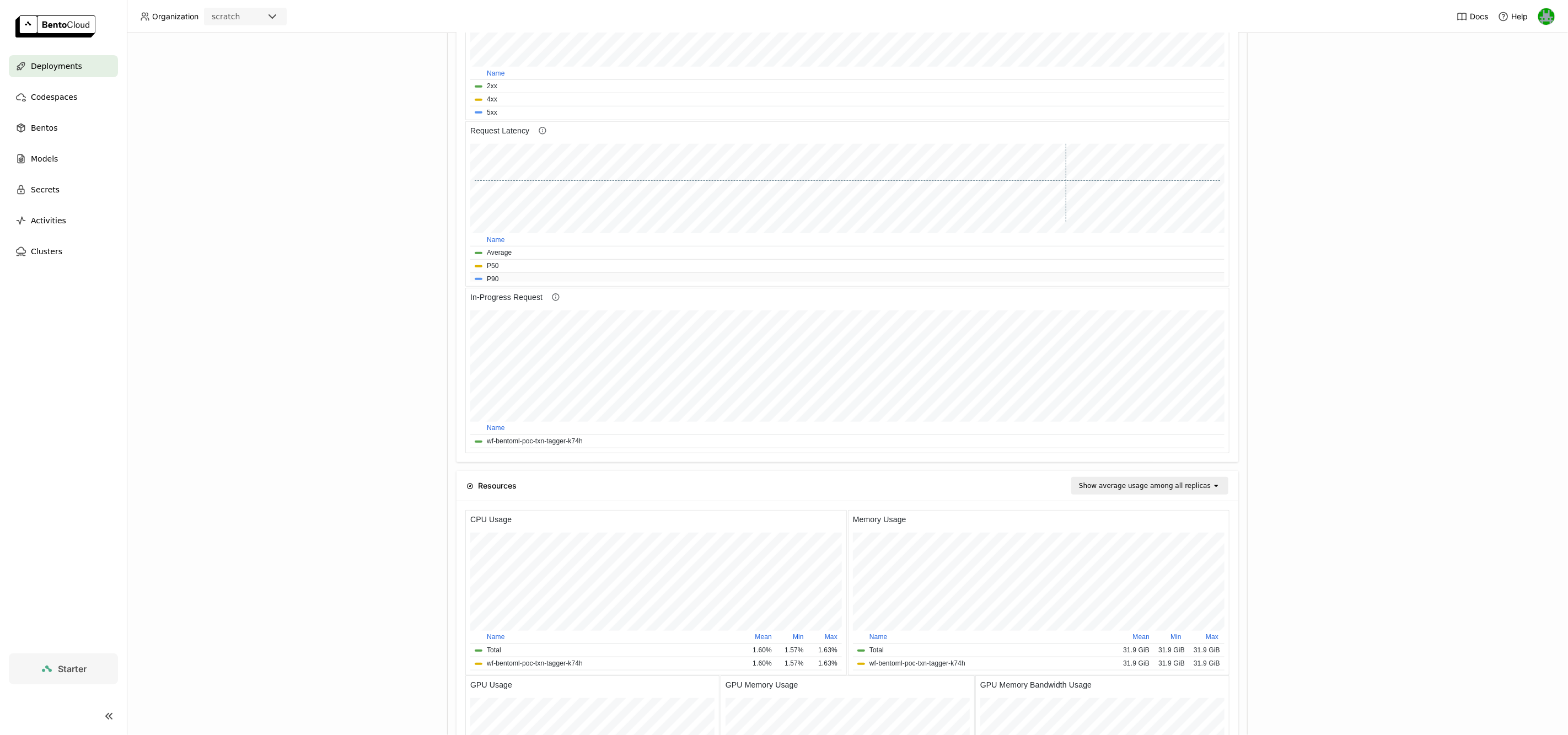
scroll to position [622, 0]
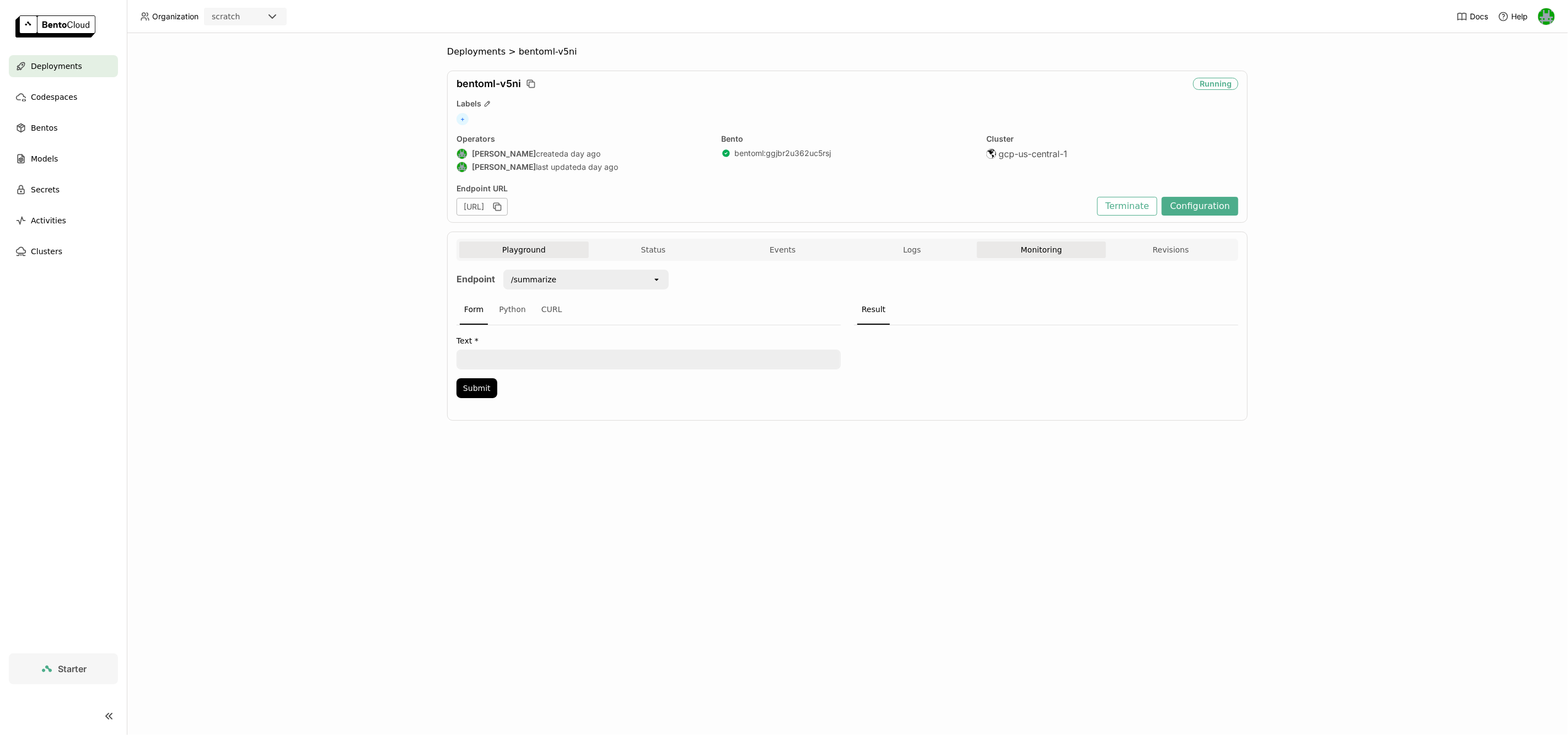
click at [1053, 250] on button "Monitoring" at bounding box center [1041, 250] width 130 height 16
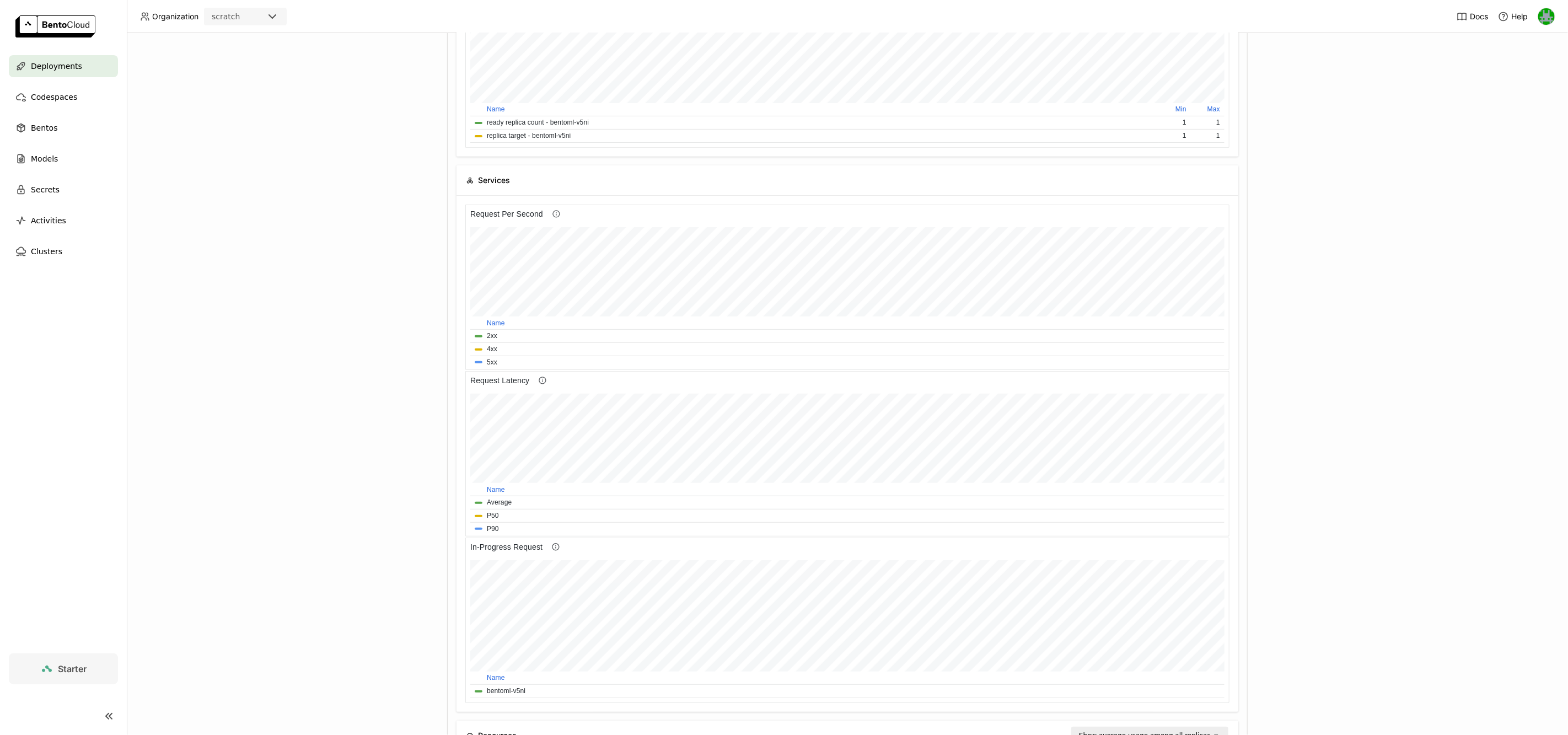
scroll to position [392, 0]
